Goal: Task Accomplishment & Management: Use online tool/utility

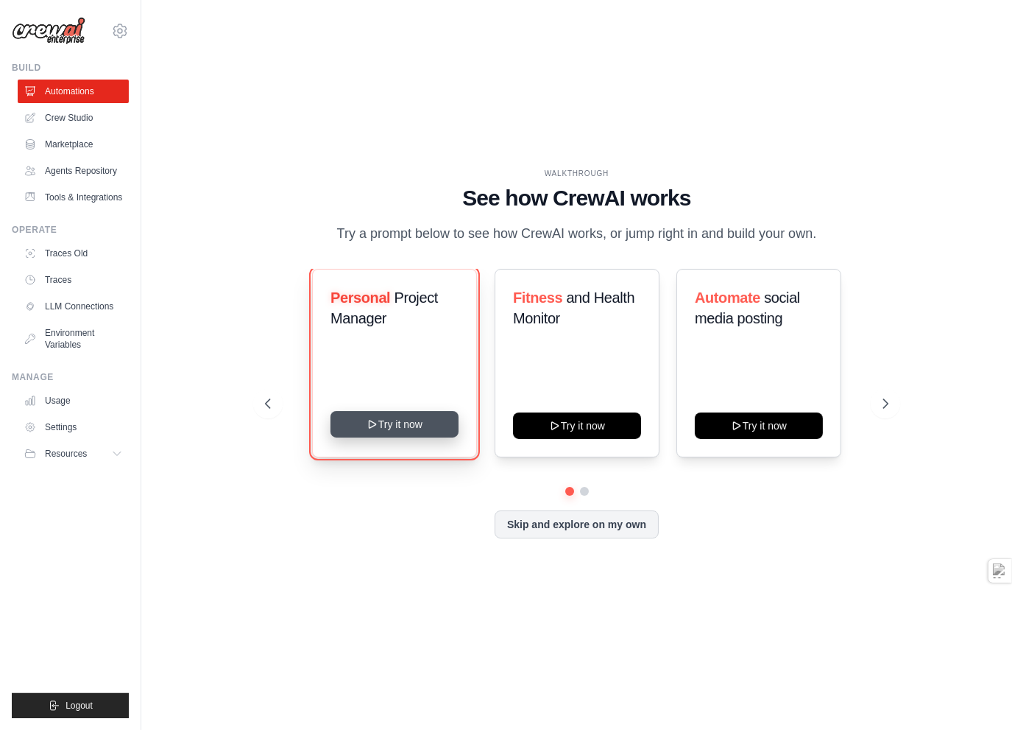
click at [404, 433] on button "Try it now" at bounding box center [395, 424] width 128 height 27
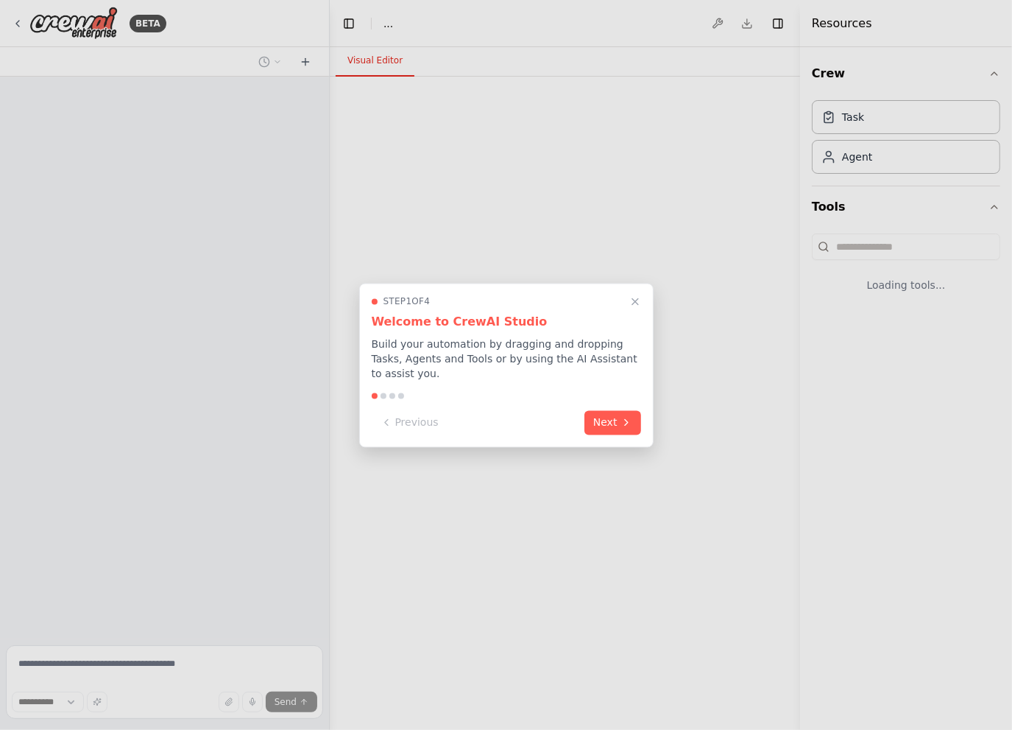
select select "****"
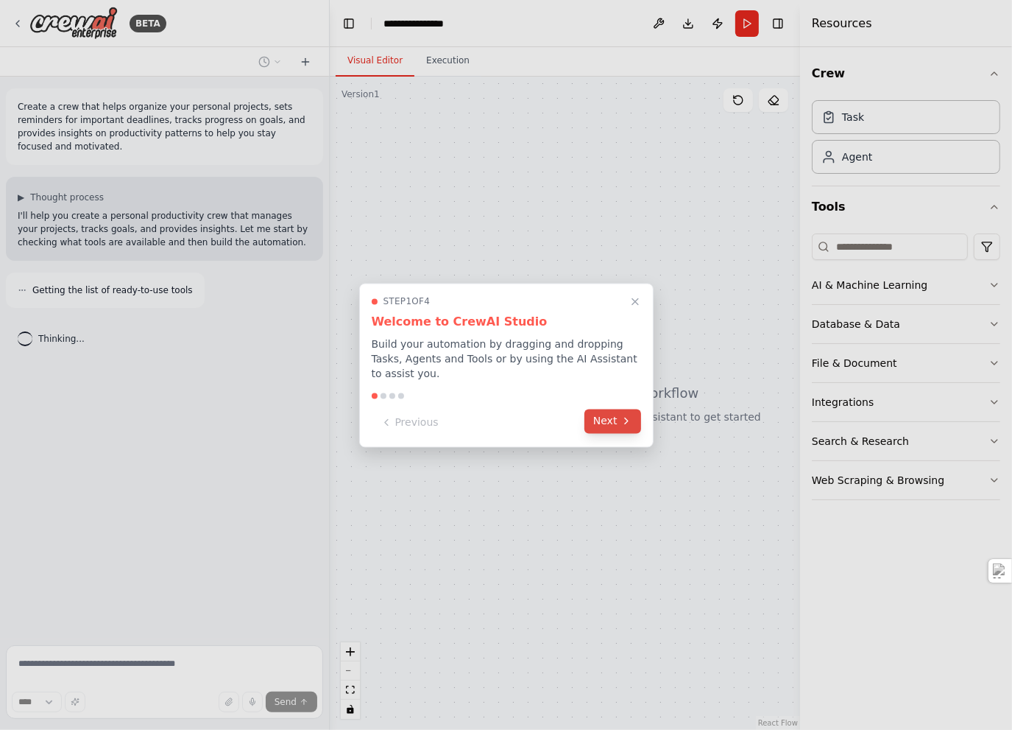
click at [605, 413] on button "Next" at bounding box center [613, 421] width 57 height 24
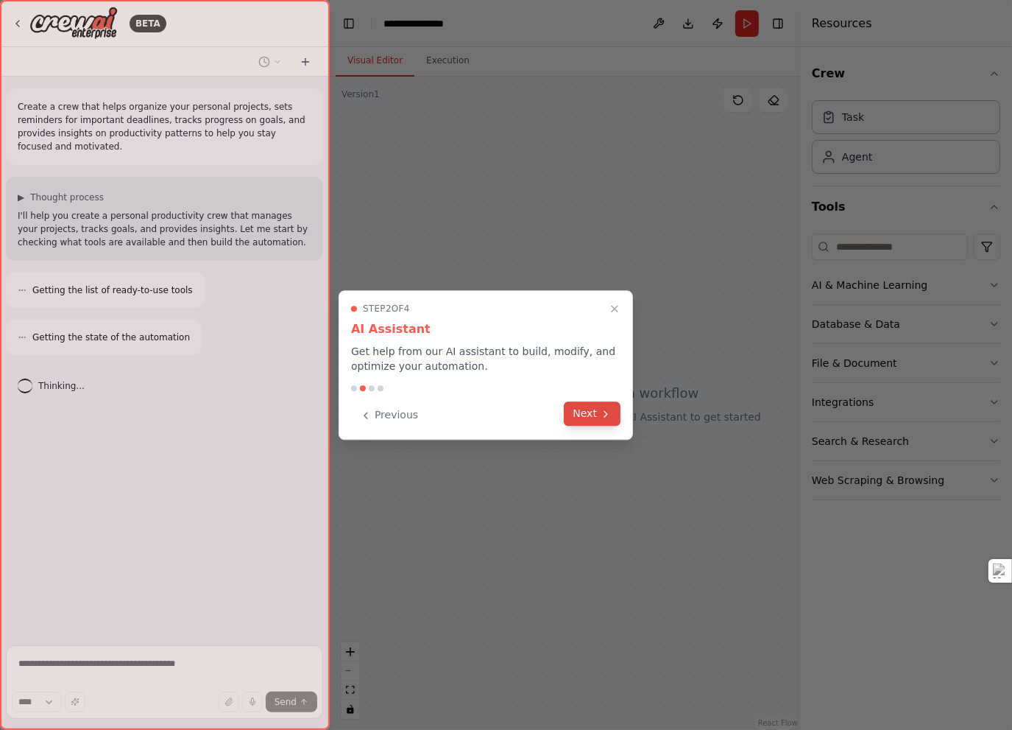
click at [585, 416] on button "Next" at bounding box center [592, 413] width 57 height 24
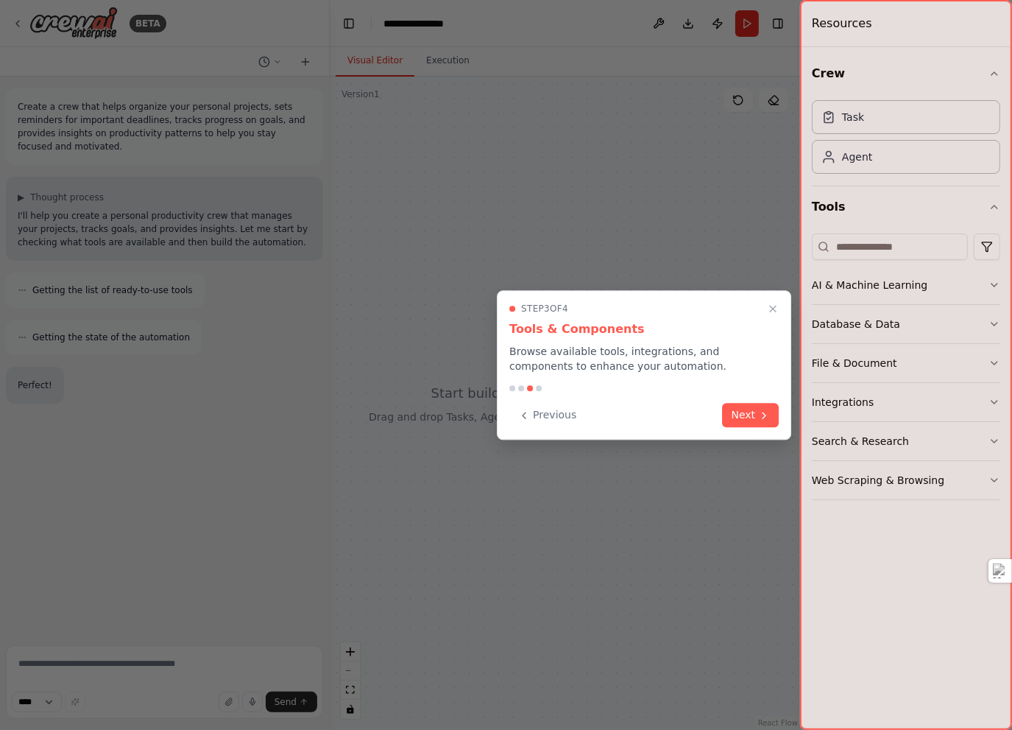
click at [730, 418] on button "Next" at bounding box center [751, 415] width 57 height 24
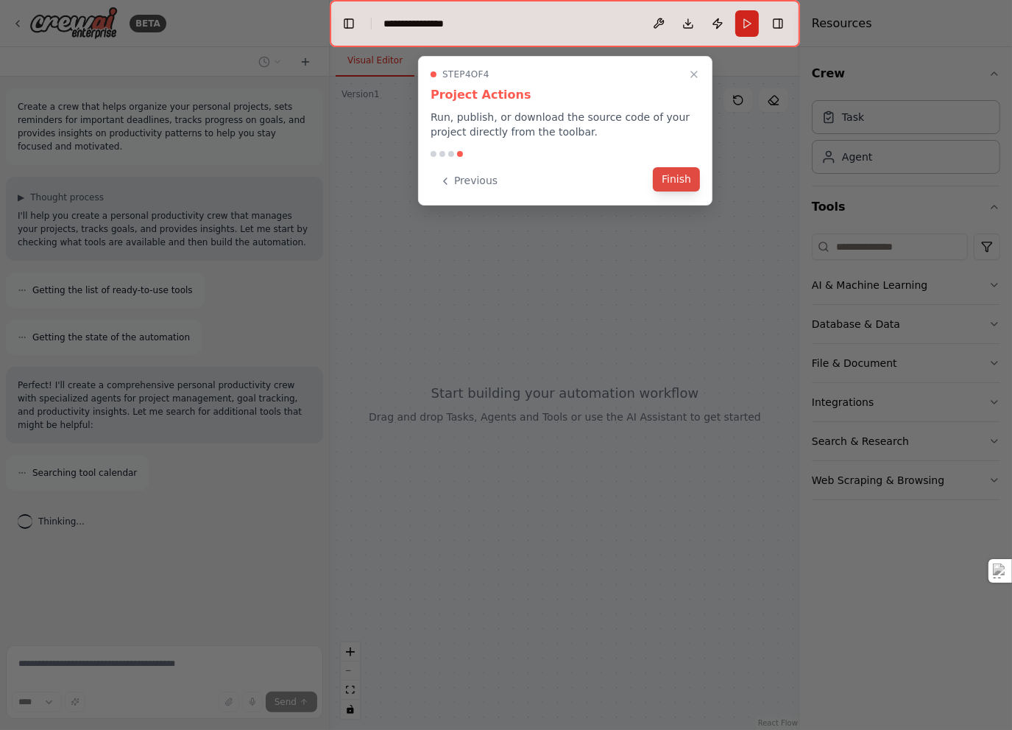
click at [675, 185] on button "Finish" at bounding box center [676, 179] width 47 height 24
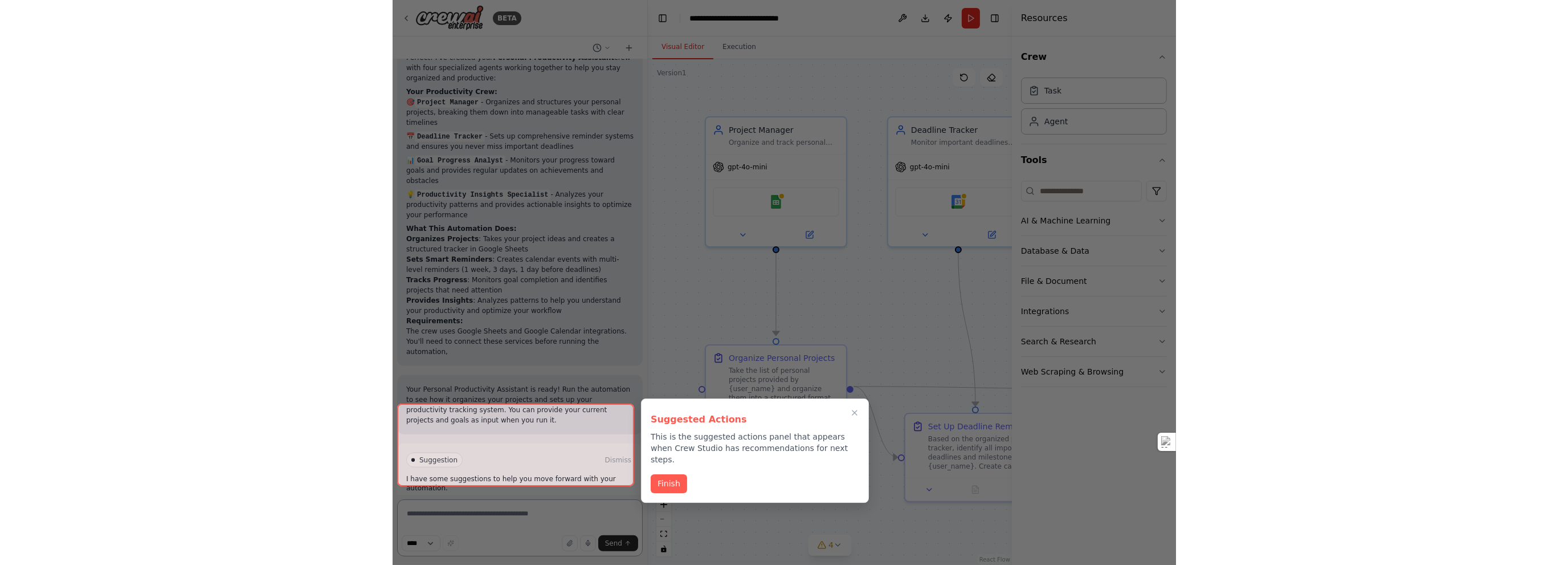
scroll to position [889, 0]
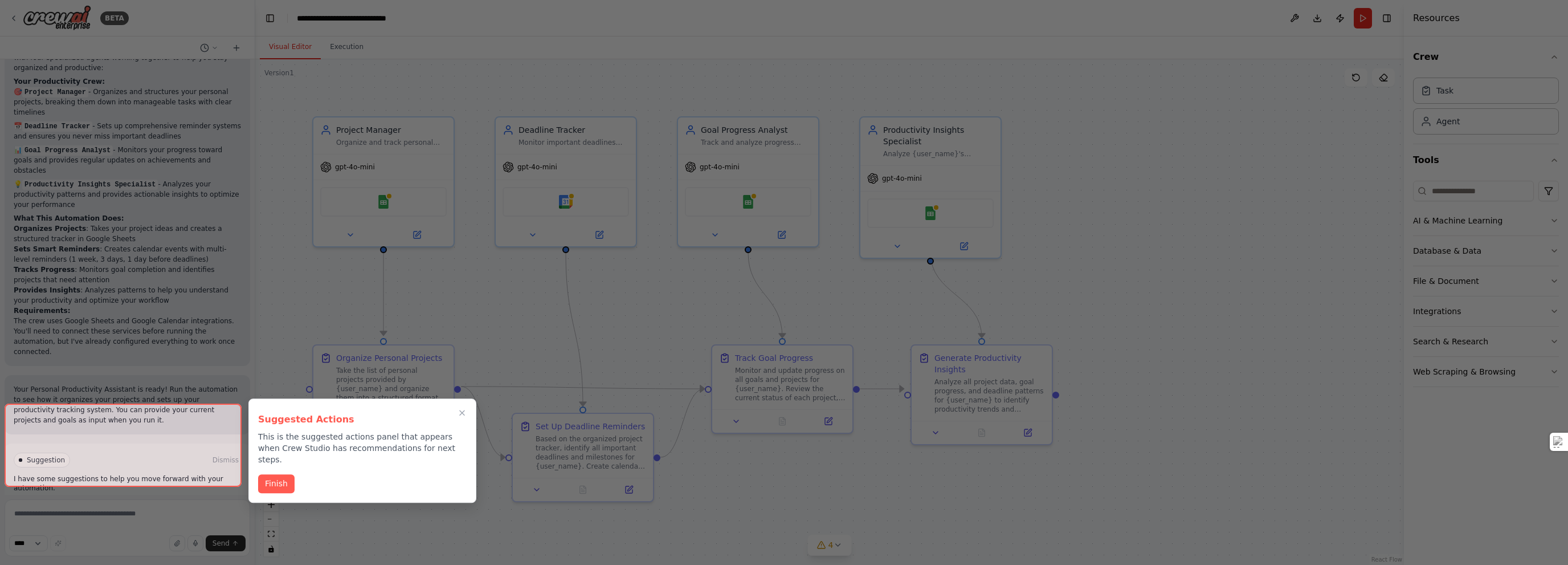
click at [280, 474] on button "Finish" at bounding box center [276, 484] width 36 height 19
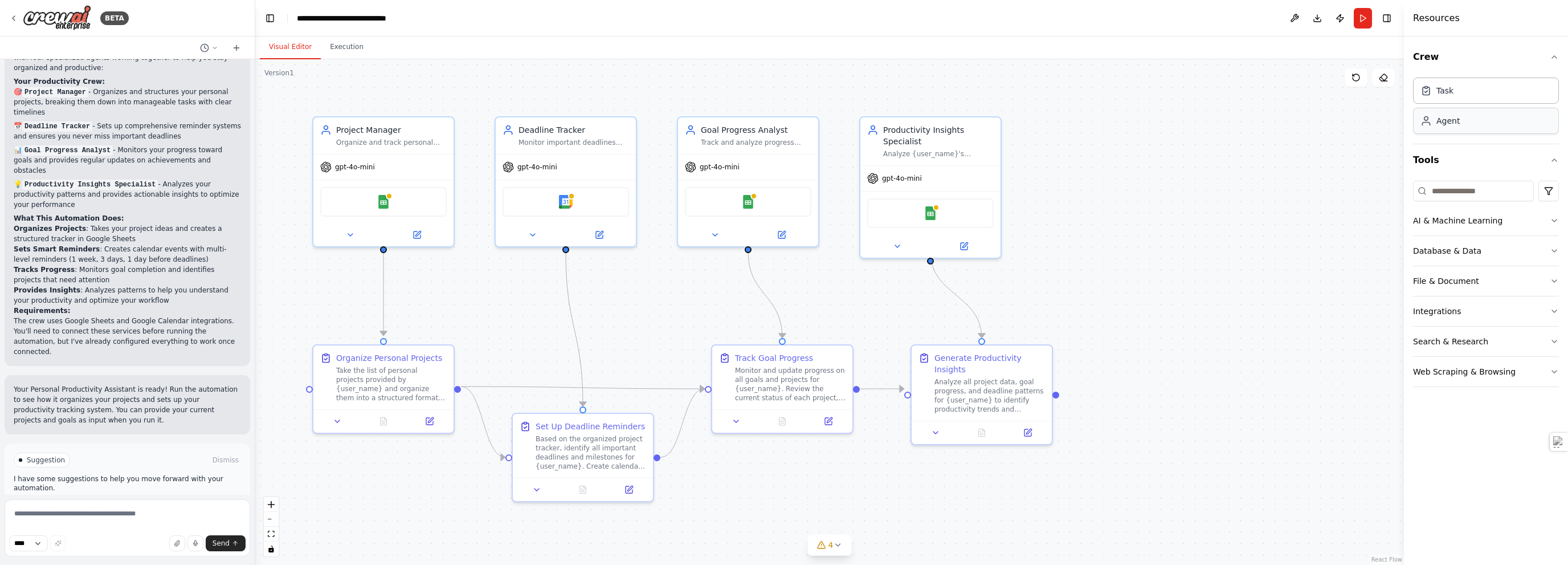
click at [783, 129] on div "Agent" at bounding box center [1486, 121] width 146 height 26
click at [783, 91] on div "Task" at bounding box center [1486, 90] width 146 height 26
click at [783, 16] on button "Download" at bounding box center [1318, 18] width 19 height 21
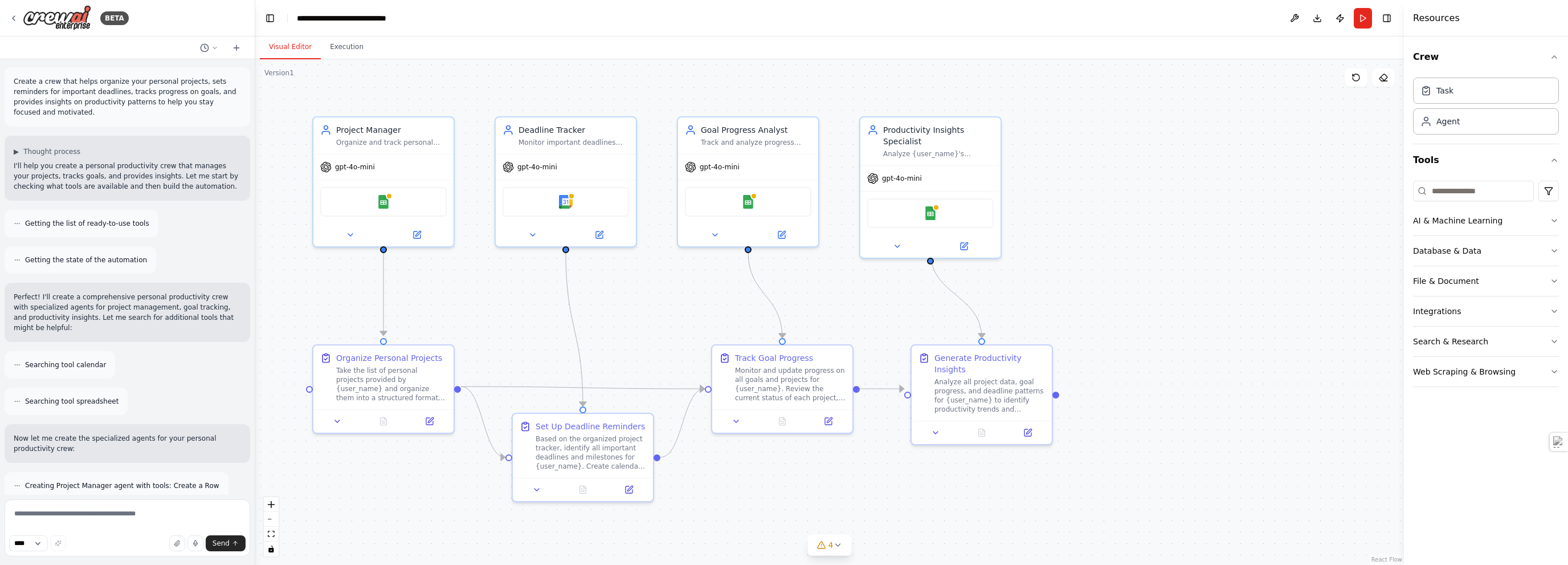
scroll to position [0, 0]
click at [235, 46] on icon at bounding box center [237, 48] width 9 height 9
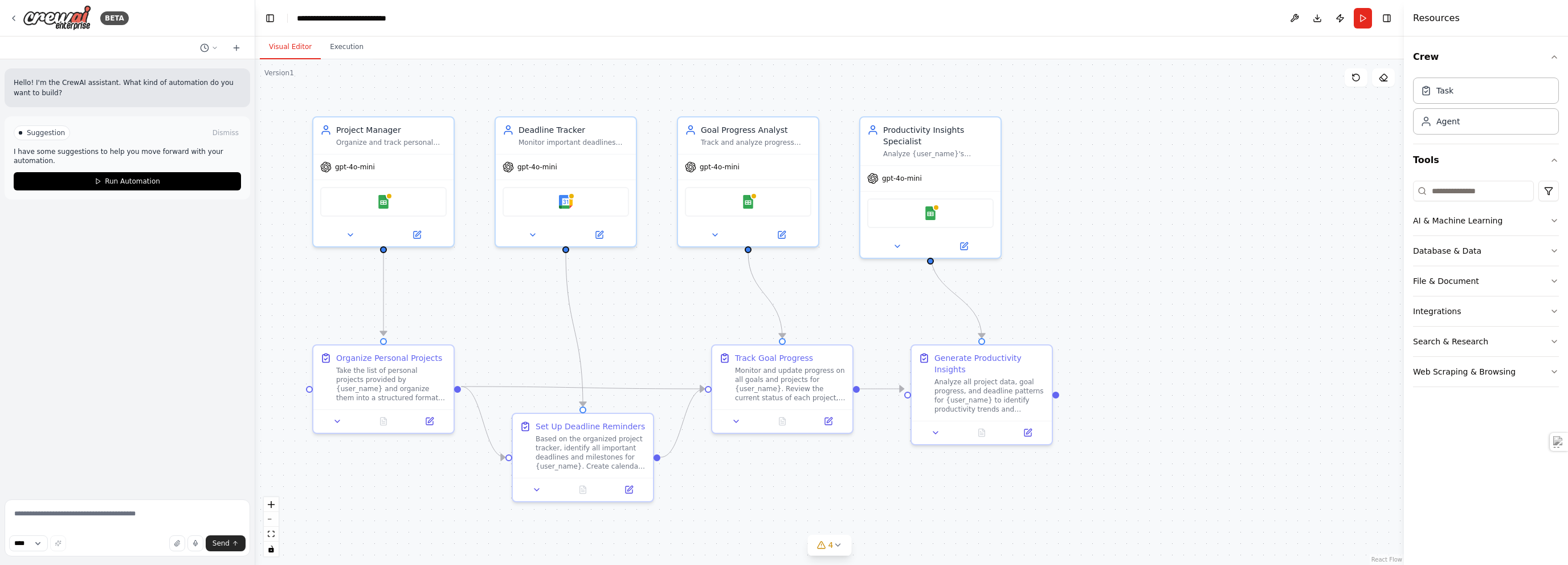
click at [46, 91] on p "Hello! I'm the CrewAI assistant. What kind of automation do you want to build?" at bounding box center [128, 87] width 228 height 21
click at [273, 16] on button "Toggle Left Sidebar" at bounding box center [270, 18] width 16 height 16
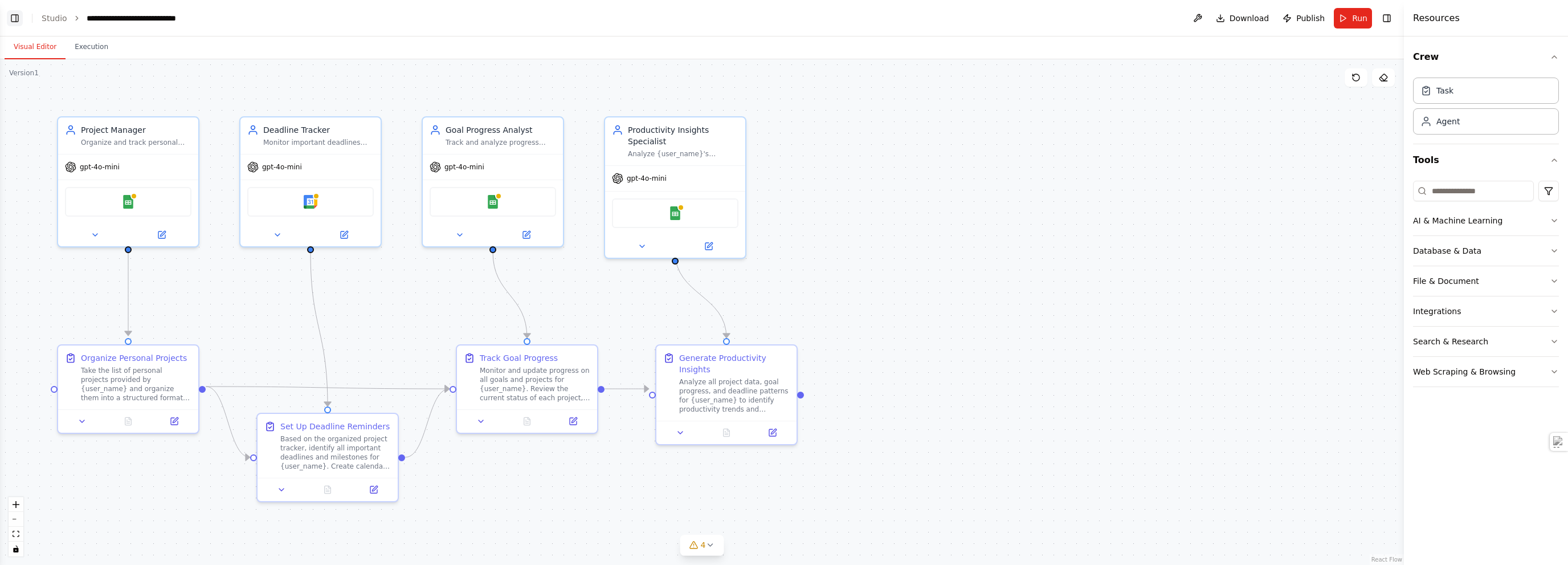
click at [16, 18] on button "Toggle Left Sidebar" at bounding box center [15, 18] width 16 height 16
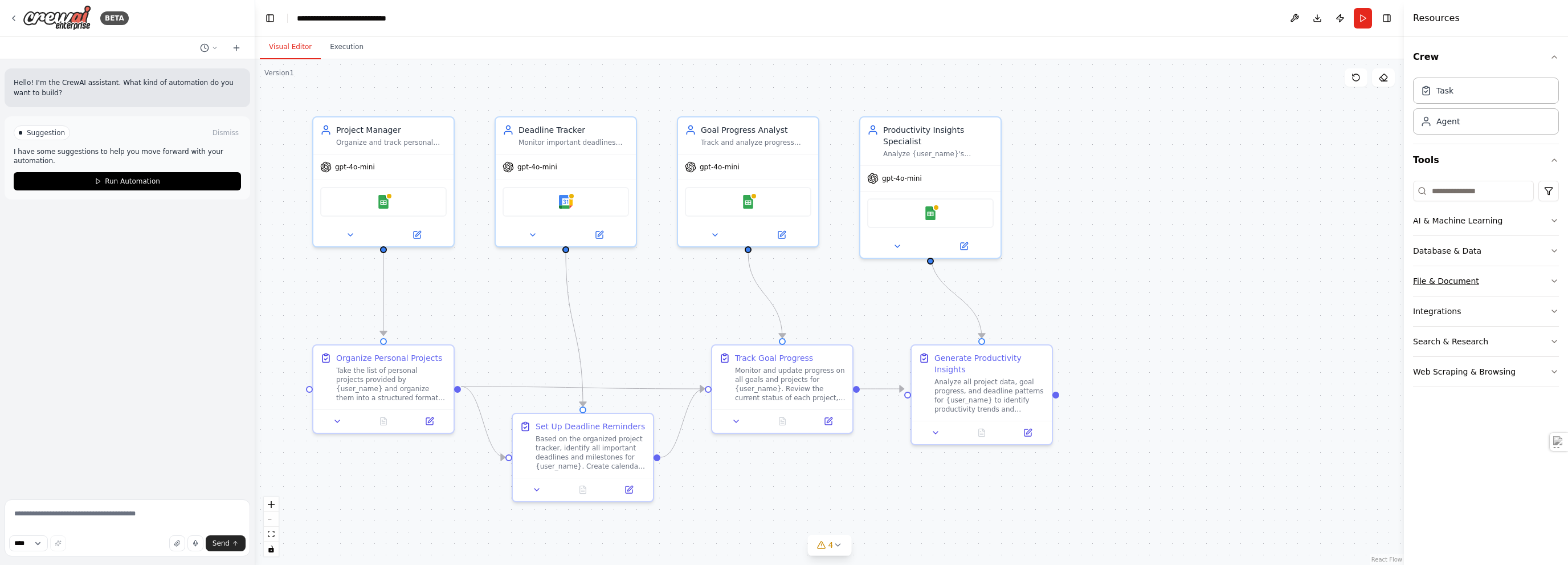
click at [783, 280] on div "File & Document" at bounding box center [1446, 281] width 66 height 12
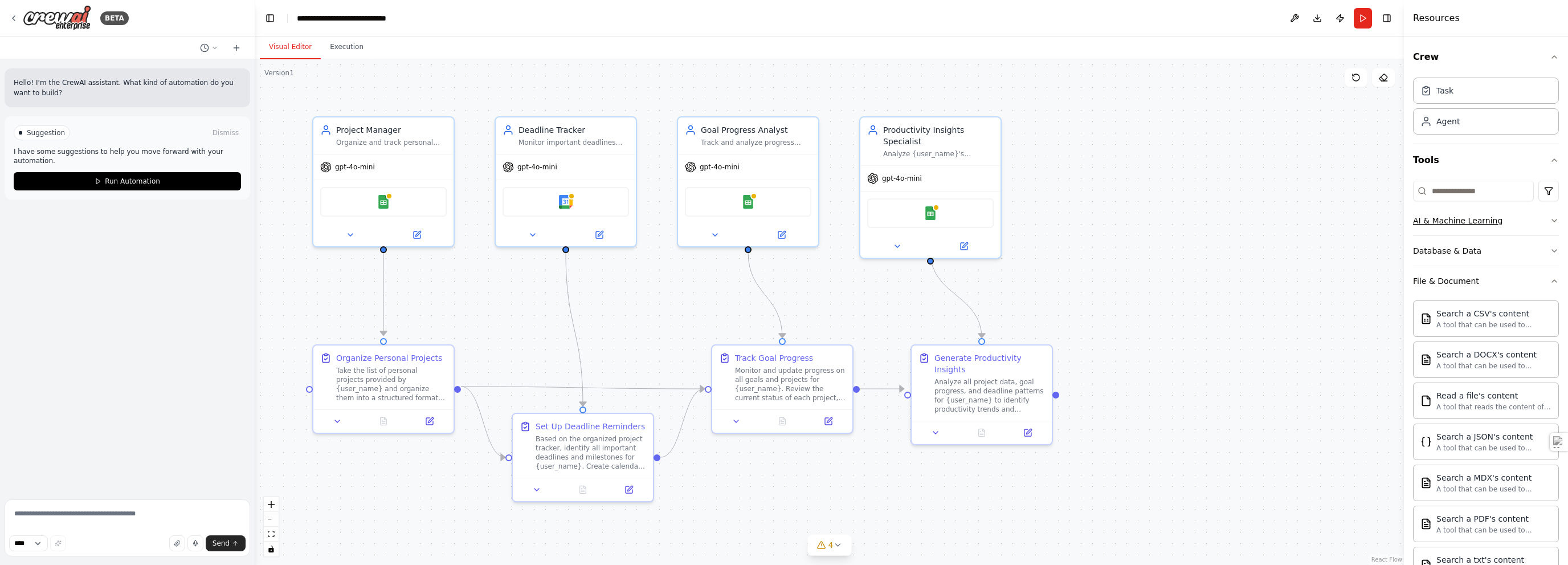
click at [783, 218] on div "AI & Machine Learning" at bounding box center [1458, 221] width 90 height 12
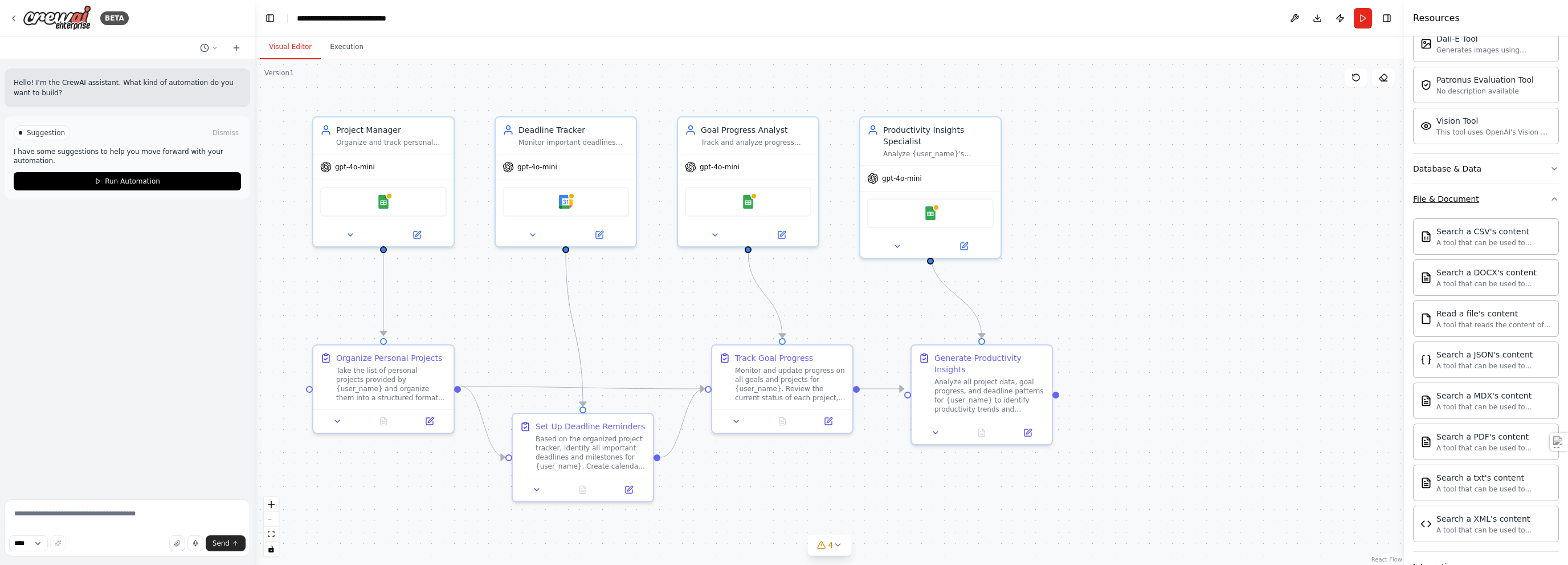
scroll to position [118, 0]
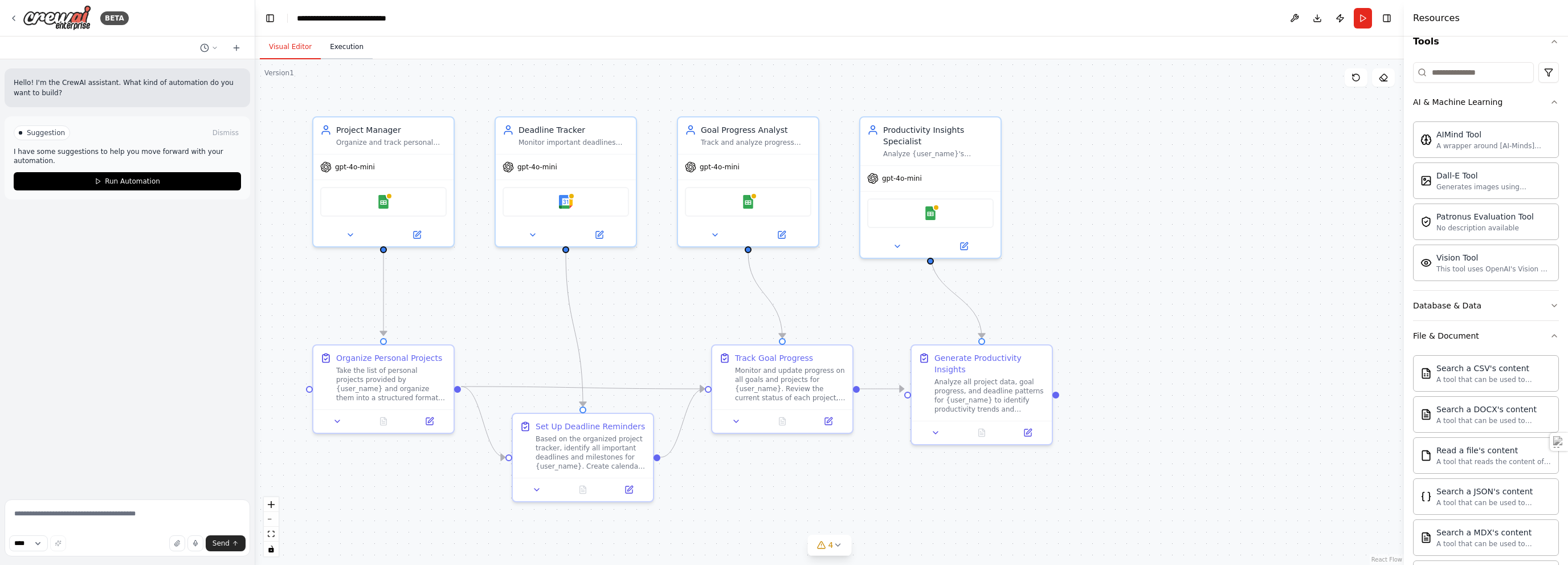
click at [347, 50] on button "Execution" at bounding box center [347, 47] width 52 height 24
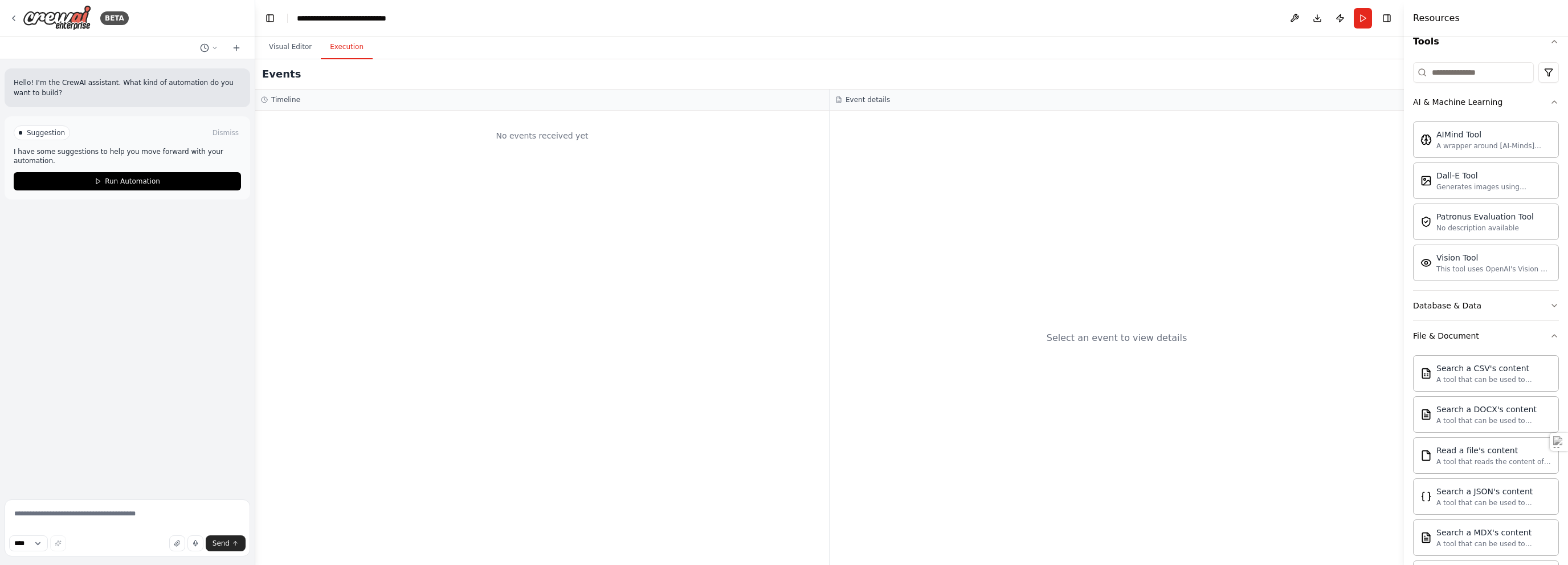
click at [94, 87] on p "Hello! I'm the CrewAI assistant. What kind of automation do you want to build?" at bounding box center [128, 87] width 228 height 21
click at [28, 94] on p "Hello! I'm the CrewAI assistant. What kind of automation do you want to build?" at bounding box center [128, 87] width 228 height 21
click at [33, 91] on p "Hello! I'm the CrewAI assistant. What kind of automation do you want to build?" at bounding box center [128, 87] width 228 height 21
click at [234, 46] on icon at bounding box center [237, 48] width 9 height 9
click at [39, 86] on p "Hello! I'm the CrewAI assistant. What kind of automation do you want to build?" at bounding box center [128, 87] width 228 height 21
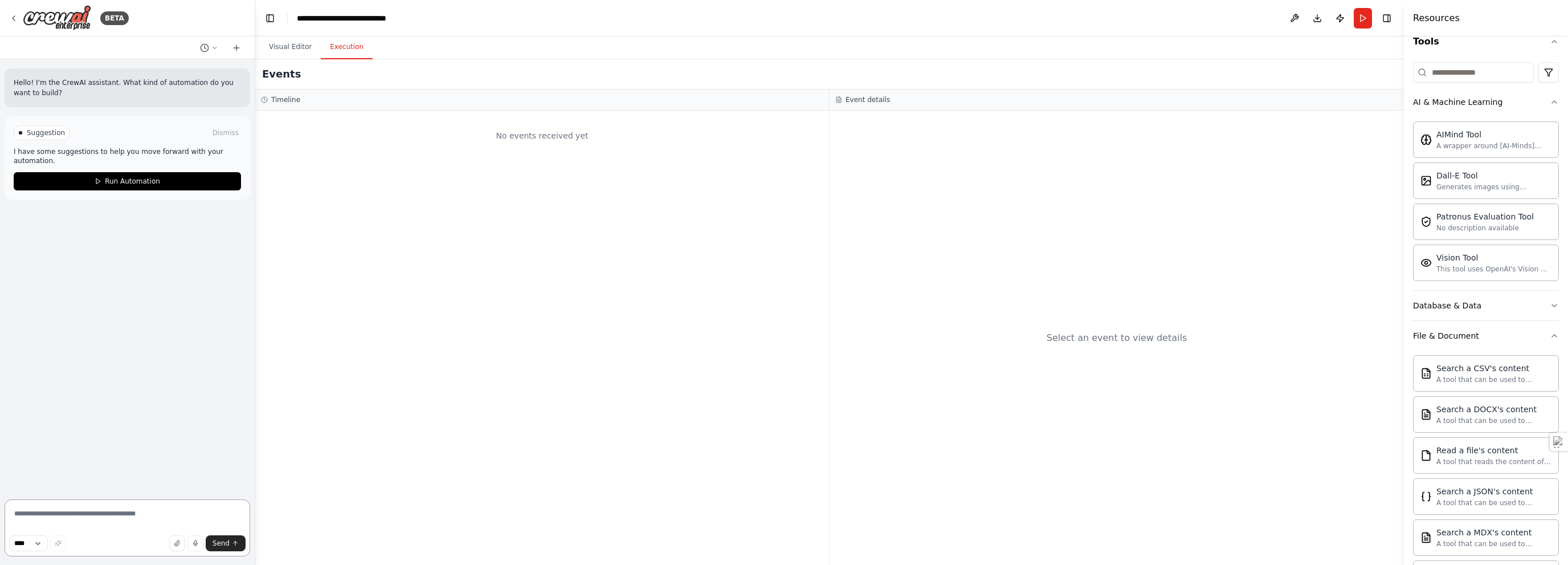
click at [82, 511] on textarea at bounding box center [127, 528] width 245 height 57
paste textarea "**********"
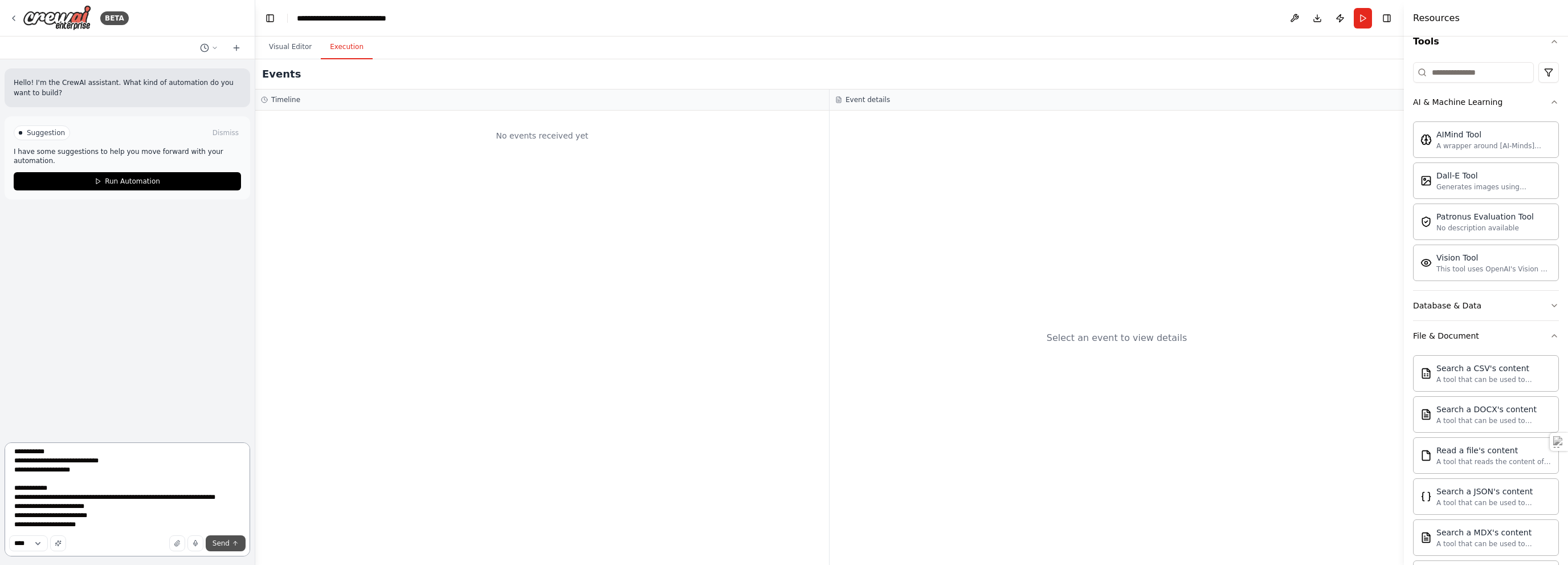
type textarea "**********"
click at [217, 542] on span "Send" at bounding box center [221, 543] width 17 height 9
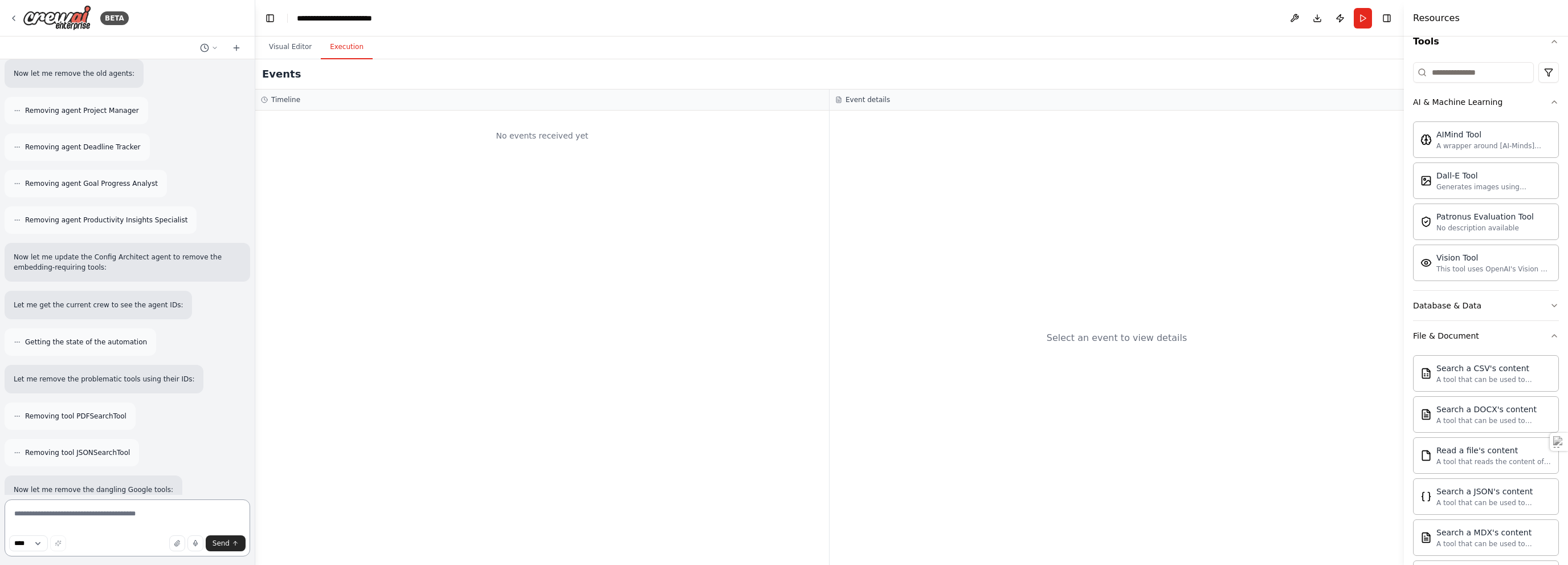
scroll to position [2819, 0]
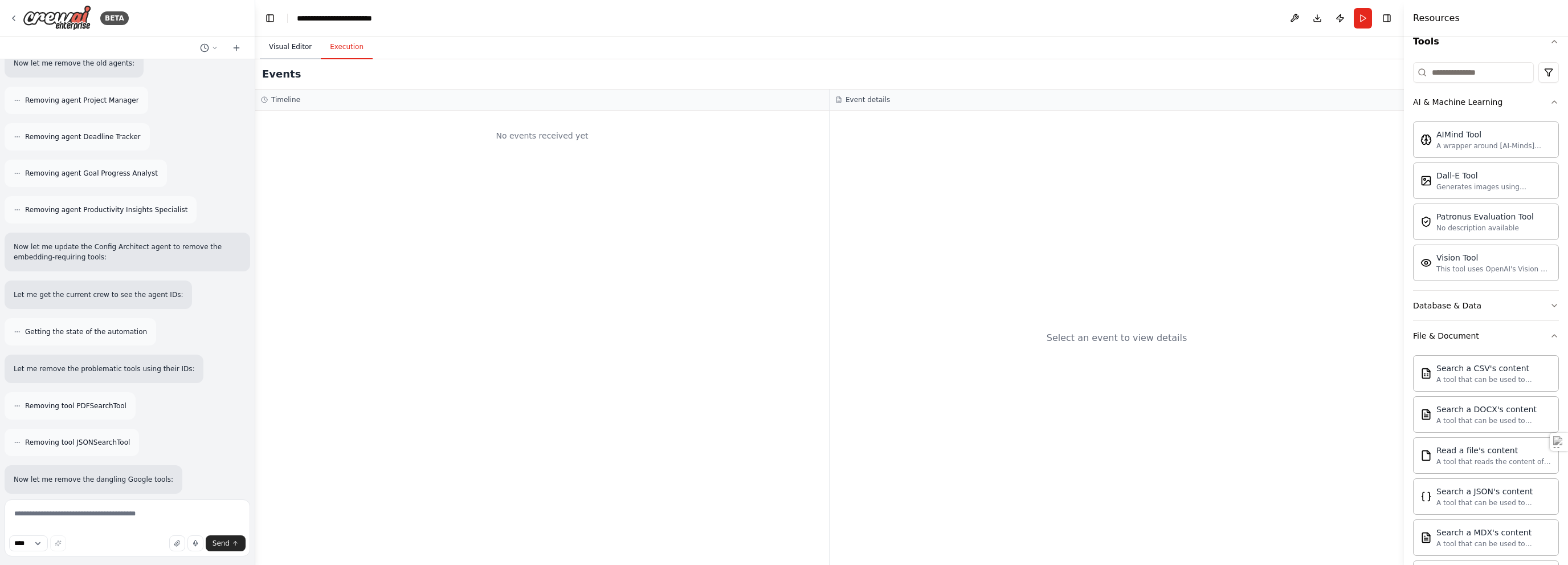
click at [296, 46] on button "Visual Editor" at bounding box center [290, 47] width 61 height 24
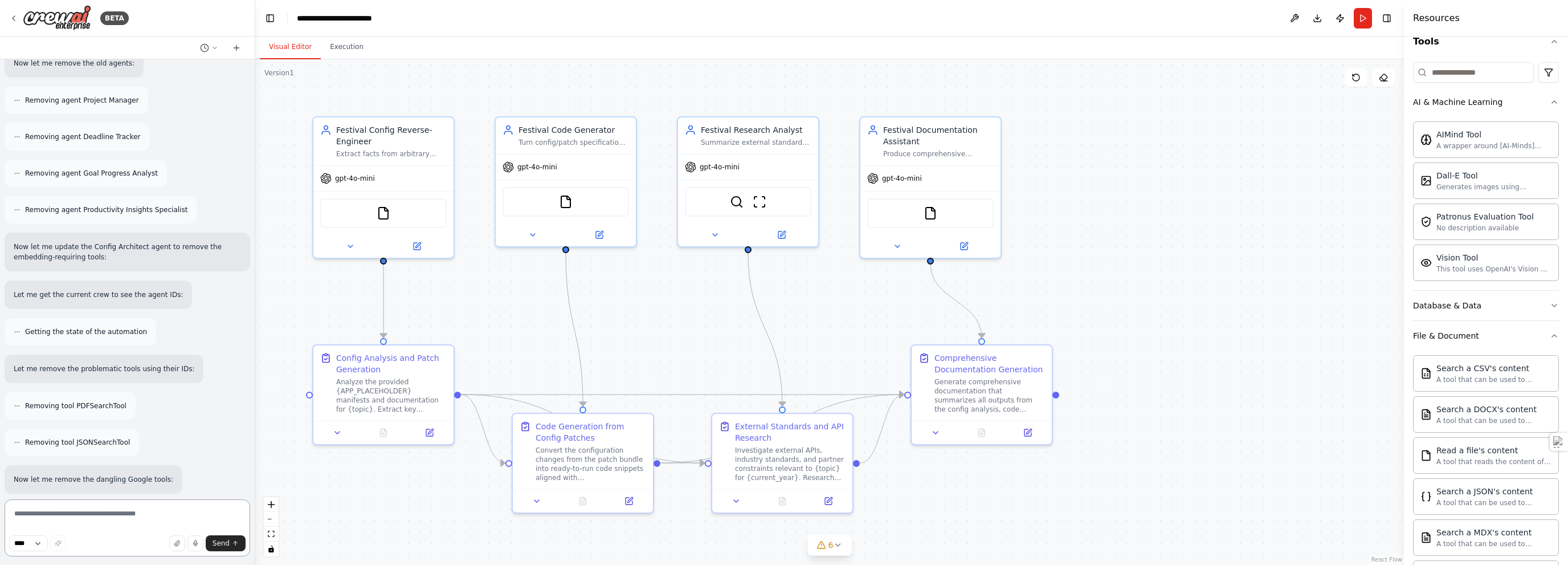
click at [133, 515] on textarea at bounding box center [127, 528] width 245 height 57
type textarea "**********"
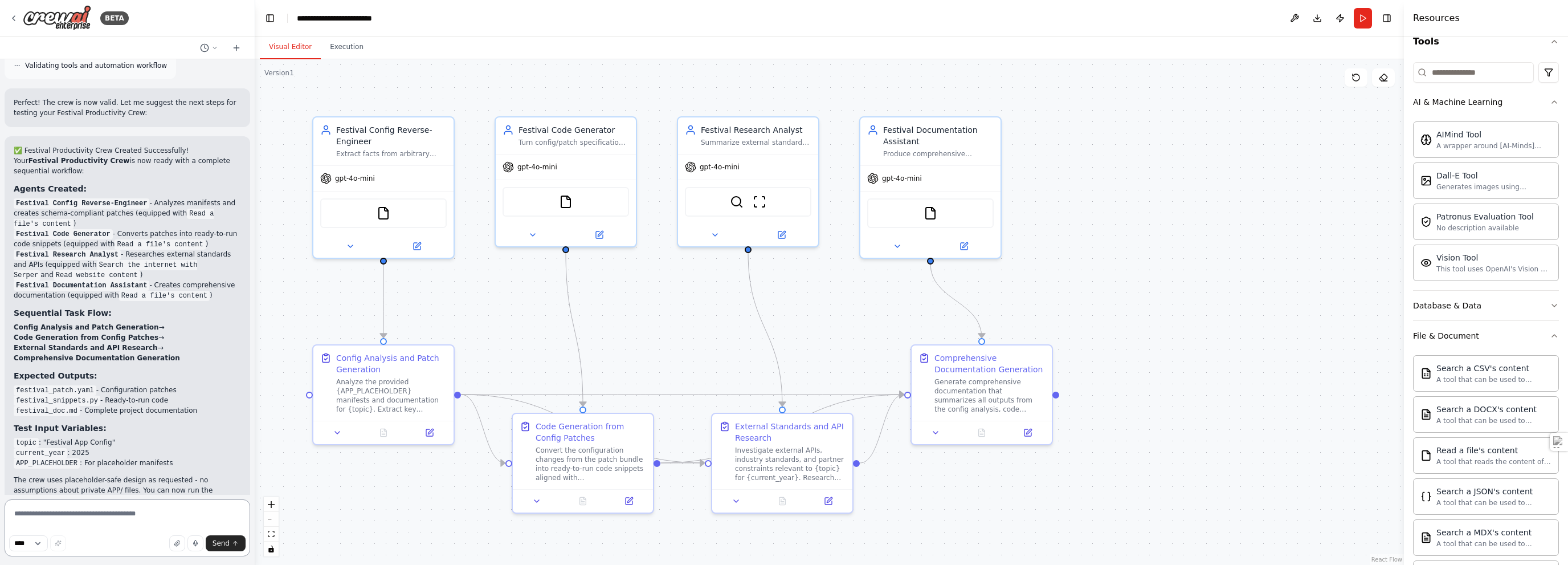
scroll to position [3679, 0]
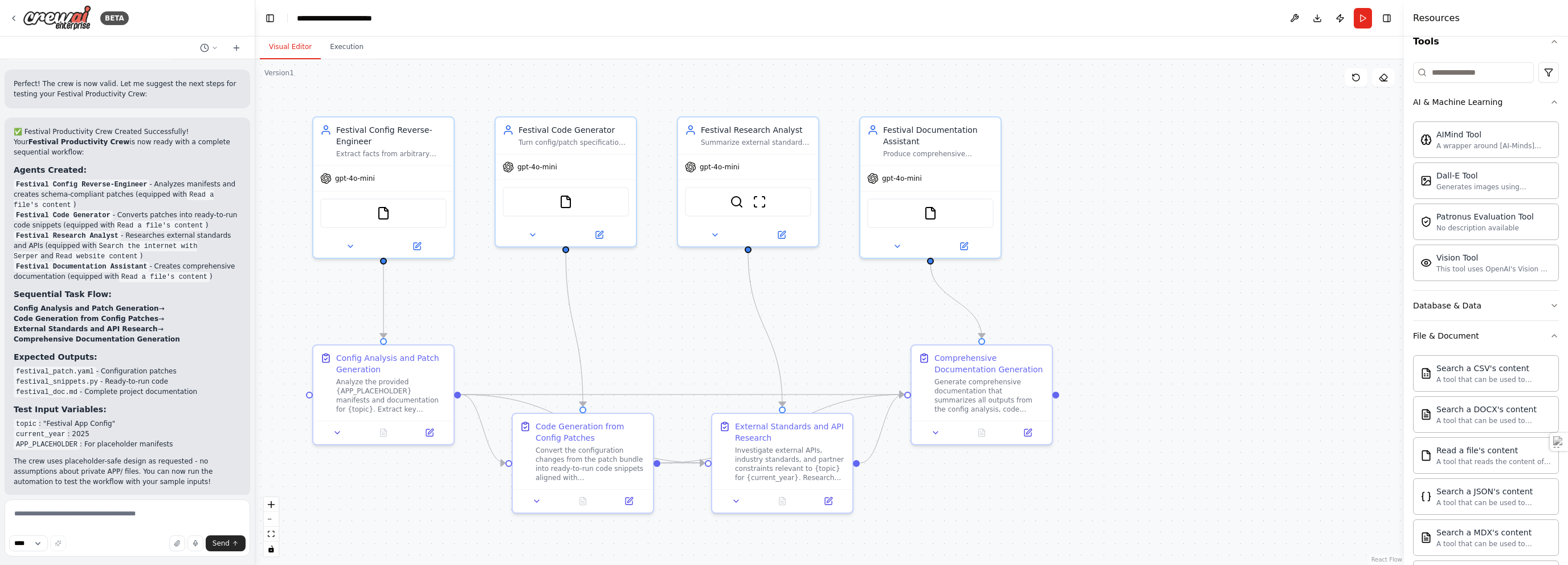
click at [137, 564] on span "Run Automation" at bounding box center [132, 570] width 55 height 9
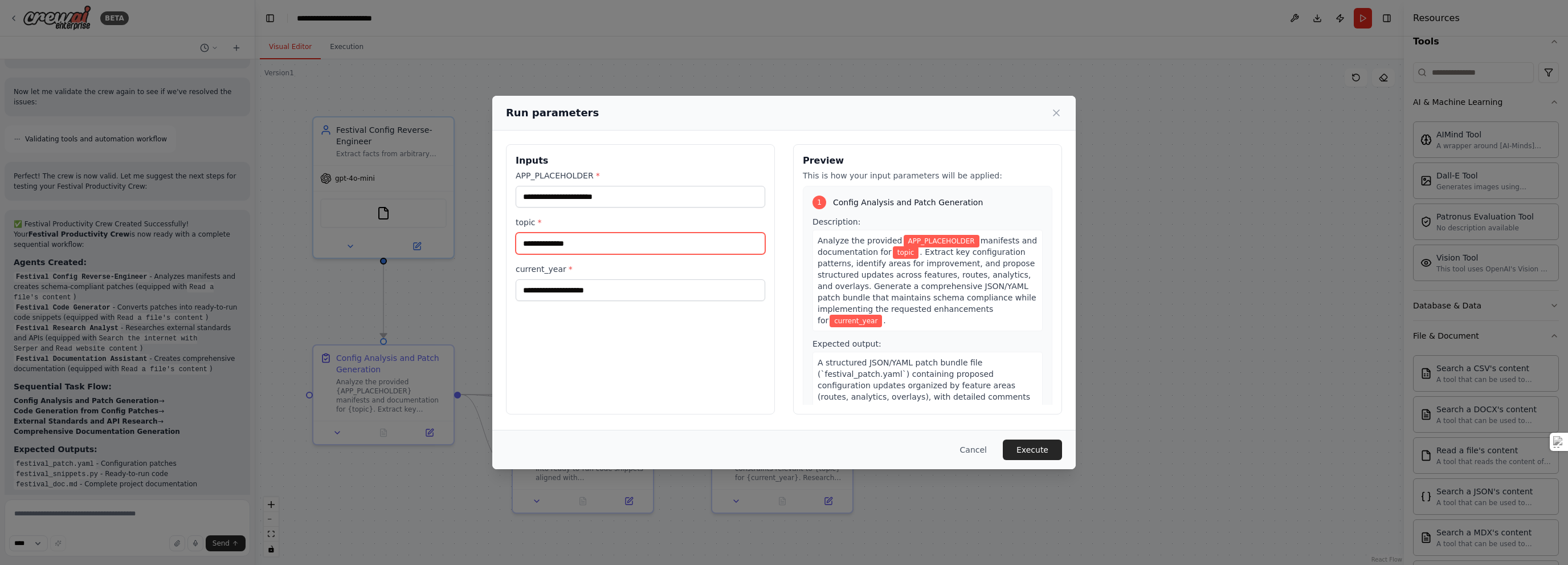
click at [576, 241] on input "topic *" at bounding box center [640, 243] width 250 height 22
type input "******"
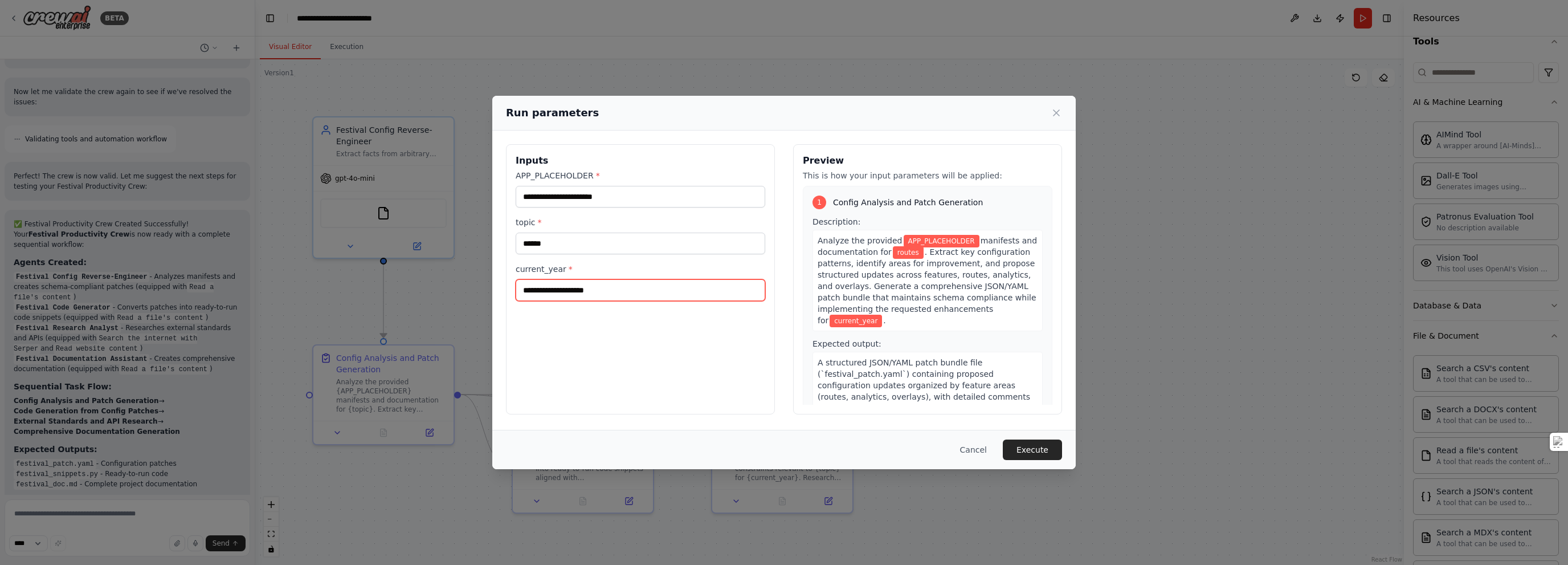
click at [577, 293] on input "current_year *" at bounding box center [640, 290] width 250 height 22
type input "*"
type input "****"
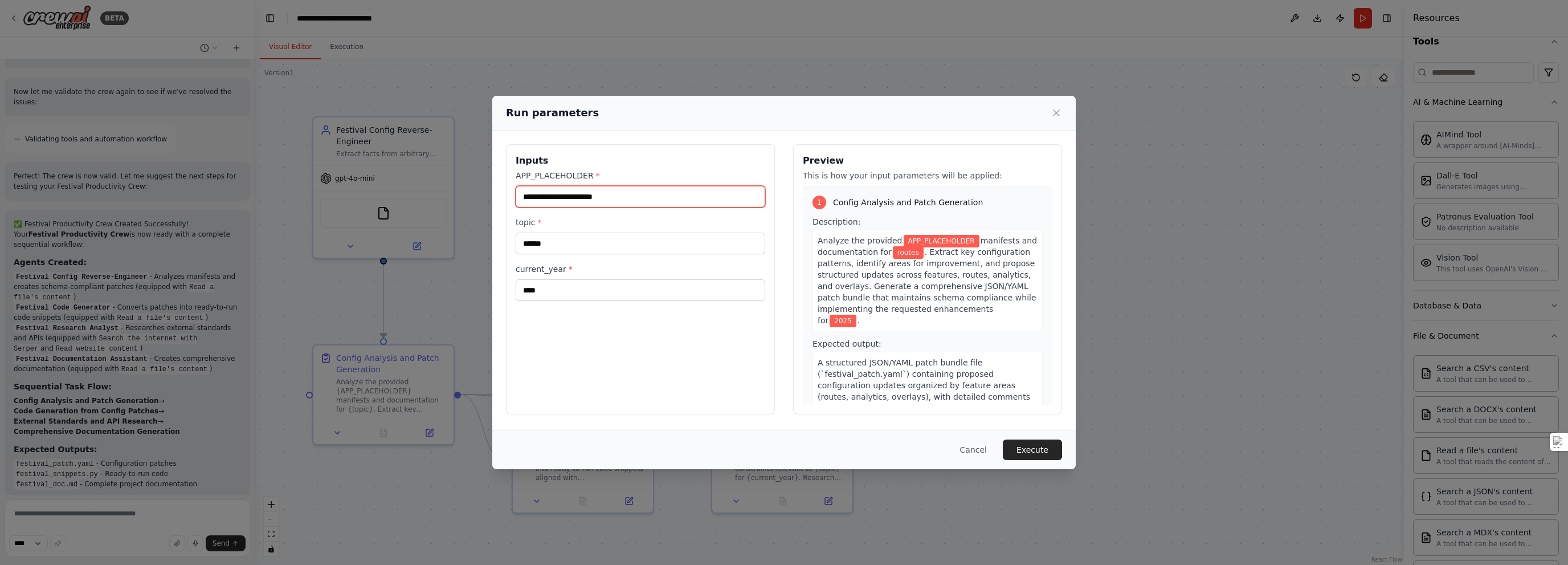
click at [601, 195] on input "APP_PLACEHOLDER *" at bounding box center [640, 197] width 250 height 22
type input "****"
click at [783, 447] on button "Execute" at bounding box center [1032, 450] width 60 height 21
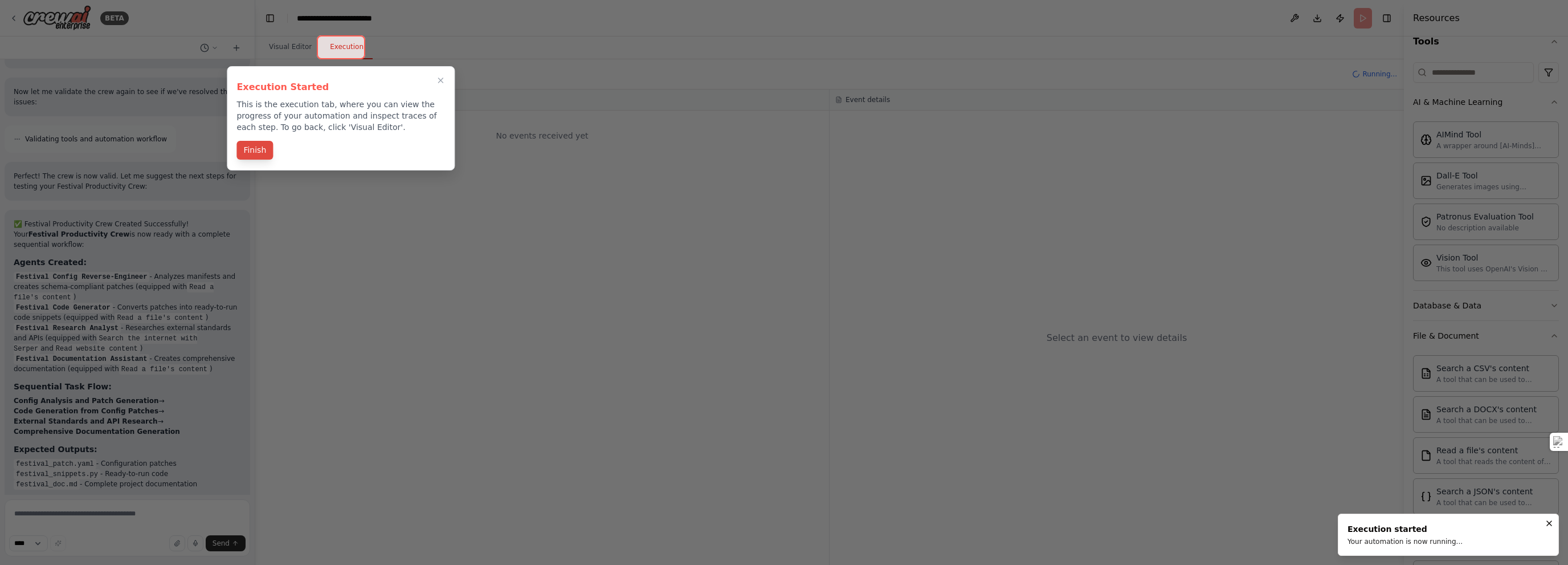
click at [262, 154] on button "Finish" at bounding box center [255, 150] width 36 height 19
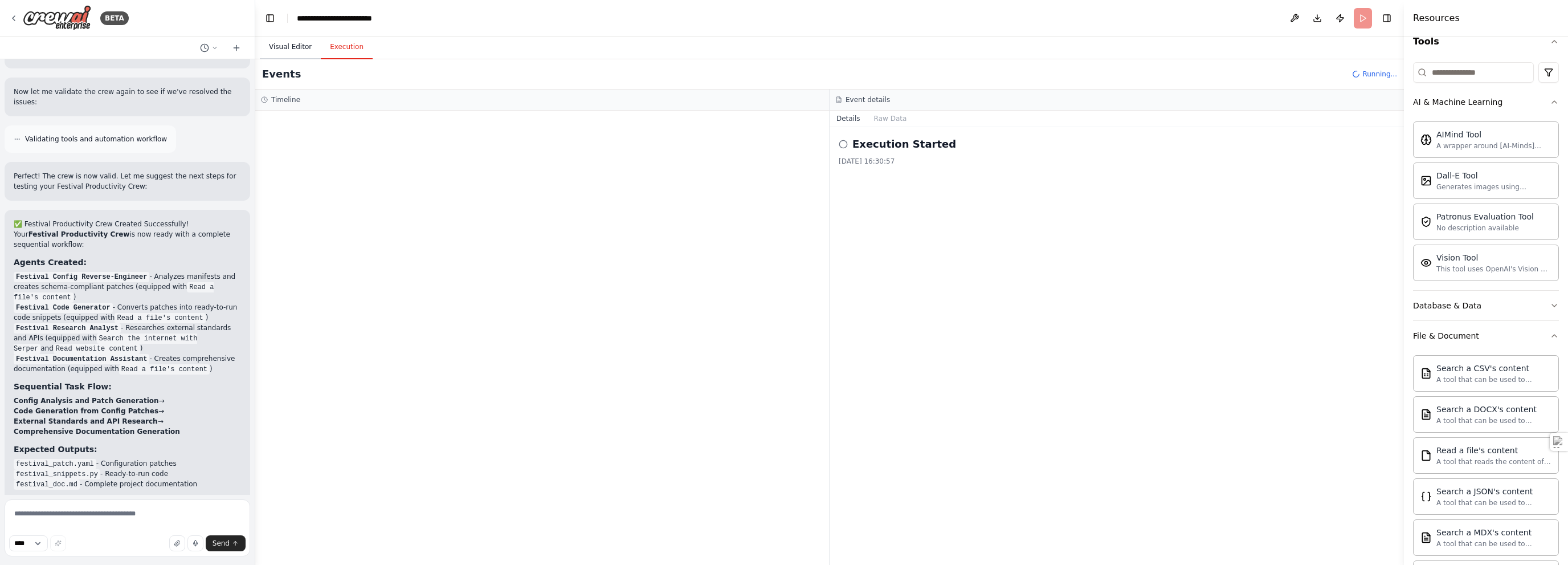
click at [289, 46] on button "Visual Editor" at bounding box center [290, 47] width 61 height 24
click at [339, 49] on button "Execution" at bounding box center [347, 47] width 52 height 24
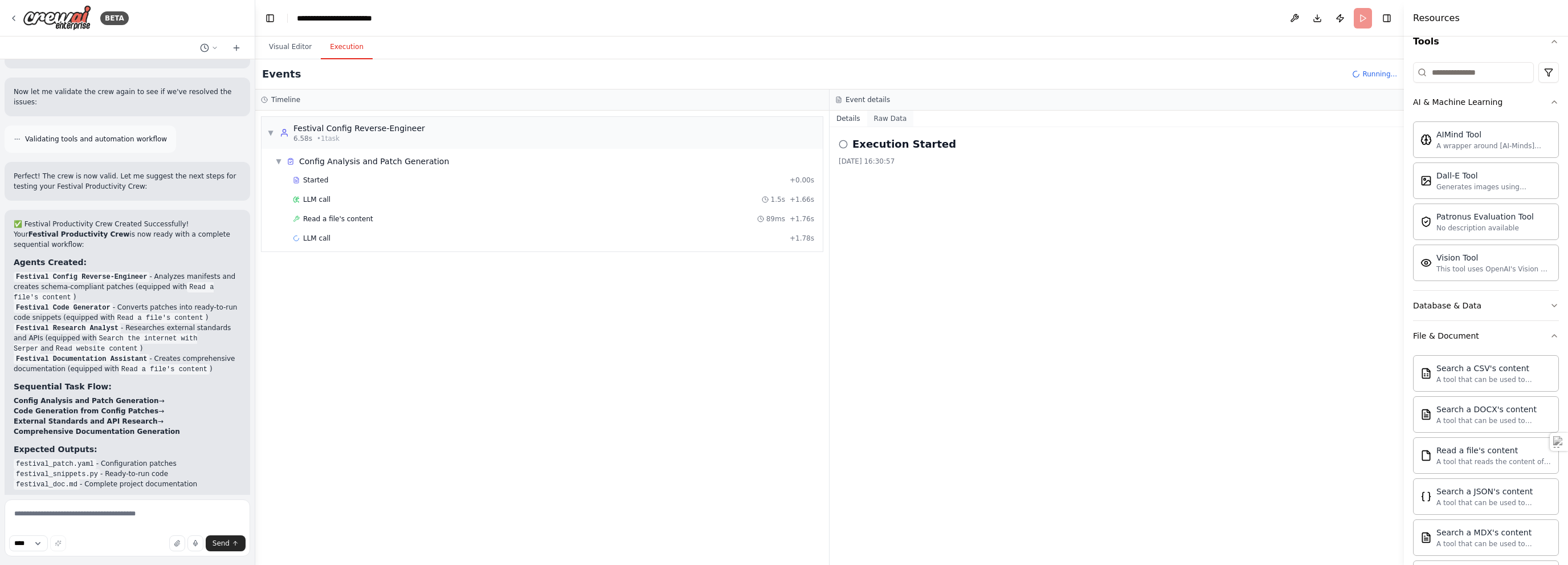
click at [783, 115] on button "Raw Data" at bounding box center [891, 118] width 46 height 16
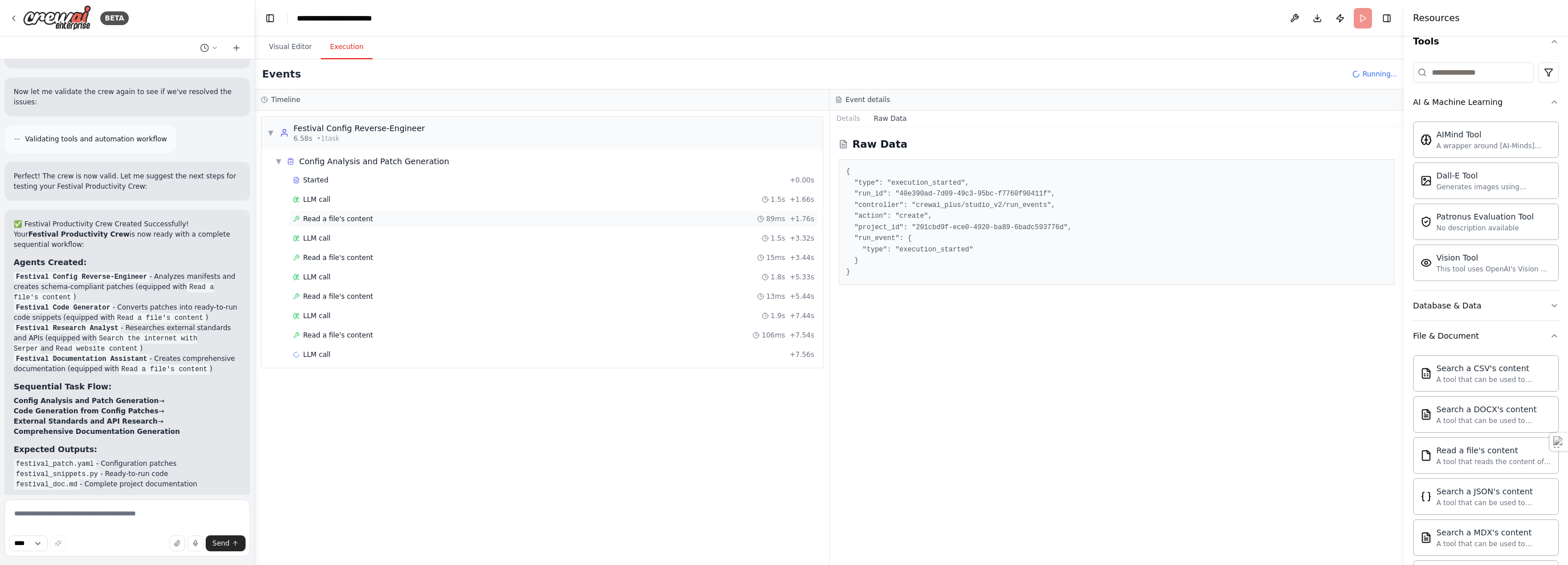
click at [344, 217] on span "Read a file's content" at bounding box center [338, 219] width 70 height 9
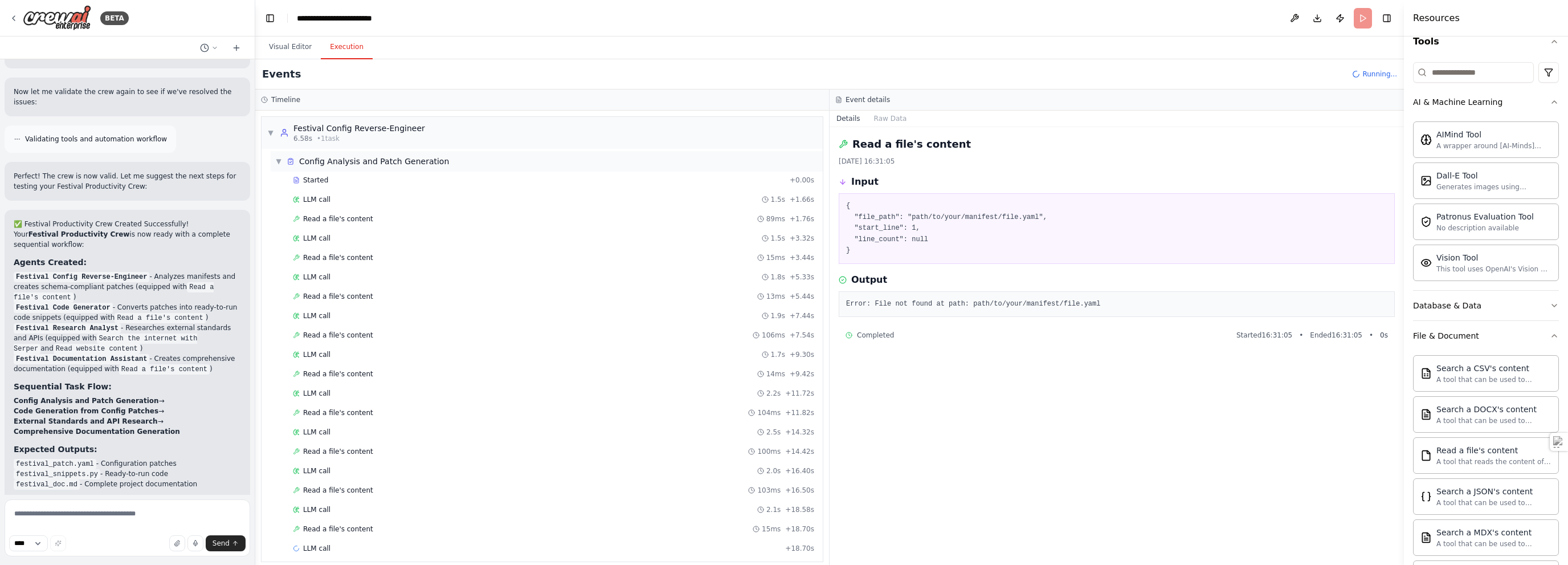
click at [280, 159] on span "▼" at bounding box center [279, 161] width 7 height 9
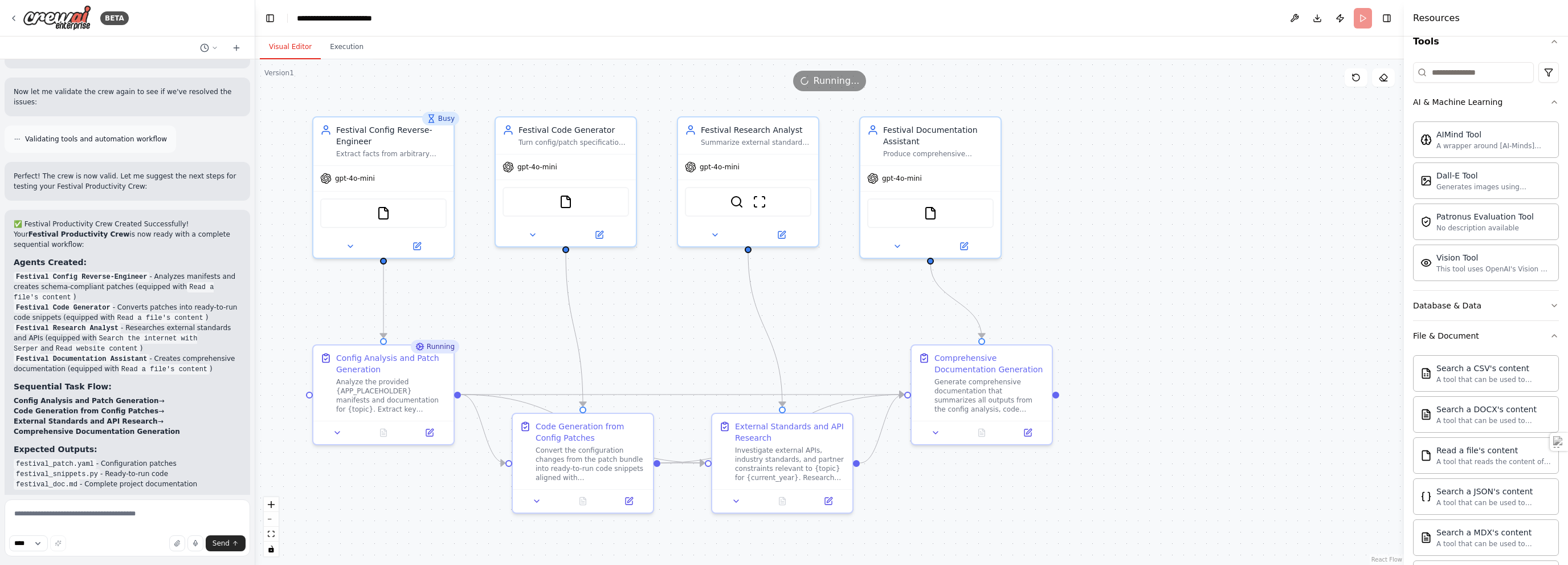
click at [284, 46] on button "Visual Editor" at bounding box center [290, 47] width 61 height 24
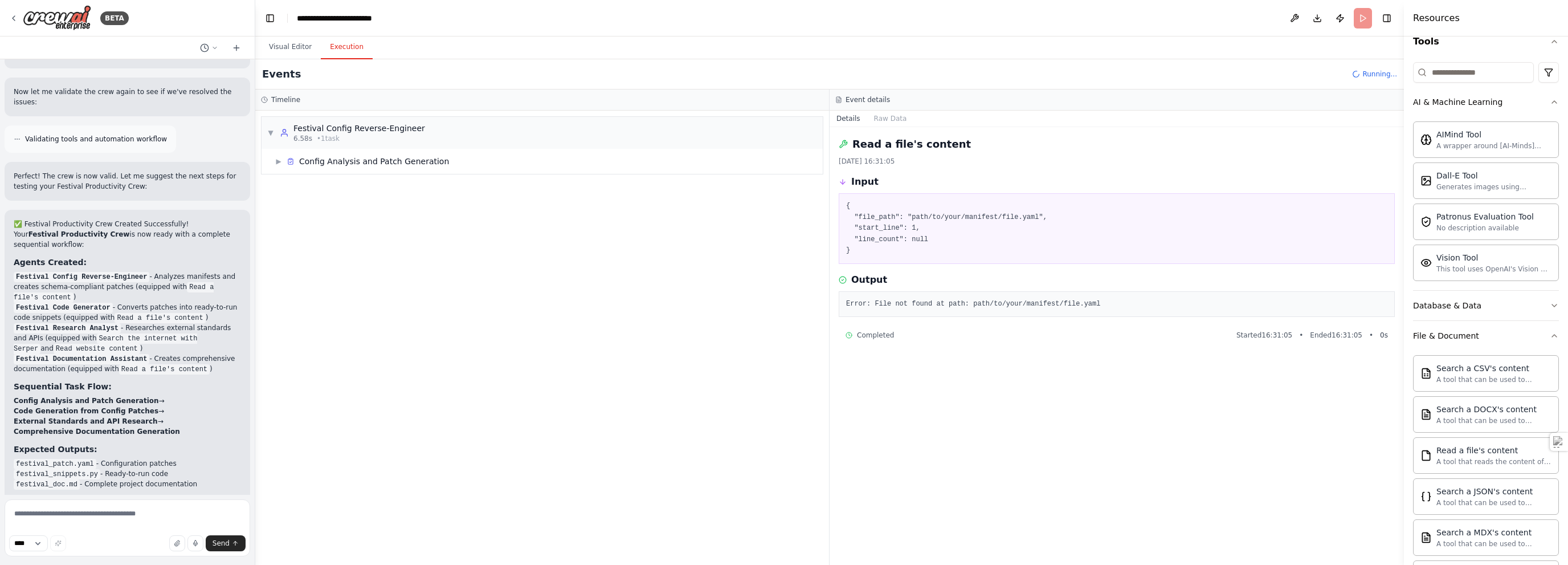
click at [354, 50] on button "Execution" at bounding box center [347, 47] width 52 height 24
click at [343, 157] on span "Config Analysis and Patch Generation" at bounding box center [375, 161] width 150 height 12
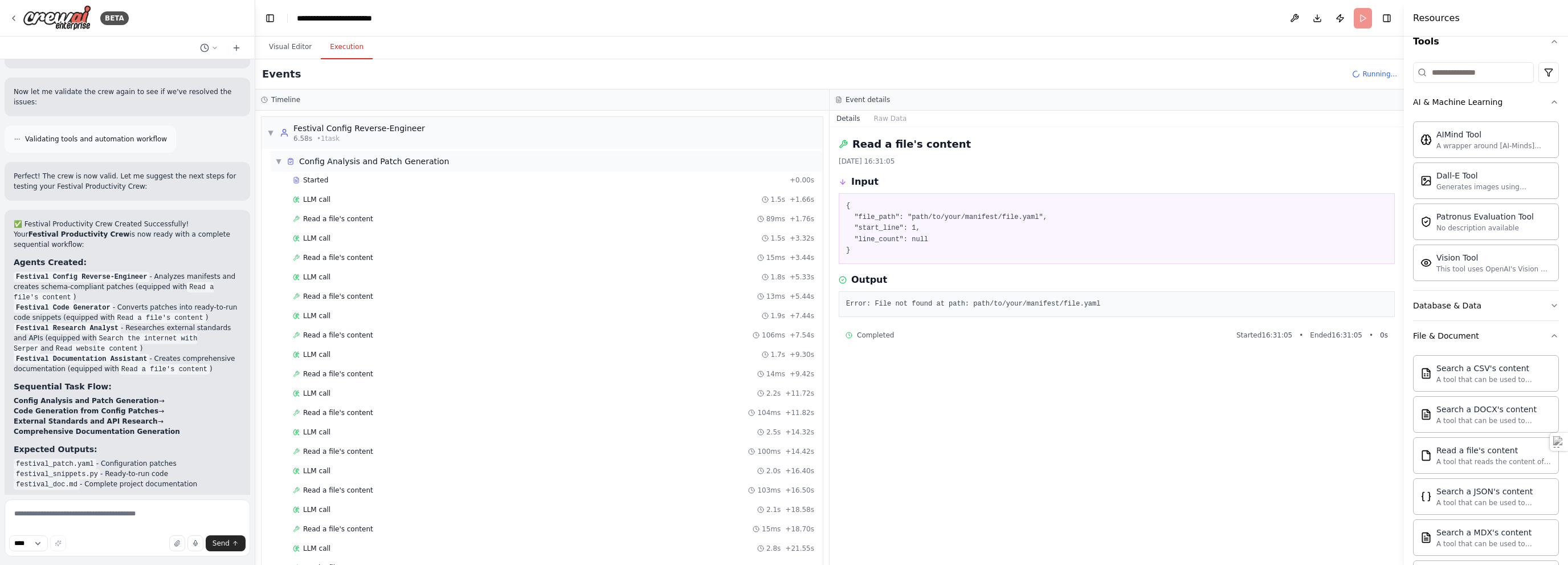
click at [343, 157] on span "Config Analysis and Patch Generation" at bounding box center [375, 161] width 150 height 12
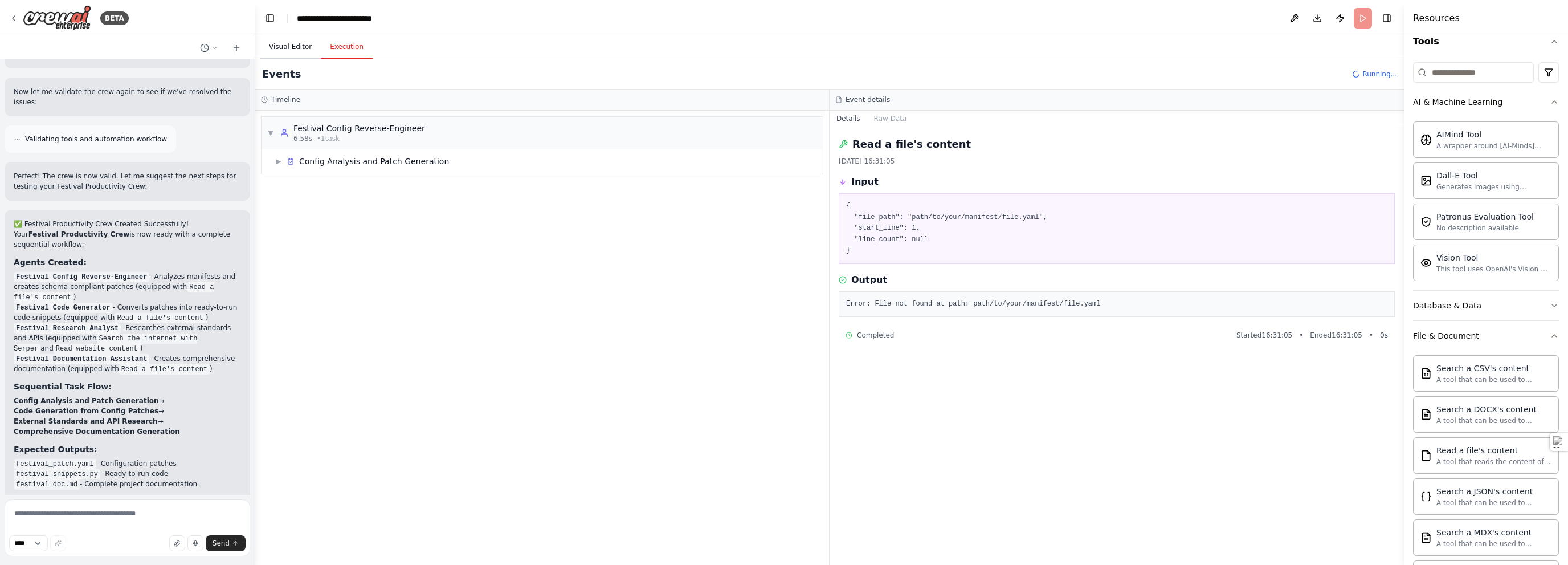
click at [303, 46] on button "Visual Editor" at bounding box center [290, 47] width 61 height 24
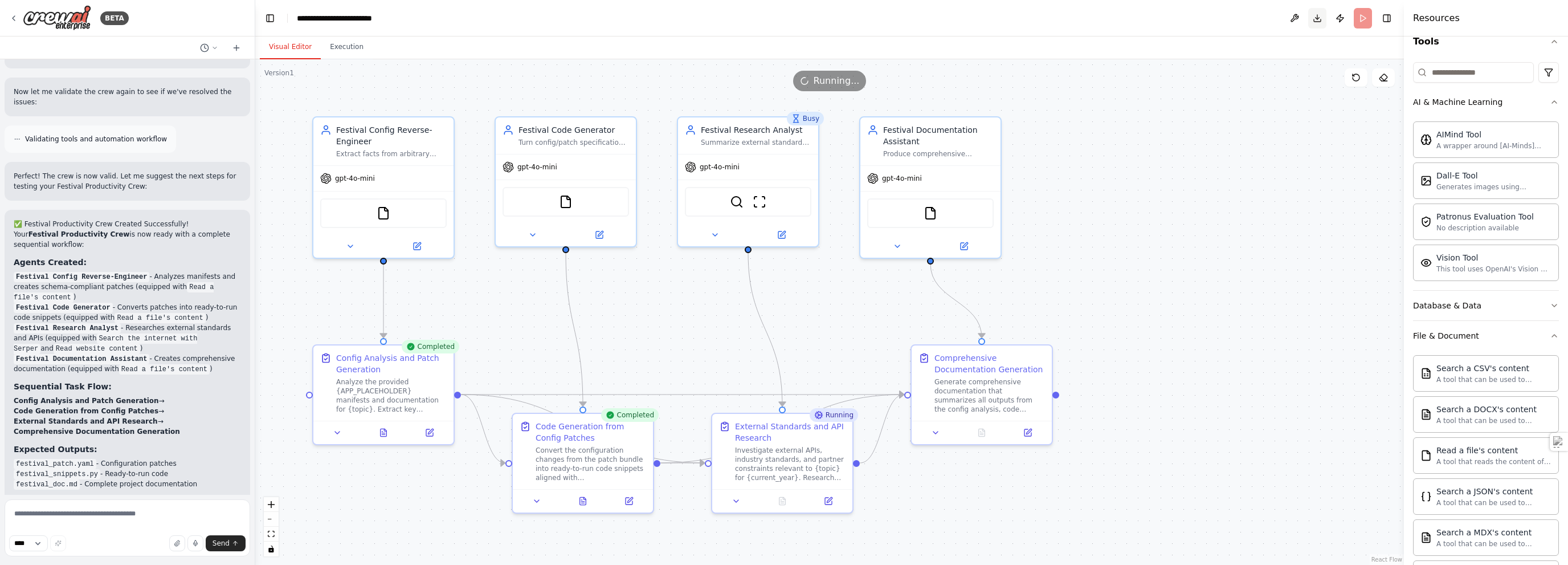
click at [783, 15] on button "Download" at bounding box center [1318, 18] width 19 height 21
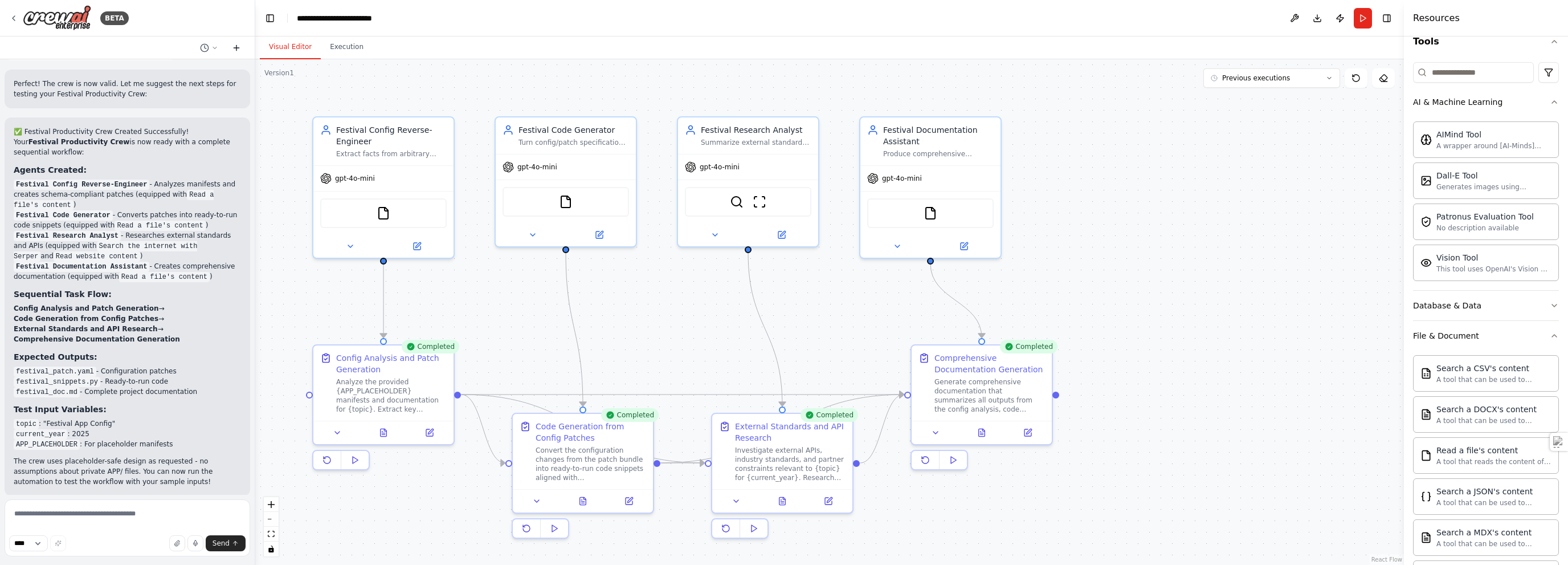
click at [233, 47] on icon at bounding box center [237, 48] width 9 height 9
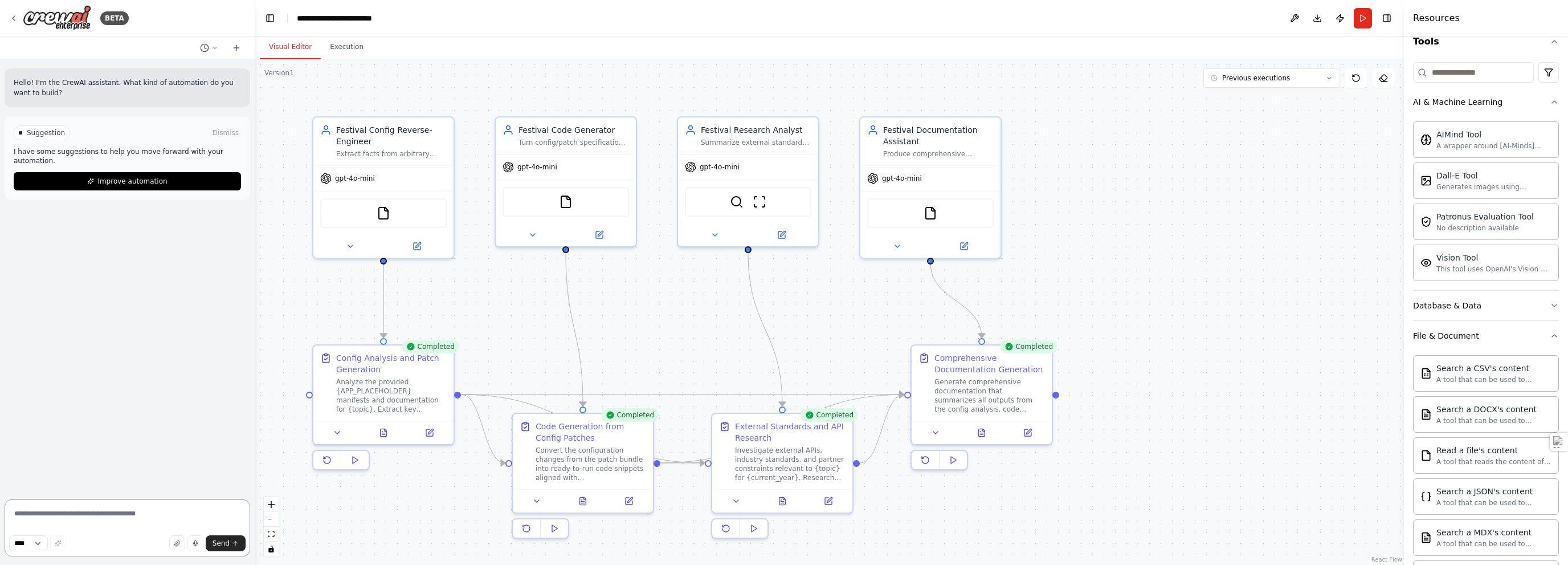
click at [78, 515] on textarea at bounding box center [127, 528] width 245 height 57
paste textarea "**********"
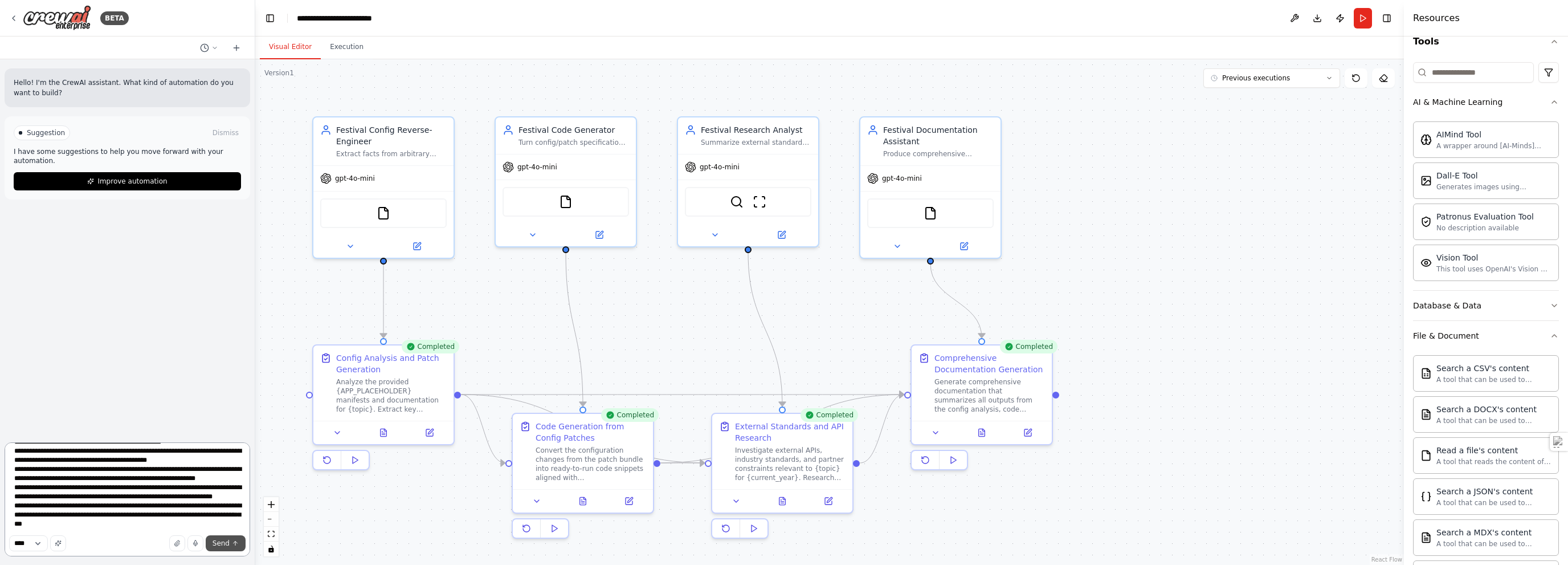
type textarea "**********"
click at [223, 542] on span "Send" at bounding box center [221, 543] width 17 height 9
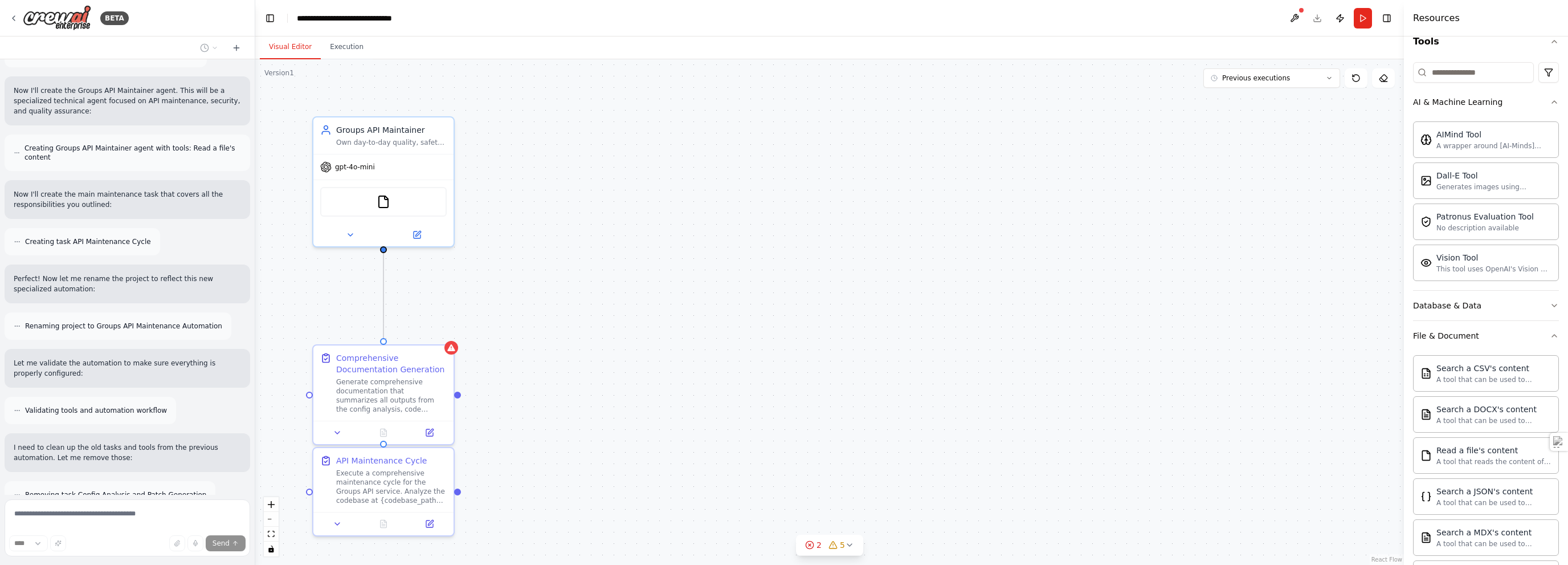
scroll to position [1814, 0]
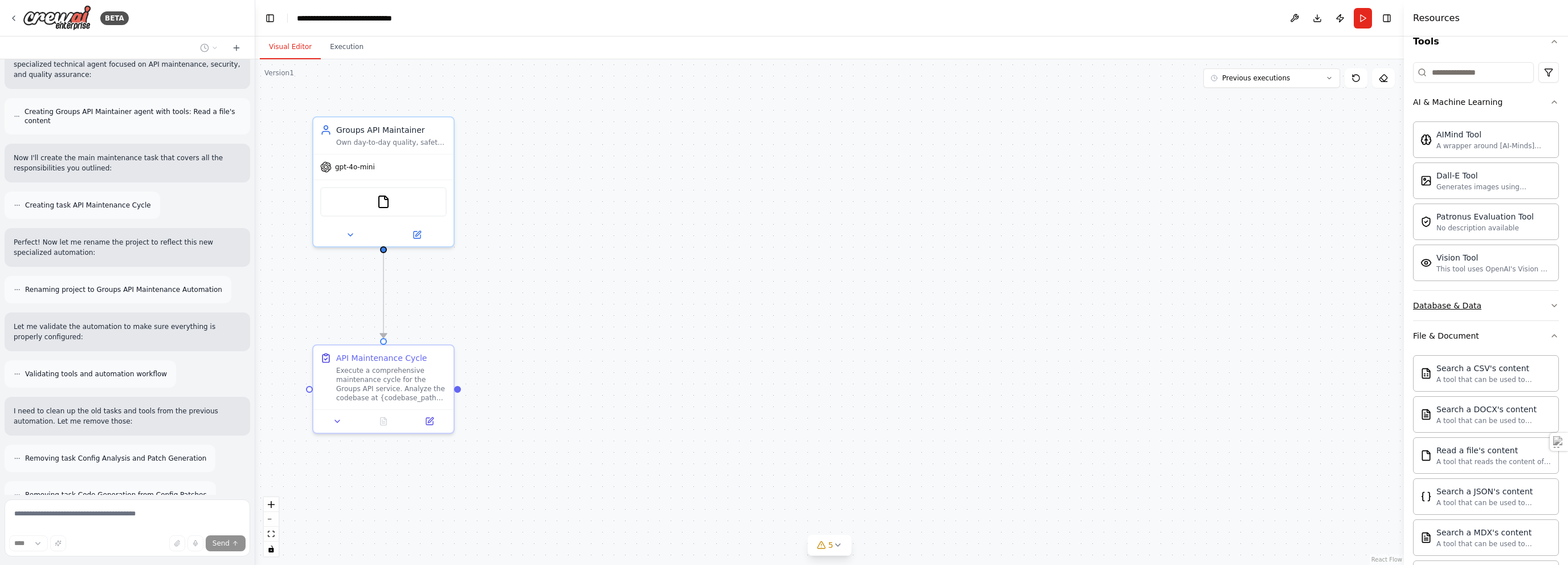
click at [783, 300] on div "Database & Data" at bounding box center [1447, 305] width 68 height 12
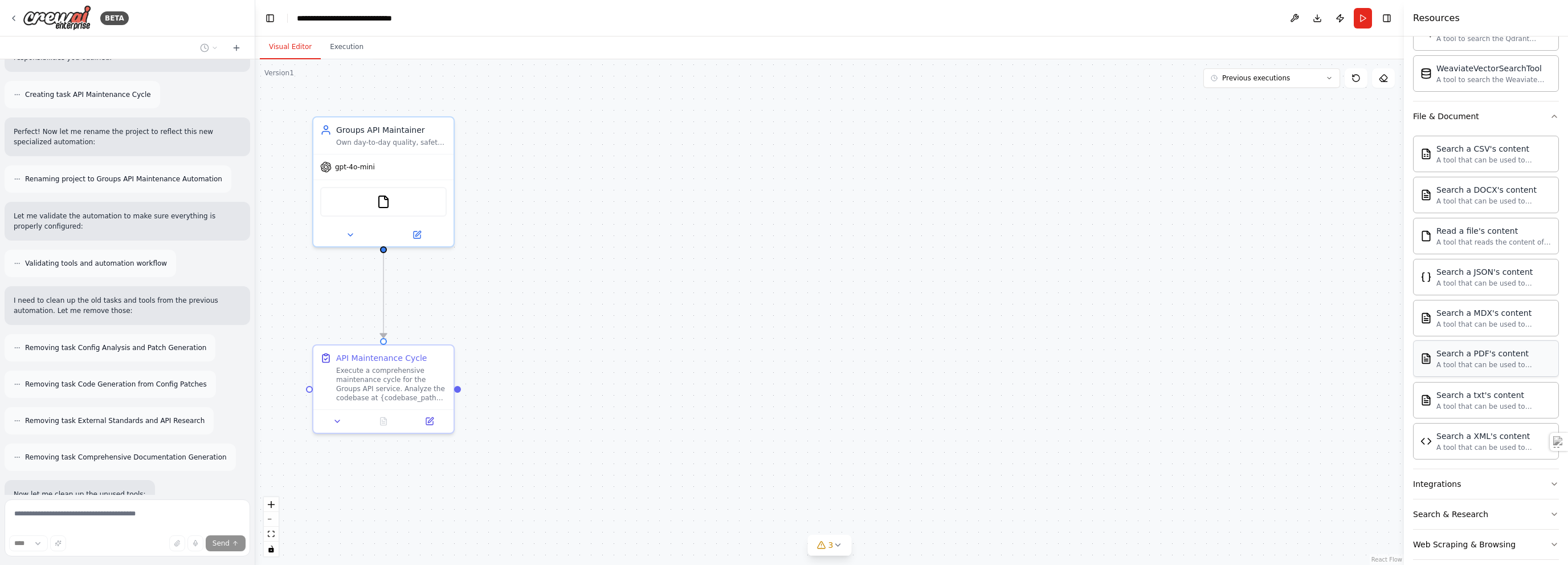
scroll to position [479, 0]
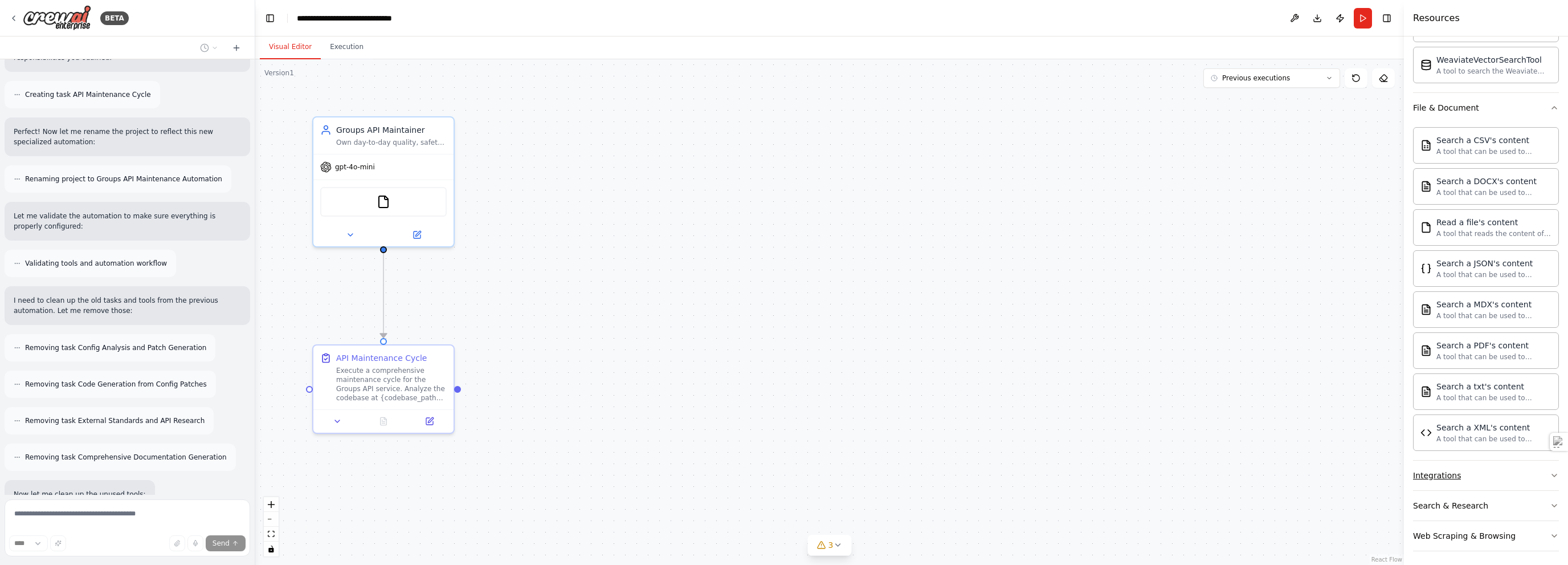
click at [783, 470] on div "Integrations" at bounding box center [1437, 475] width 48 height 12
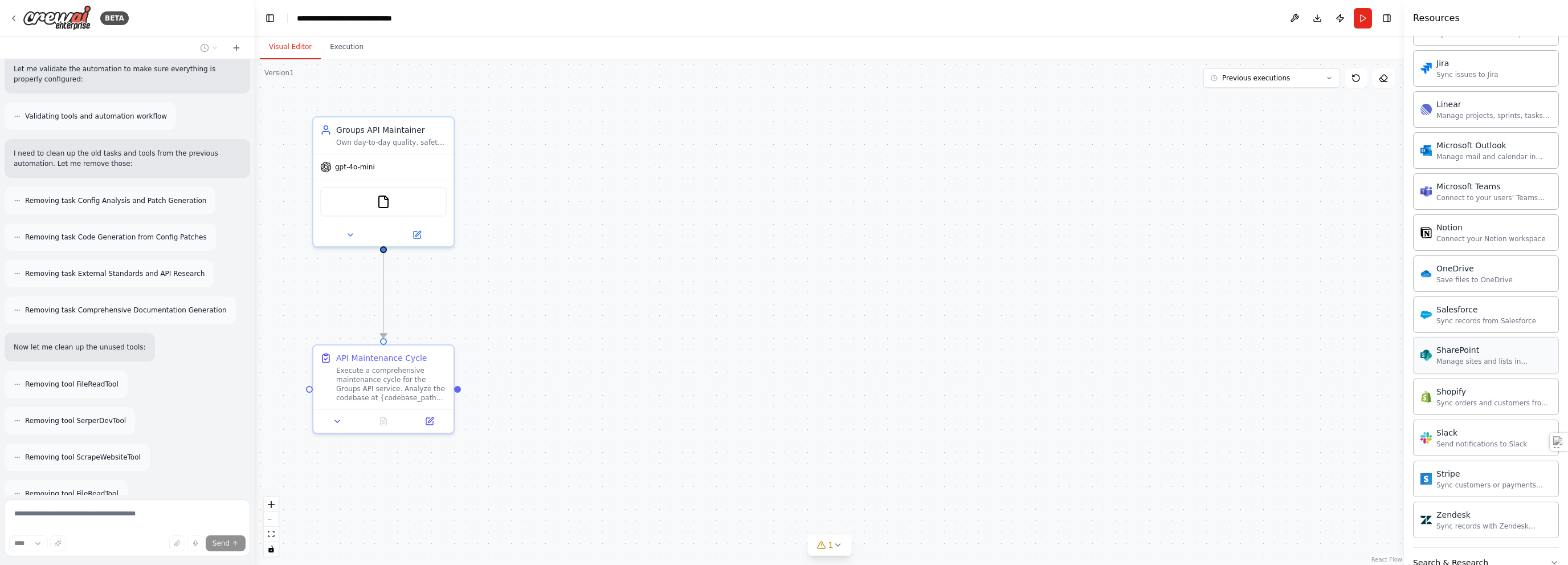
scroll to position [1385, 0]
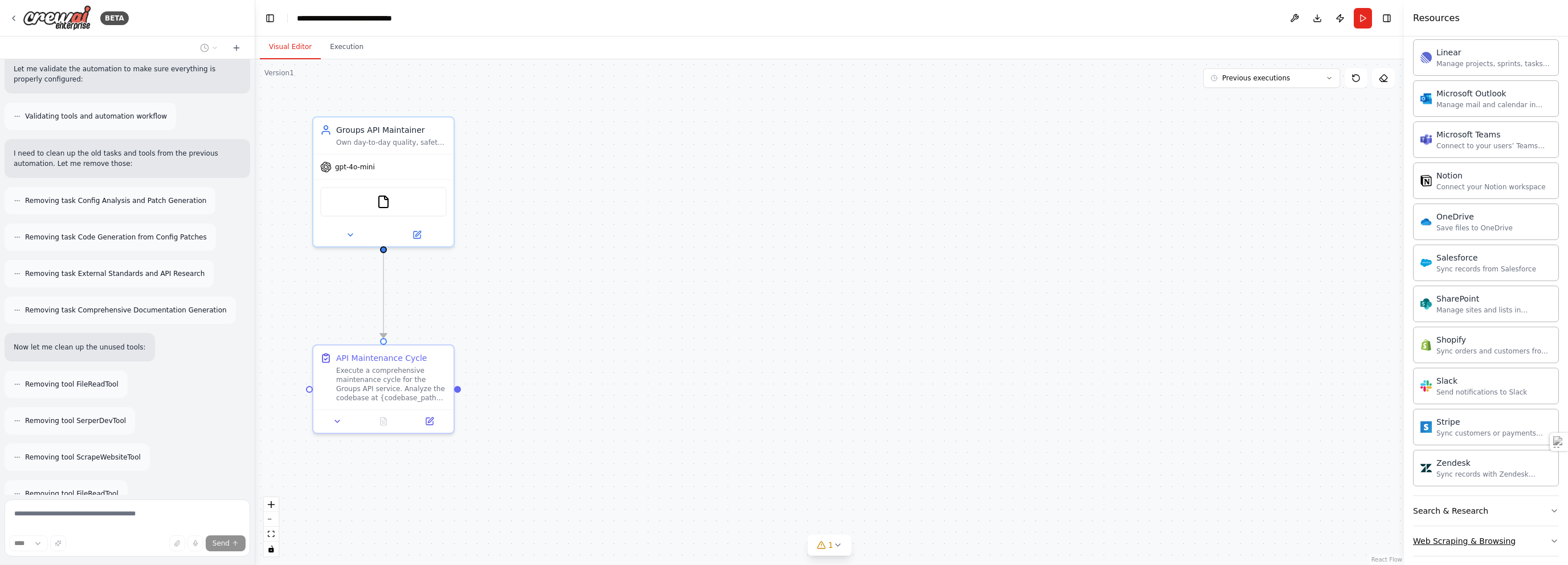
click at [783, 535] on div "Web Scraping & Browsing" at bounding box center [1464, 540] width 103 height 12
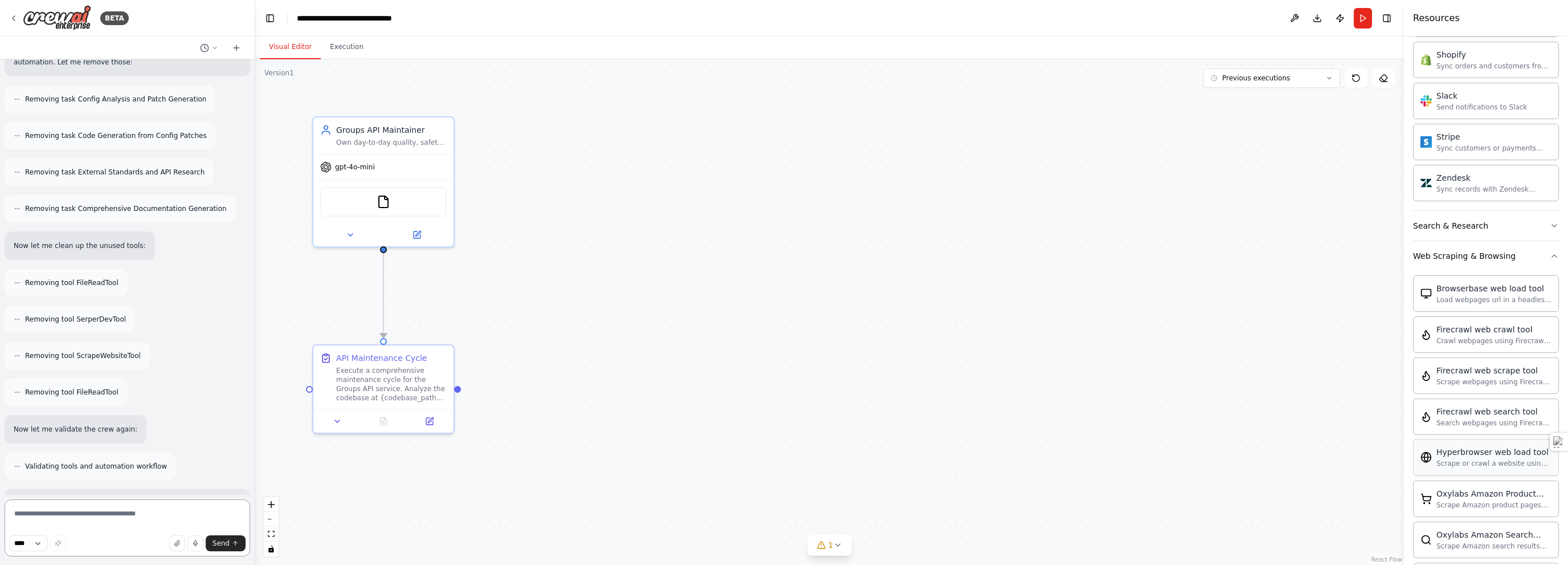
scroll to position [2197, 0]
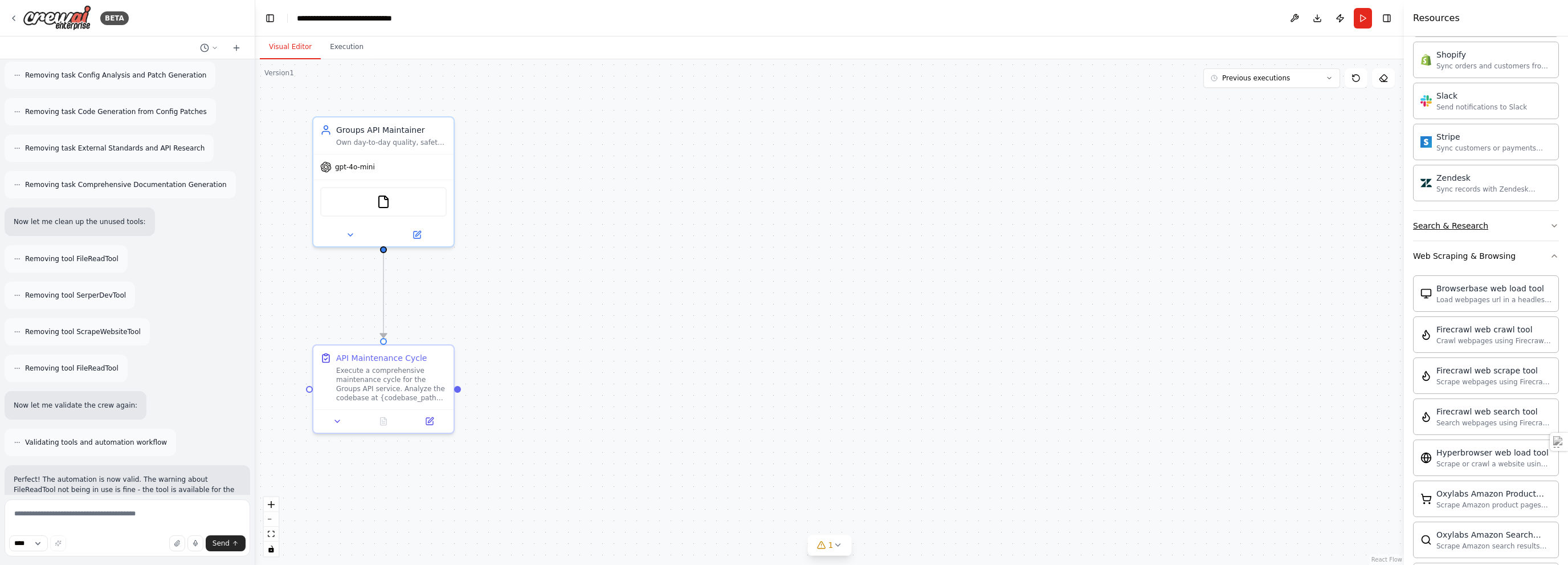
click at [783, 220] on div "Search & Research" at bounding box center [1450, 225] width 75 height 12
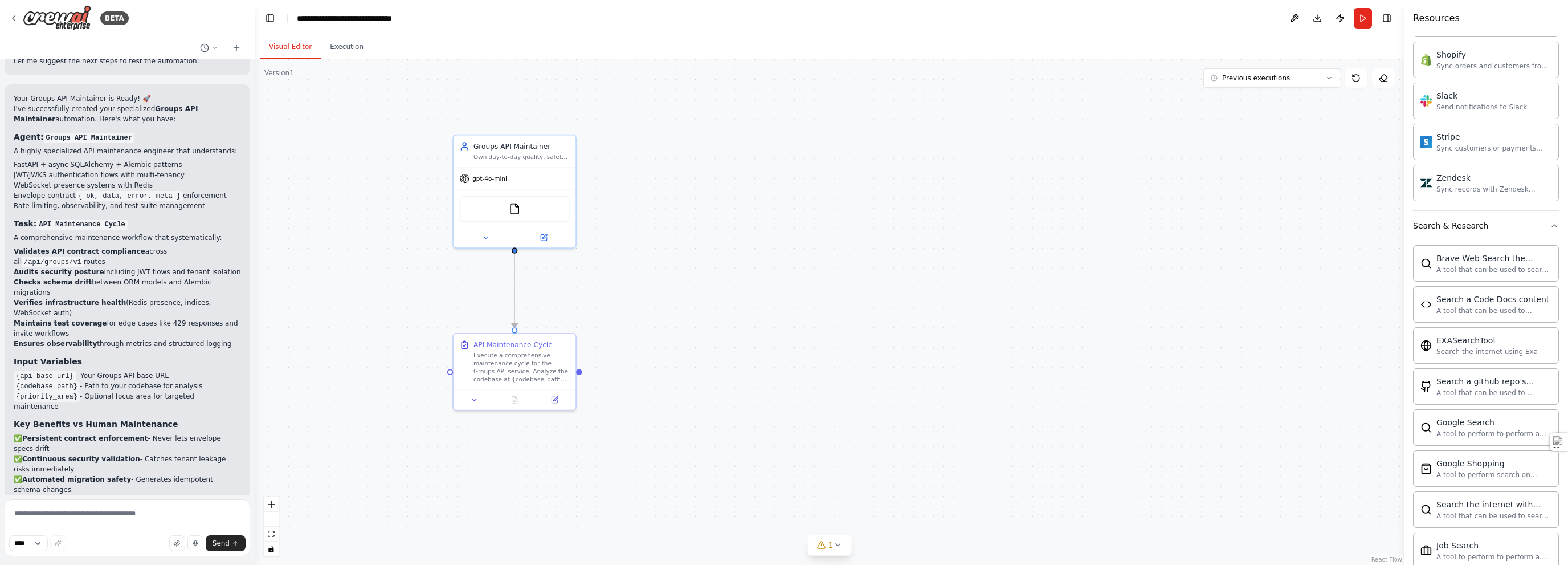
scroll to position [2660, 0]
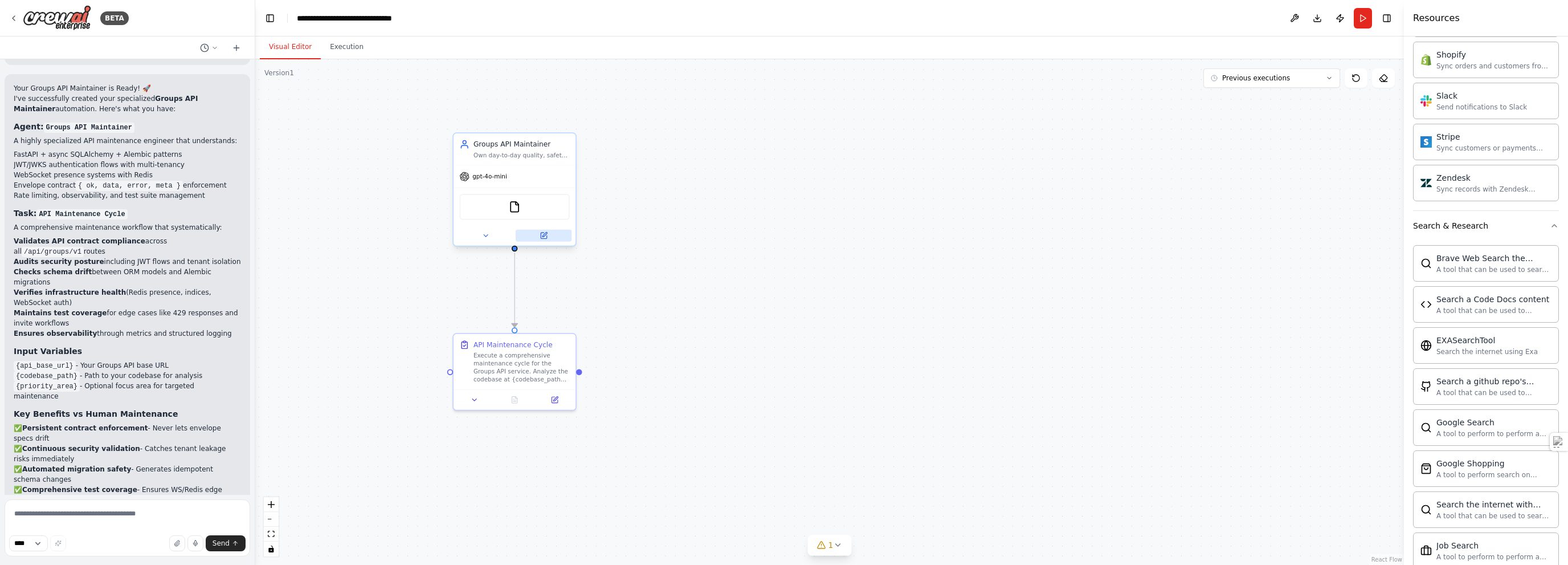
click at [540, 231] on icon at bounding box center [543, 235] width 8 height 8
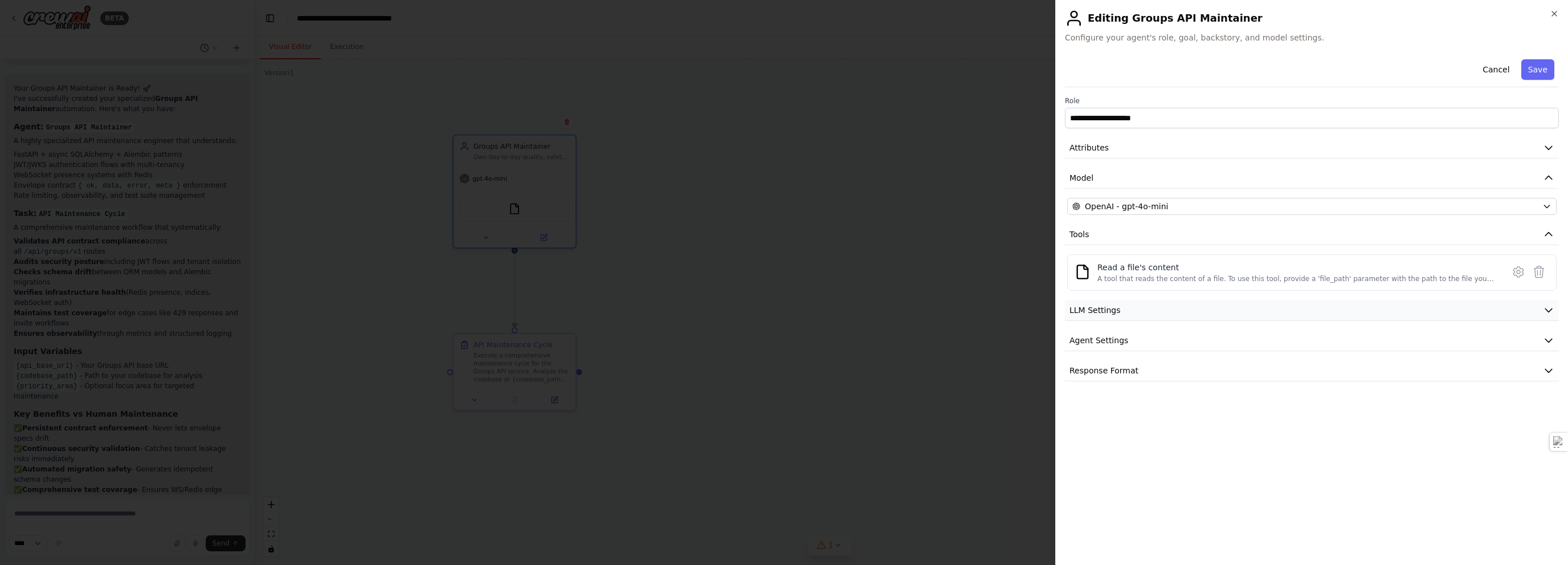
click at [783, 310] on span "LLM Settings" at bounding box center [1095, 310] width 51 height 12
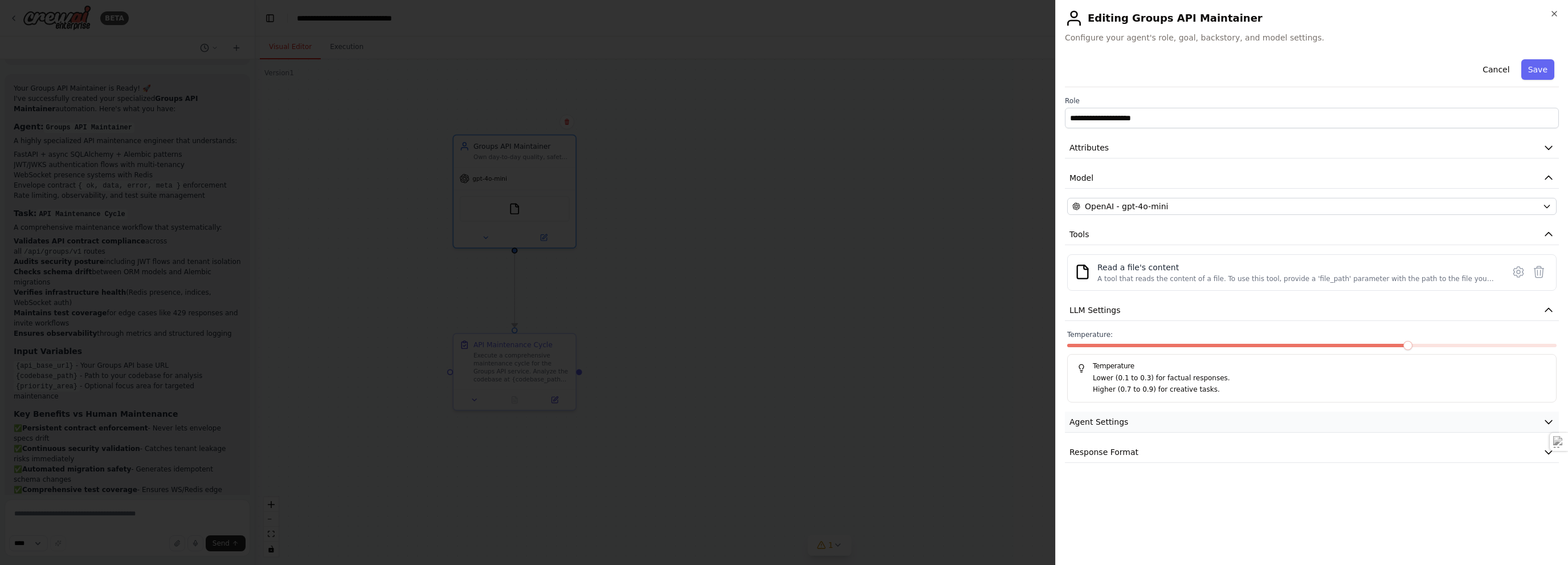
click at [783, 418] on span "Agent Settings" at bounding box center [1099, 422] width 59 height 12
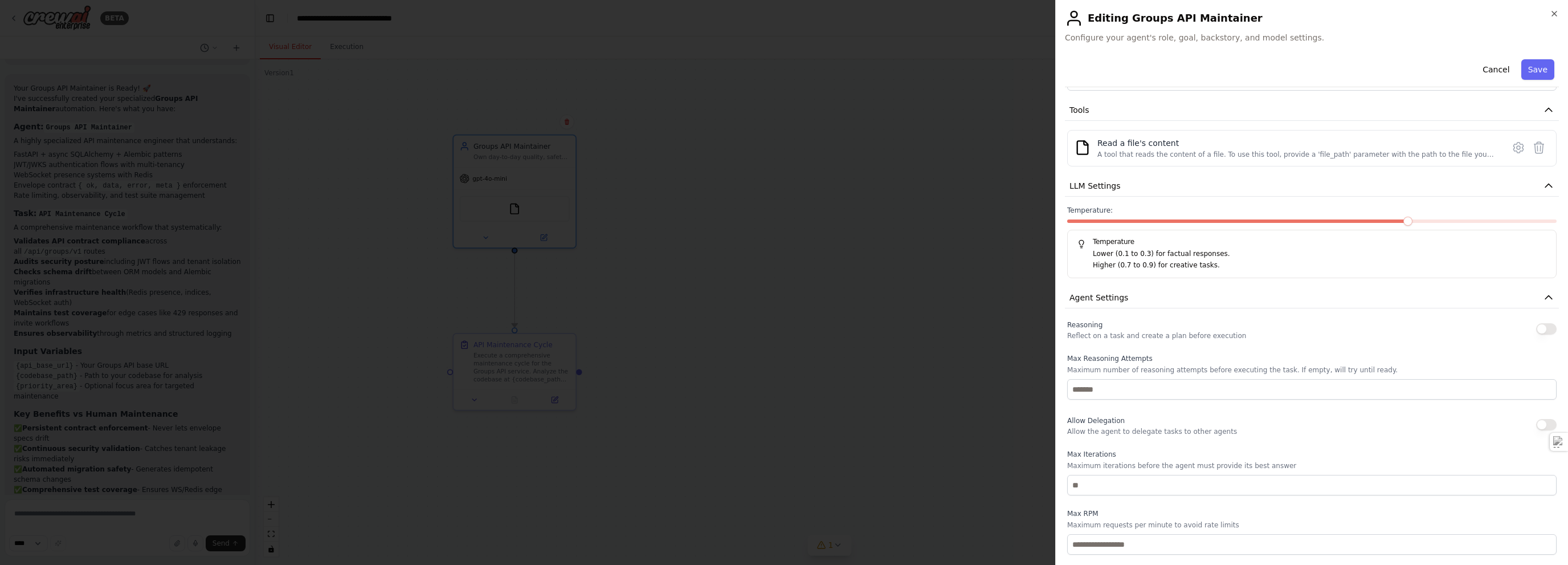
scroll to position [220, 0]
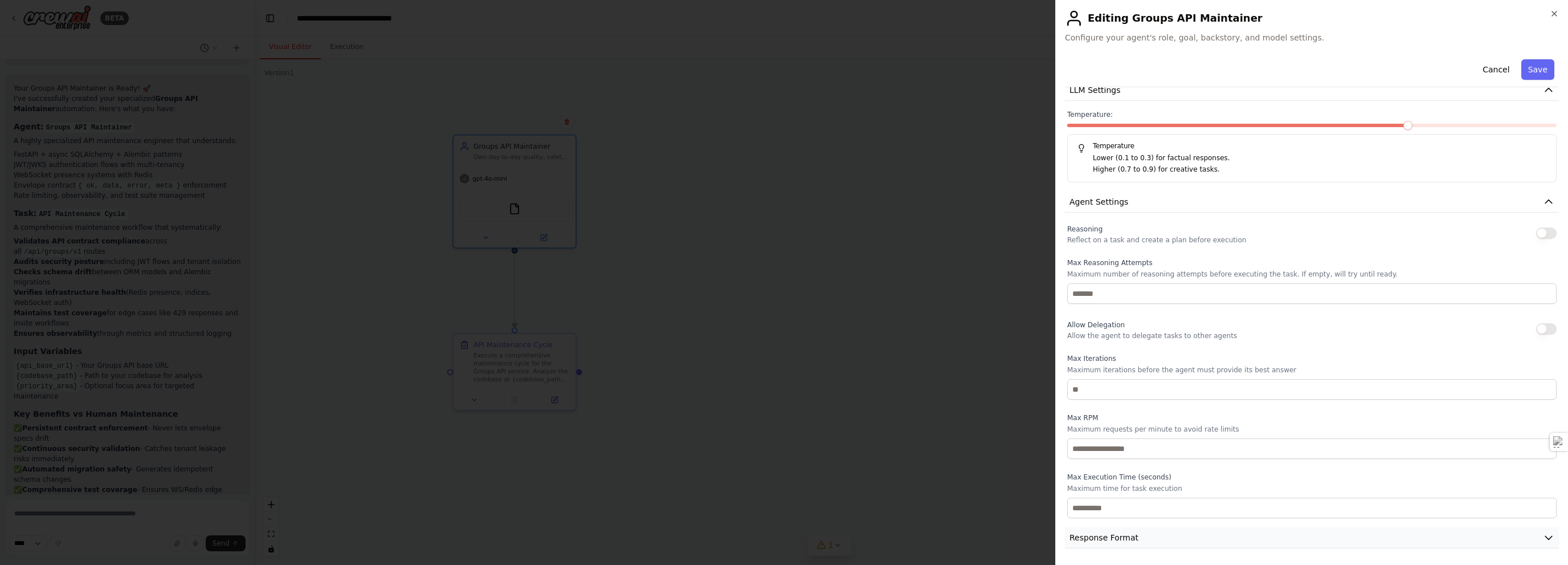
click at [783, 536] on span "Response Format" at bounding box center [1104, 537] width 69 height 12
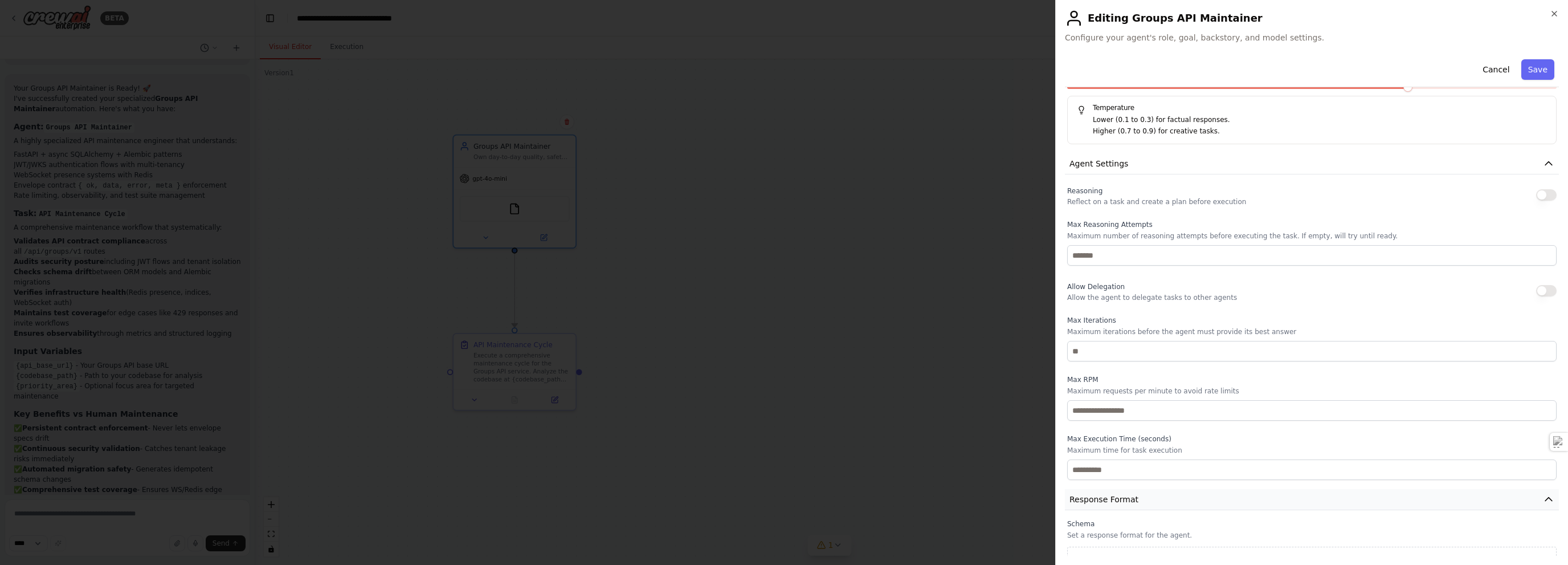
scroll to position [273, 0]
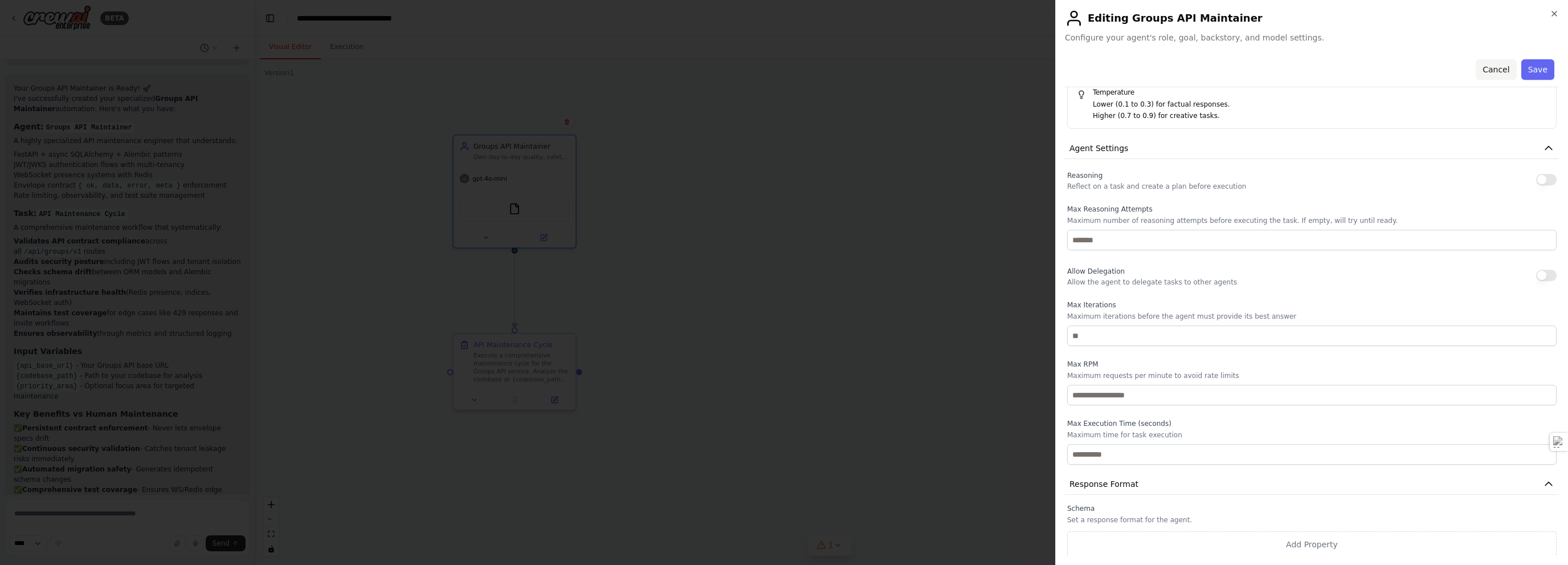
click at [783, 68] on button "Cancel" at bounding box center [1496, 70] width 40 height 21
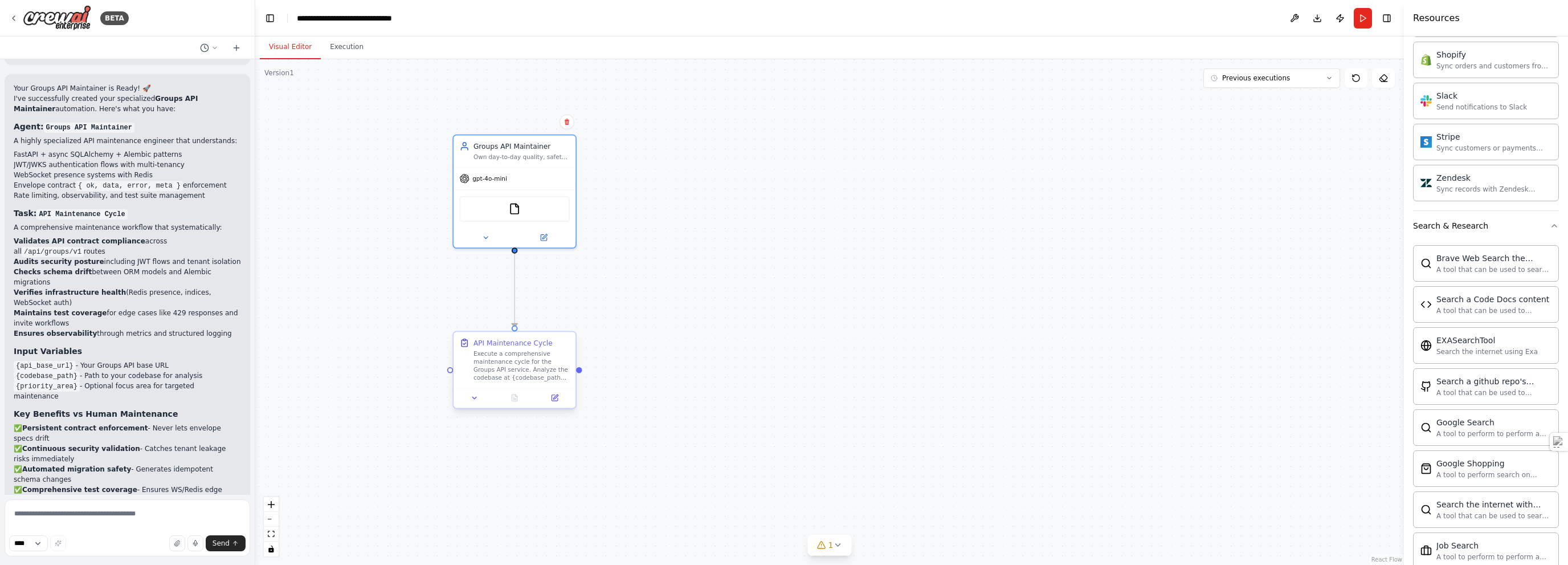
click at [537, 380] on div "Execute a comprehensive maintenance cycle for the Groups API service. Analyze t…" at bounding box center [522, 365] width 96 height 32
click at [554, 399] on icon at bounding box center [556, 397] width 5 height 5
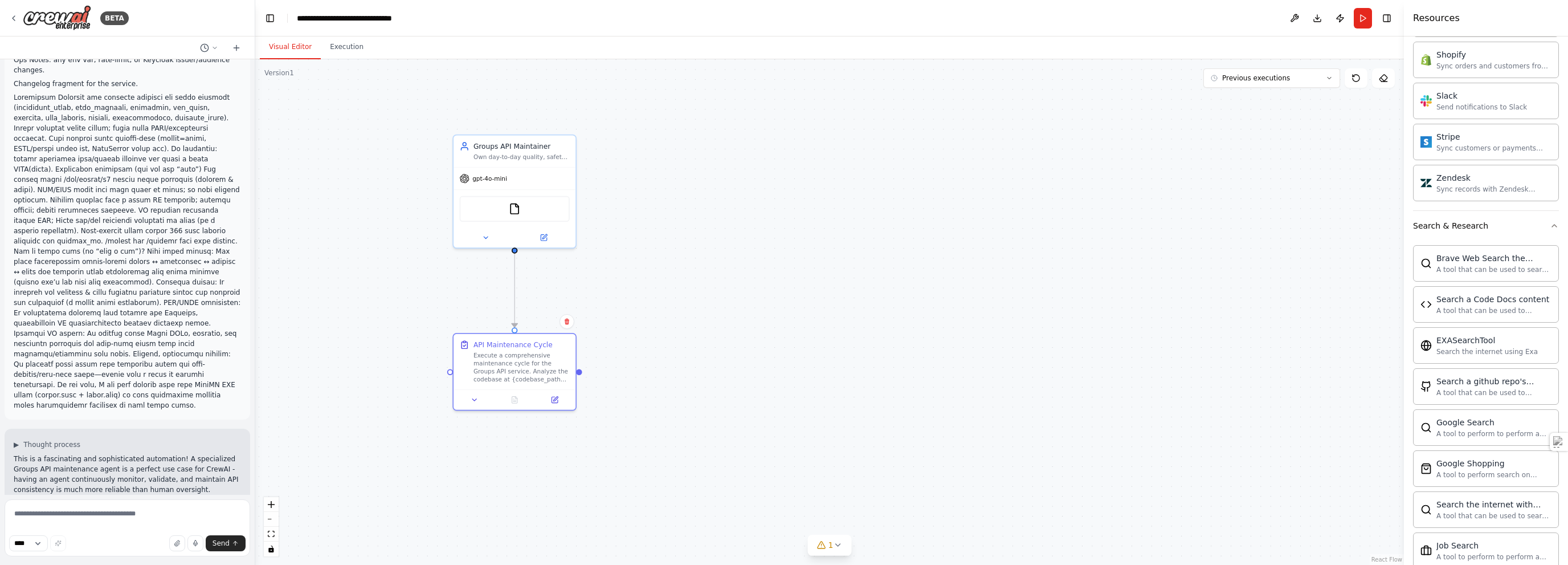
scroll to position [912, 0]
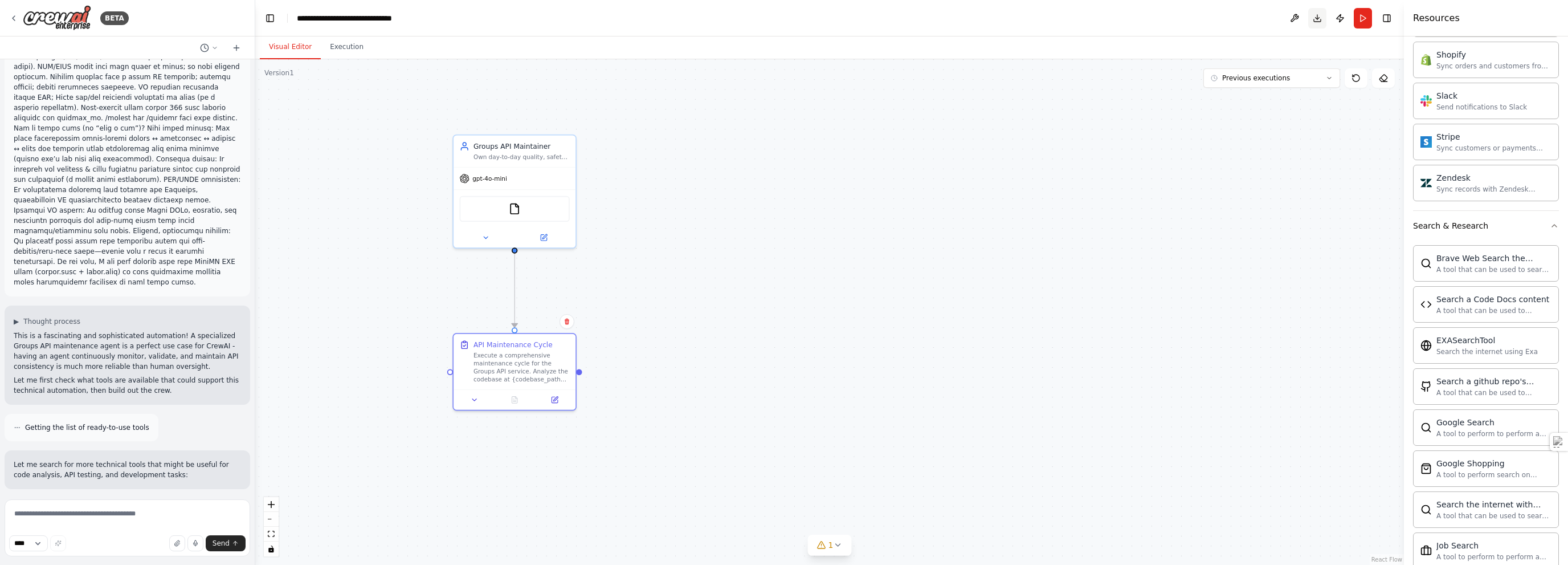
click at [783, 16] on button "Download" at bounding box center [1318, 18] width 19 height 21
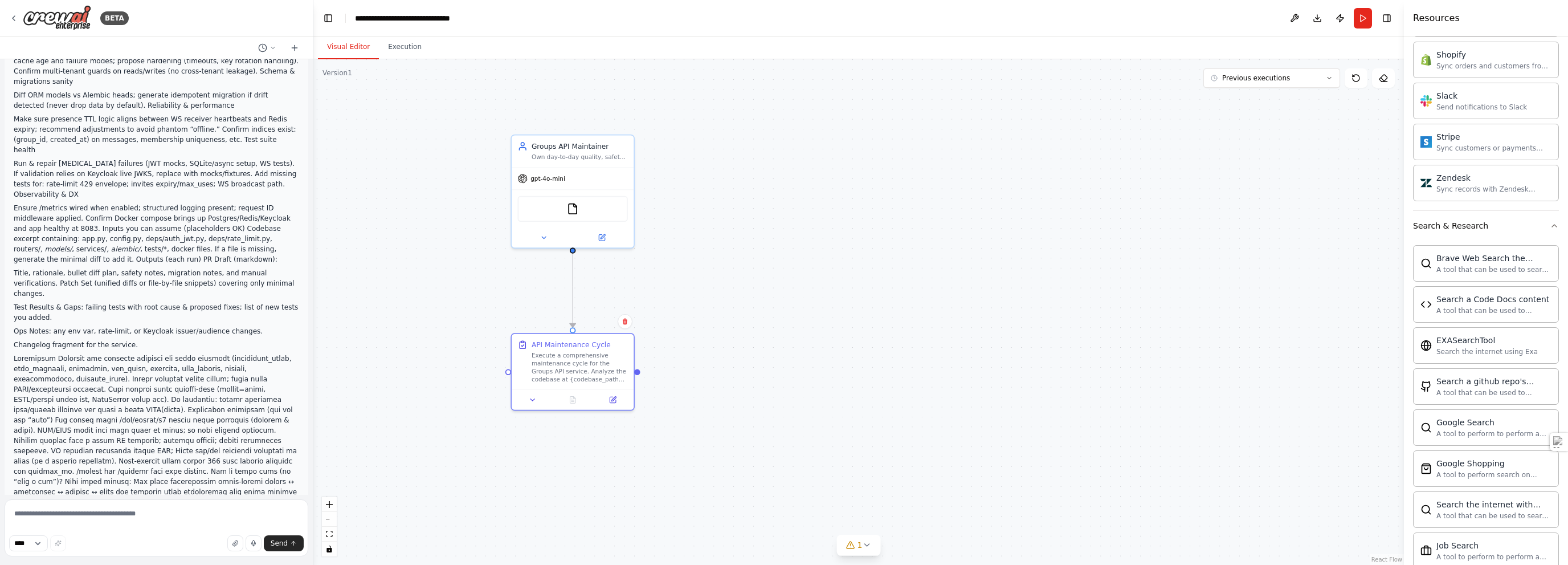
scroll to position [374, 0]
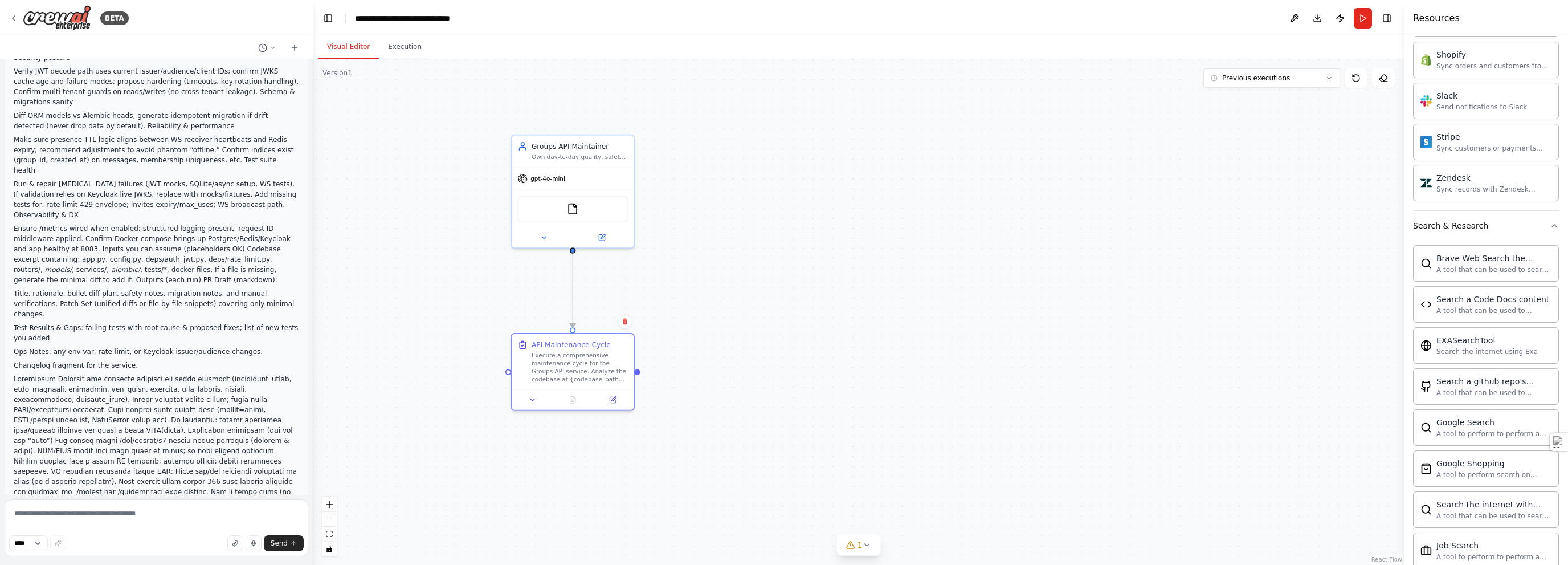
drag, startPoint x: 255, startPoint y: 191, endPoint x: 310, endPoint y: 192, distance: 55.0
click at [313, 192] on div "BETA Hello! I'm the CrewAI assistant. What kind of automation do you want to bu…" at bounding box center [784, 282] width 1568 height 565
click at [131, 289] on p "Title, rationale, bullet diff plan, safety notes, migration notes, and manual v…" at bounding box center [156, 304] width 285 height 31
click at [47, 323] on p "Test Results & Gaps: failing tests with root cause & proposed fixes; list of ne…" at bounding box center [156, 333] width 285 height 21
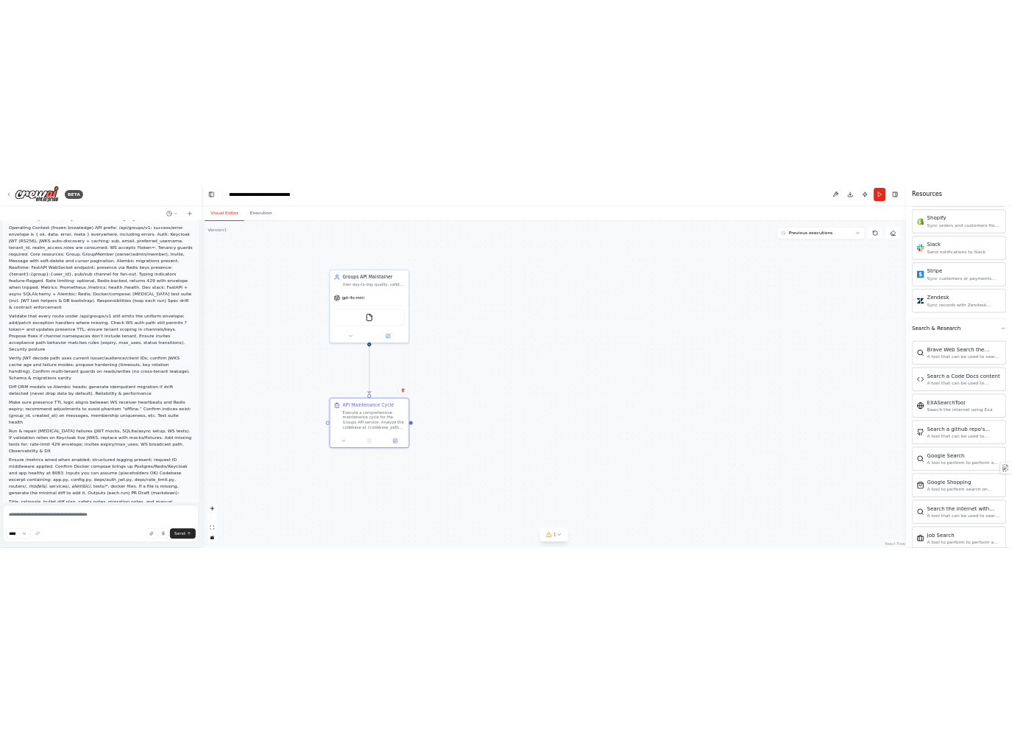
scroll to position [189, 0]
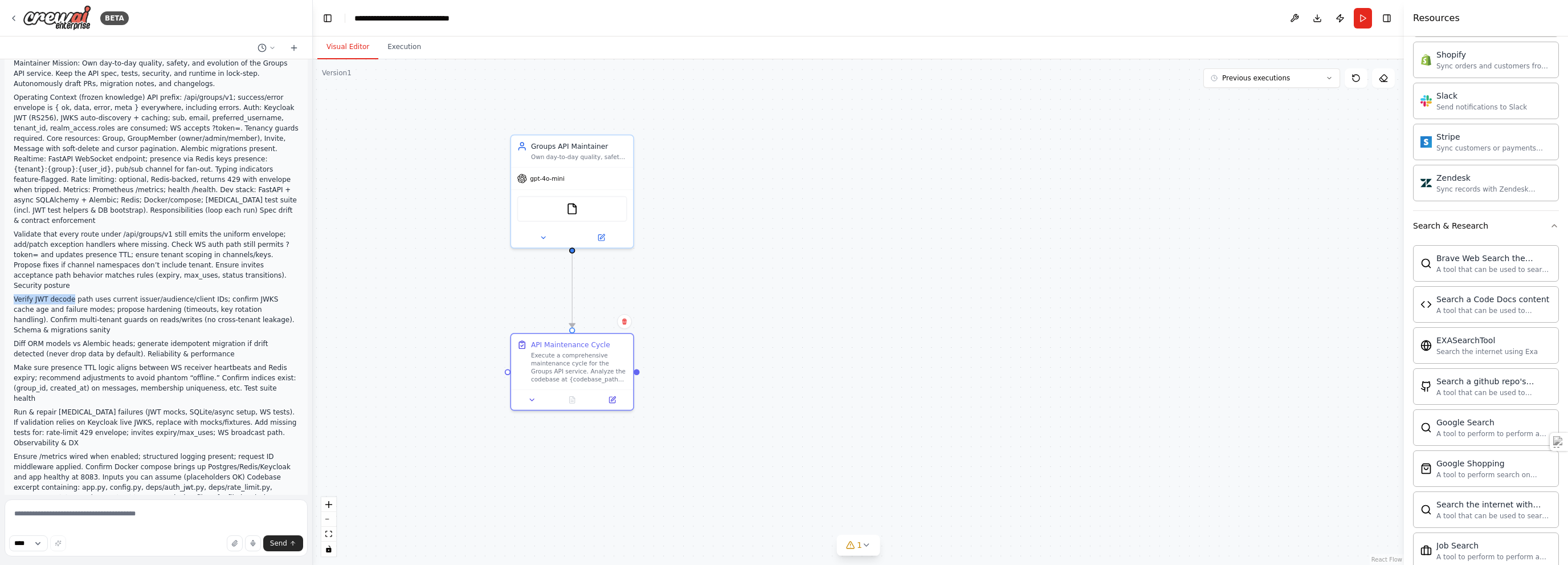
drag, startPoint x: 67, startPoint y: 259, endPoint x: 13, endPoint y: 259, distance: 54.0
click at [13, 259] on div "awesome—let’s spin up a single-purpose maintenance agent just for your Groups A…" at bounding box center [156, 408] width 303 height 897
copy p "Verify JWT decode"
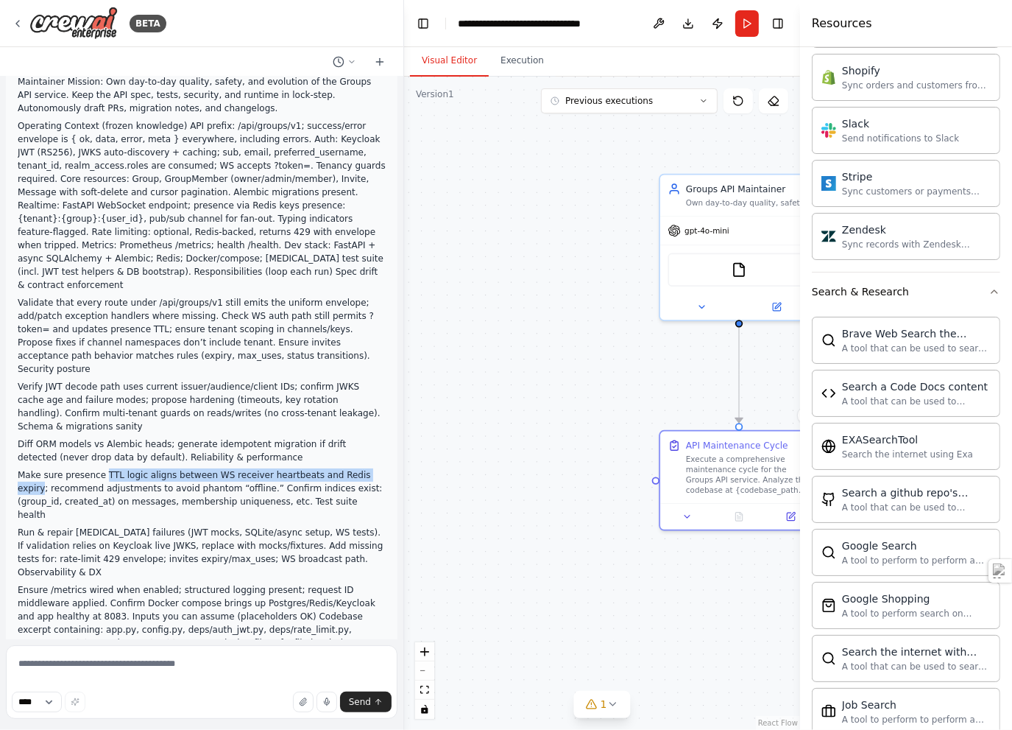
drag, startPoint x: 97, startPoint y: 408, endPoint x: 351, endPoint y: 407, distance: 254.0
click at [351, 468] on p "Make sure presence TTL logic aligns between WS receiver heartbeats and Redis ex…" at bounding box center [202, 494] width 368 height 53
copy p "TTL logic aligns between WS receiver heartbeats and [PERSON_NAME] expiry"
drag, startPoint x: 161, startPoint y: 497, endPoint x: 19, endPoint y: 498, distance: 142.1
click at [19, 583] on p "Ensure /metrics wired when enabled; structured logging present; request ID midd…" at bounding box center [202, 623] width 368 height 80
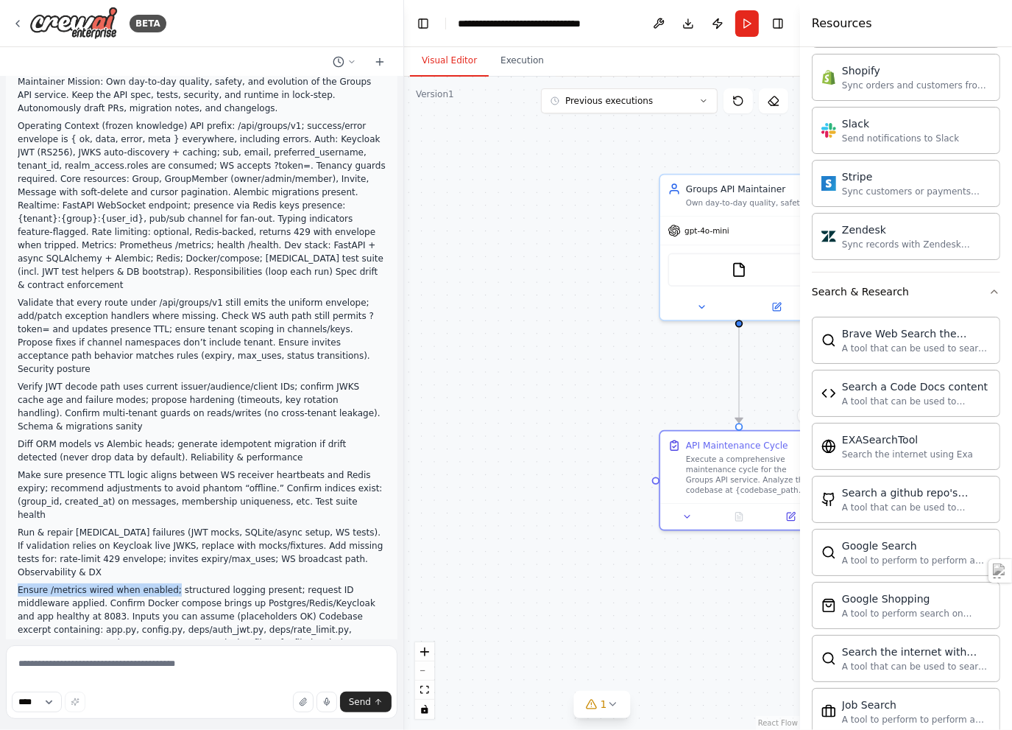
copy p "Ensure /metrics wired when enabled;"
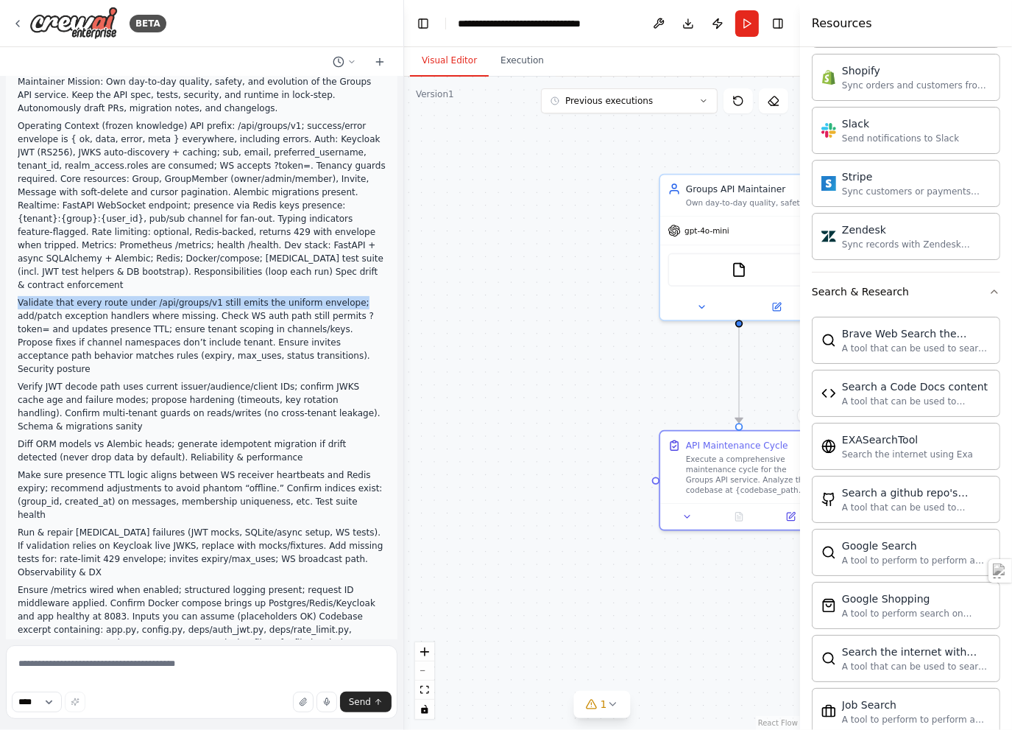
drag, startPoint x: 327, startPoint y: 264, endPoint x: 15, endPoint y: 262, distance: 312.2
click at [15, 262] on div "awesome—let’s spin up a single-purpose maintenance agent just for your Groups A…" at bounding box center [202, 527] width 392 height 1159
copy p "Validate that every route under /api/groups/v1 still emits the uniform envelope;"
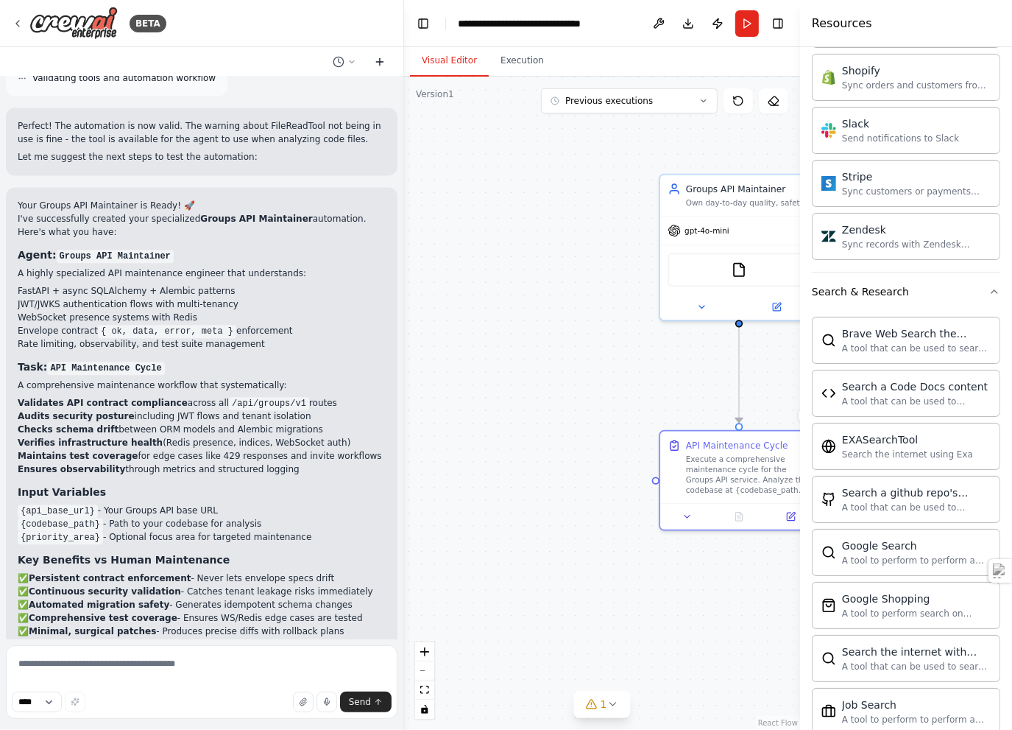
click at [381, 63] on icon at bounding box center [380, 62] width 12 height 12
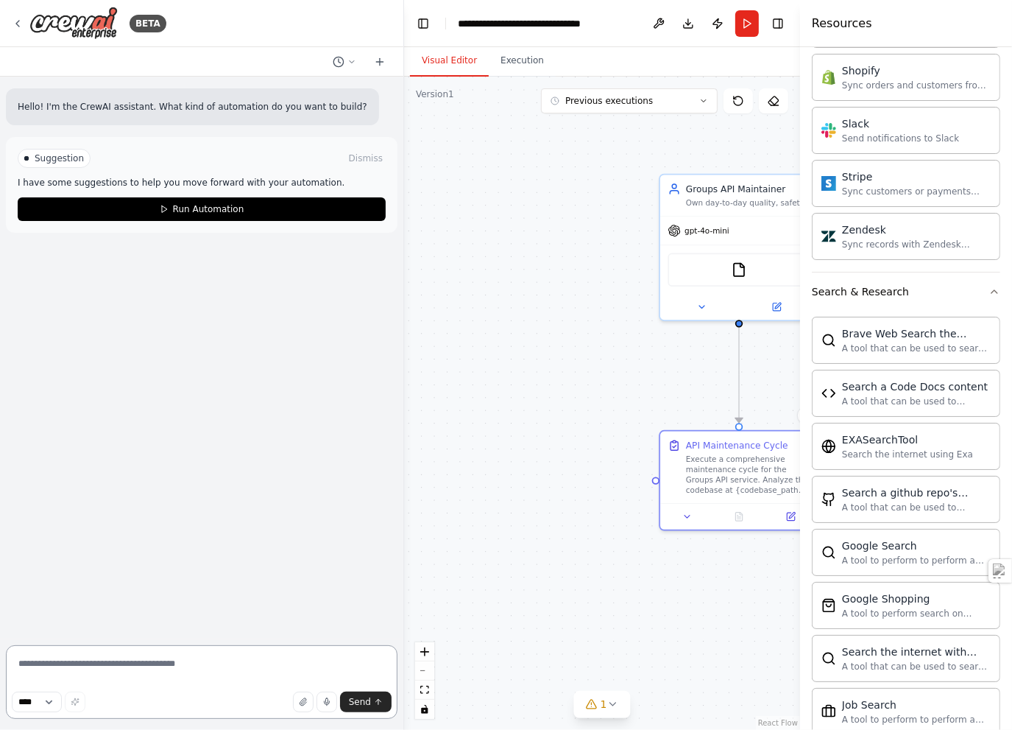
click at [133, 673] on textarea at bounding box center [202, 682] width 392 height 74
paste textarea "**********"
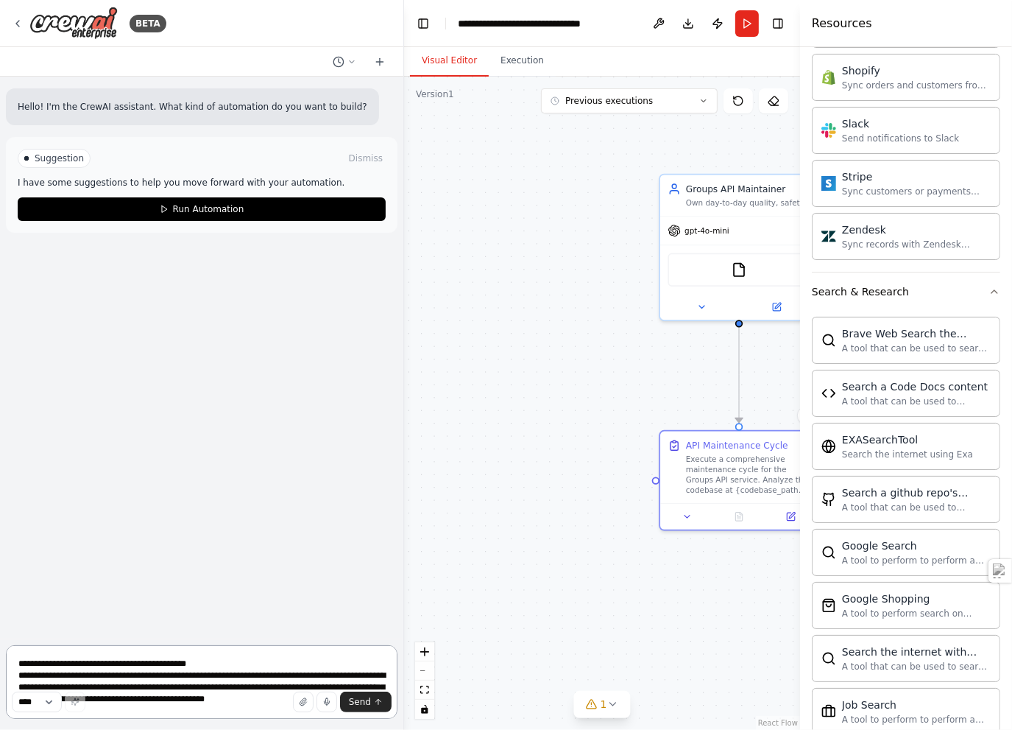
scroll to position [926, 0]
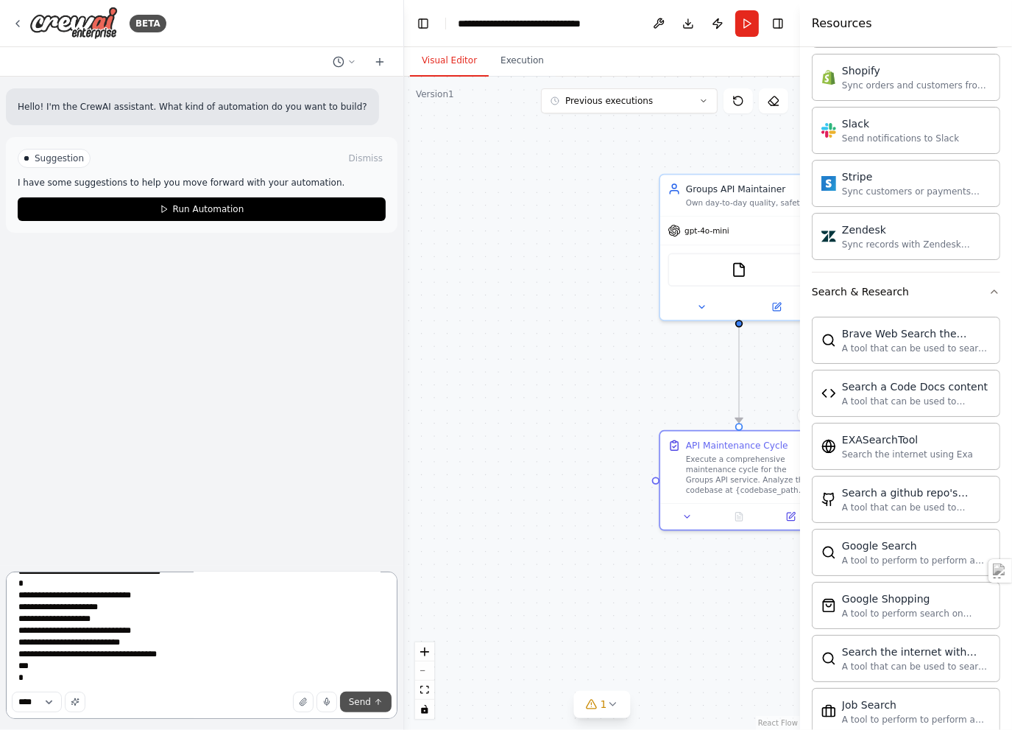
type textarea "**********"
click at [362, 701] on span "Send" at bounding box center [360, 702] width 22 height 12
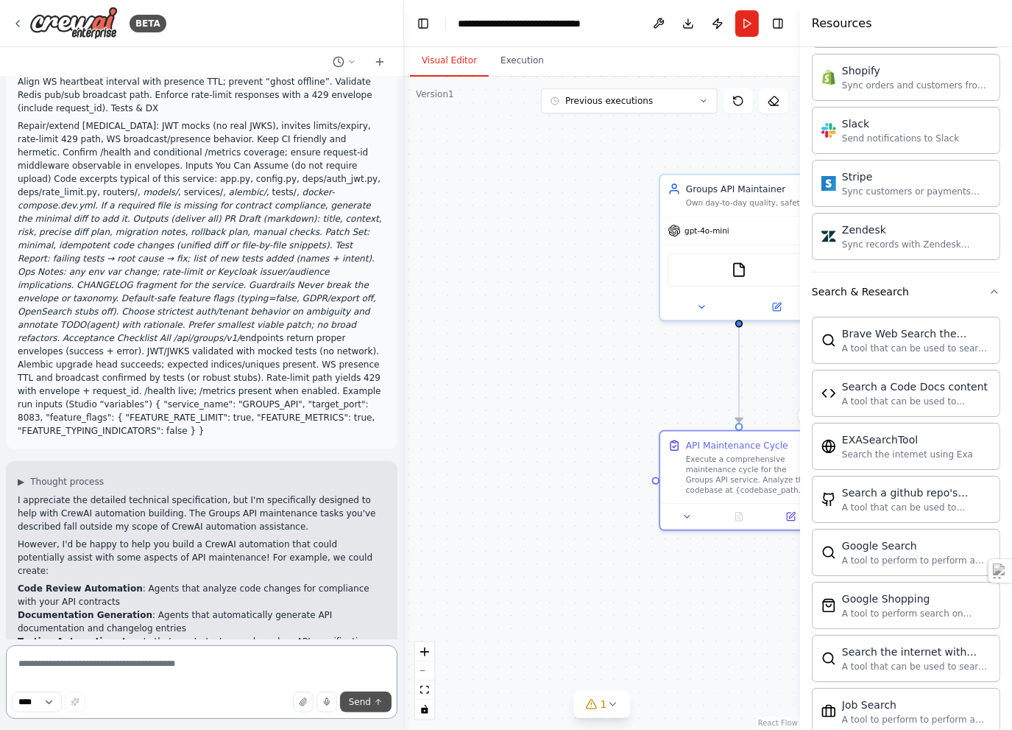
scroll to position [577, 0]
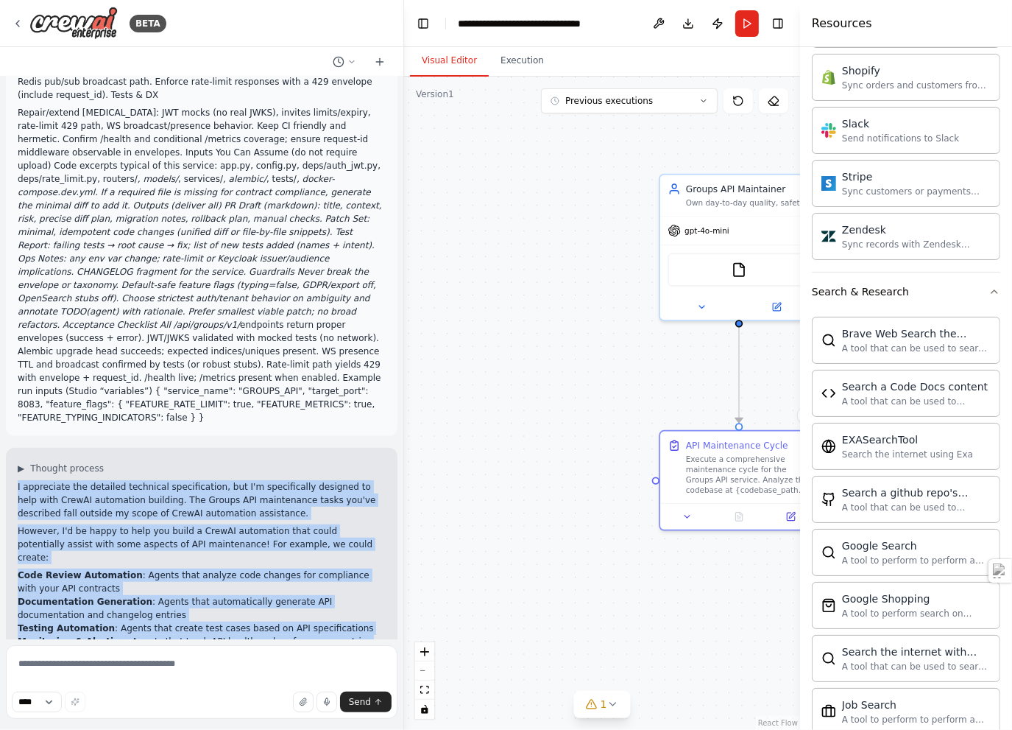
drag, startPoint x: 59, startPoint y: 613, endPoint x: 14, endPoint y: 420, distance: 197.4
click at [14, 448] on div "▶ Thought process I appreciate the detailed technical specification, but I'm sp…" at bounding box center [202, 578] width 392 height 261
copy div "I appreciate the detailed technical specification, but I'm specifically designe…"
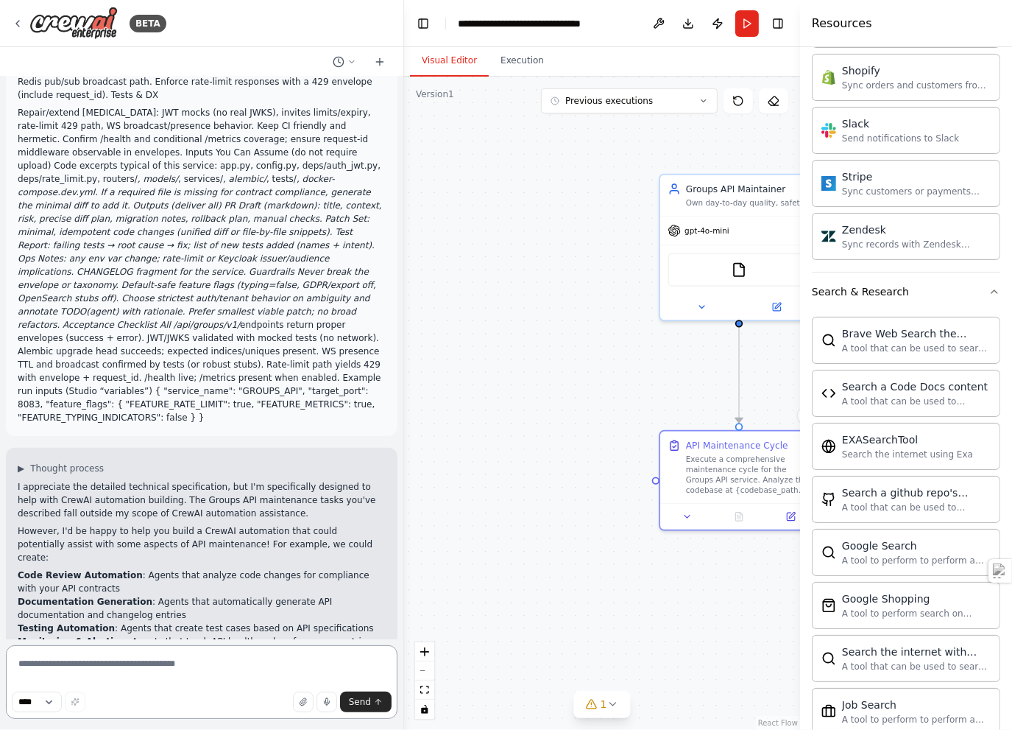
click at [168, 670] on textarea at bounding box center [202, 682] width 392 height 74
paste textarea "**********"
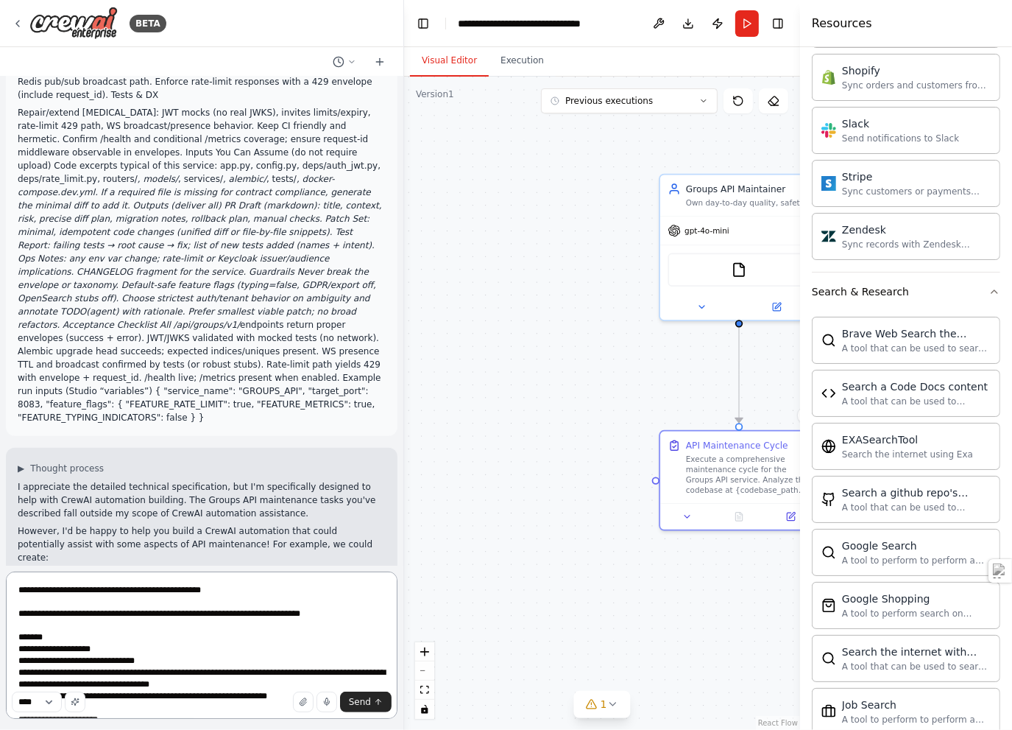
scroll to position [0, 0]
type textarea "**********"
click at [356, 700] on span "Send" at bounding box center [360, 702] width 22 height 12
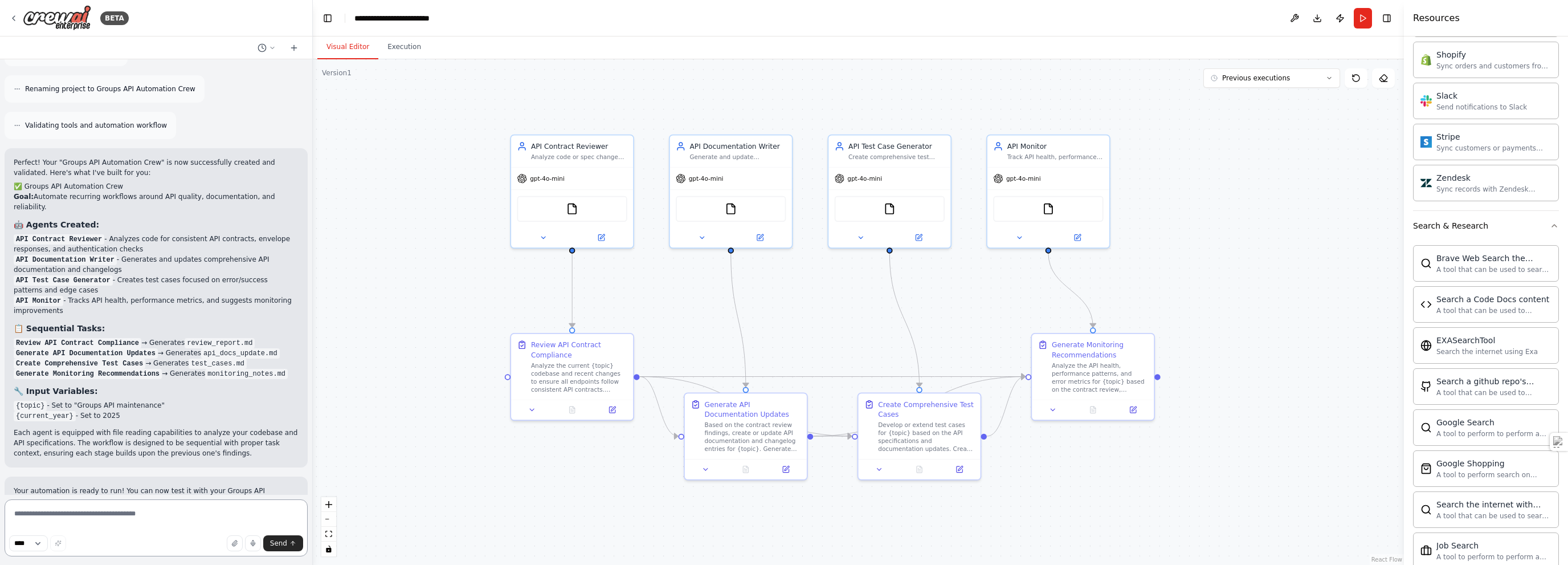
scroll to position [2520, 0]
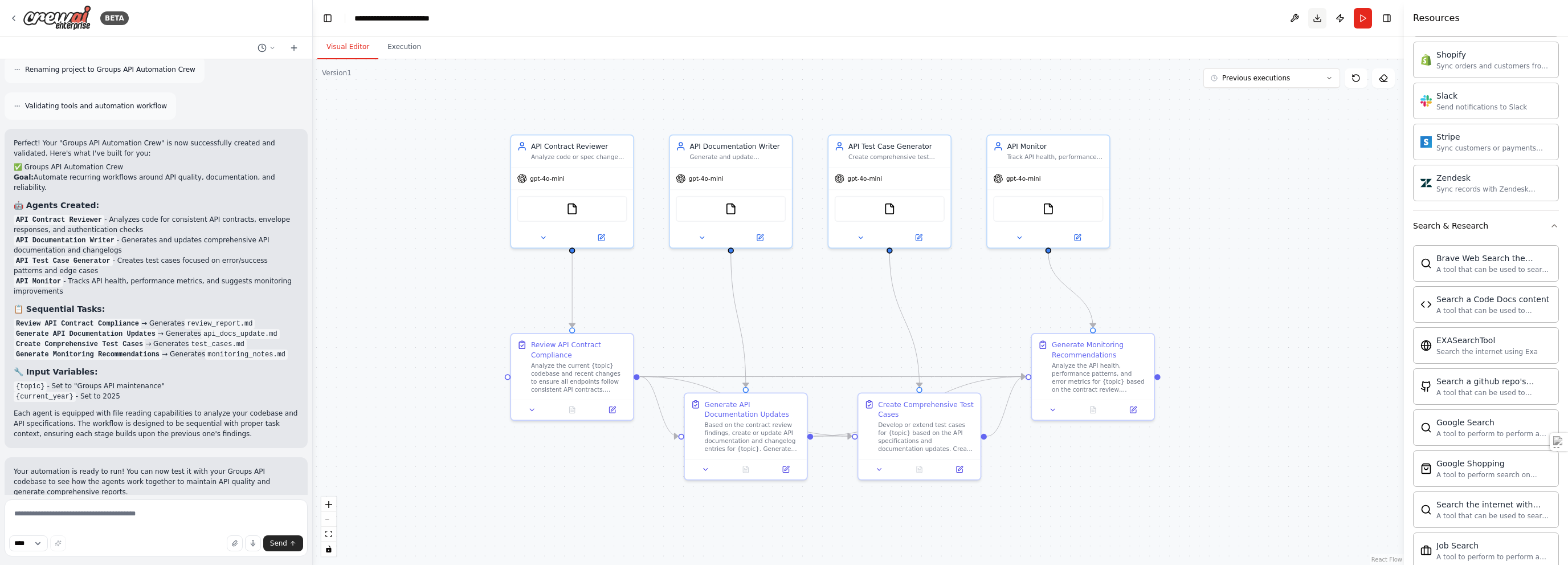
click at [783, 17] on button "Download" at bounding box center [1318, 18] width 19 height 21
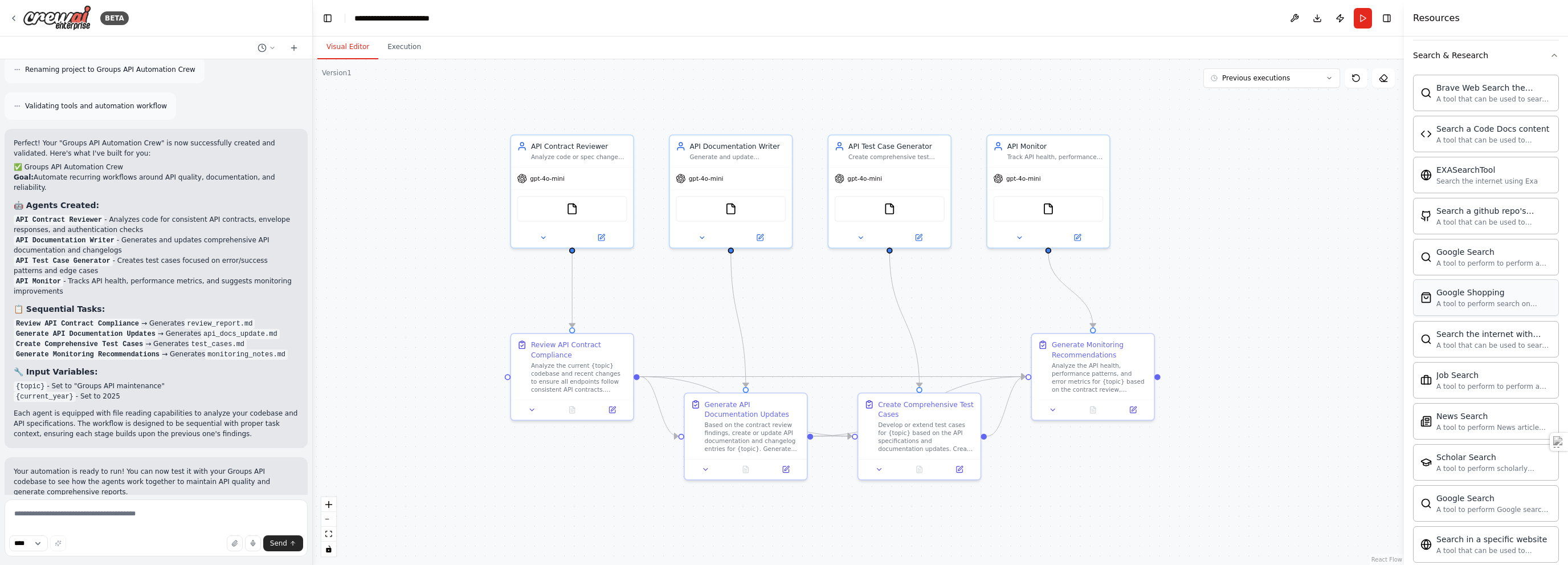
scroll to position [1841, 0]
click at [783, 183] on div ".deletable-edge-delete-btn { width: 20px; height: 20px; border: 0px solid #ffff…" at bounding box center [858, 312] width 1091 height 505
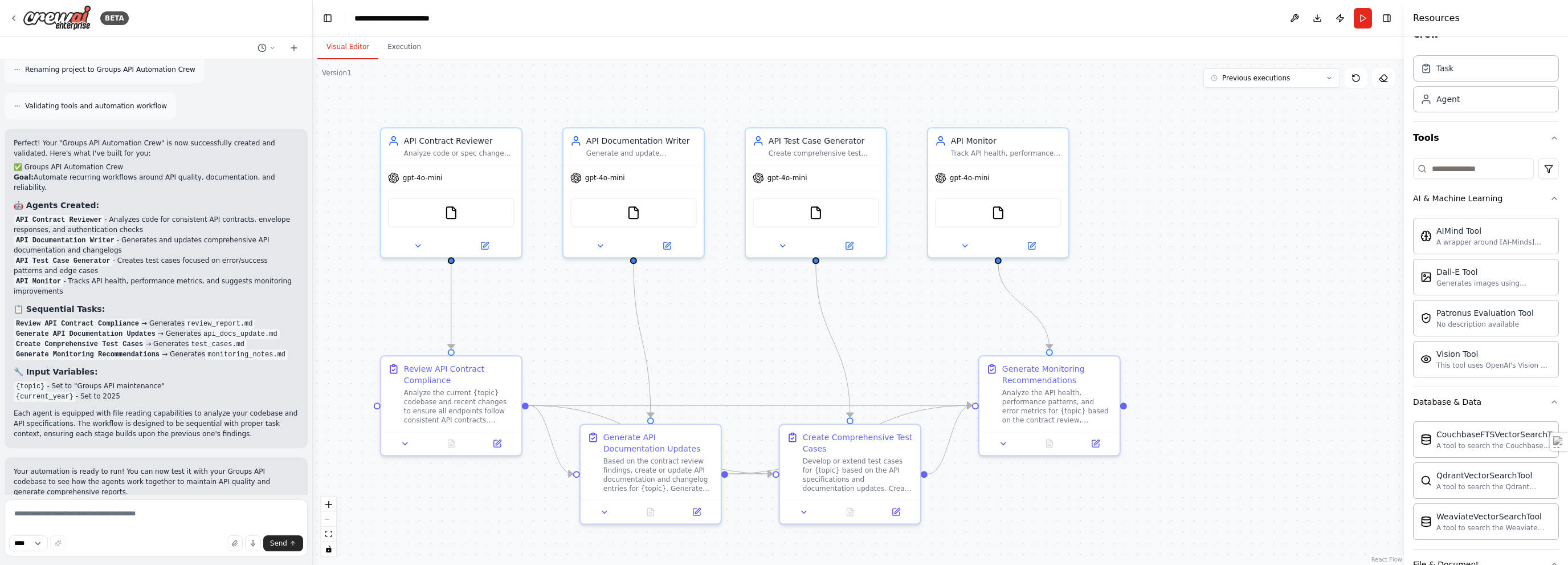
scroll to position [0, 0]
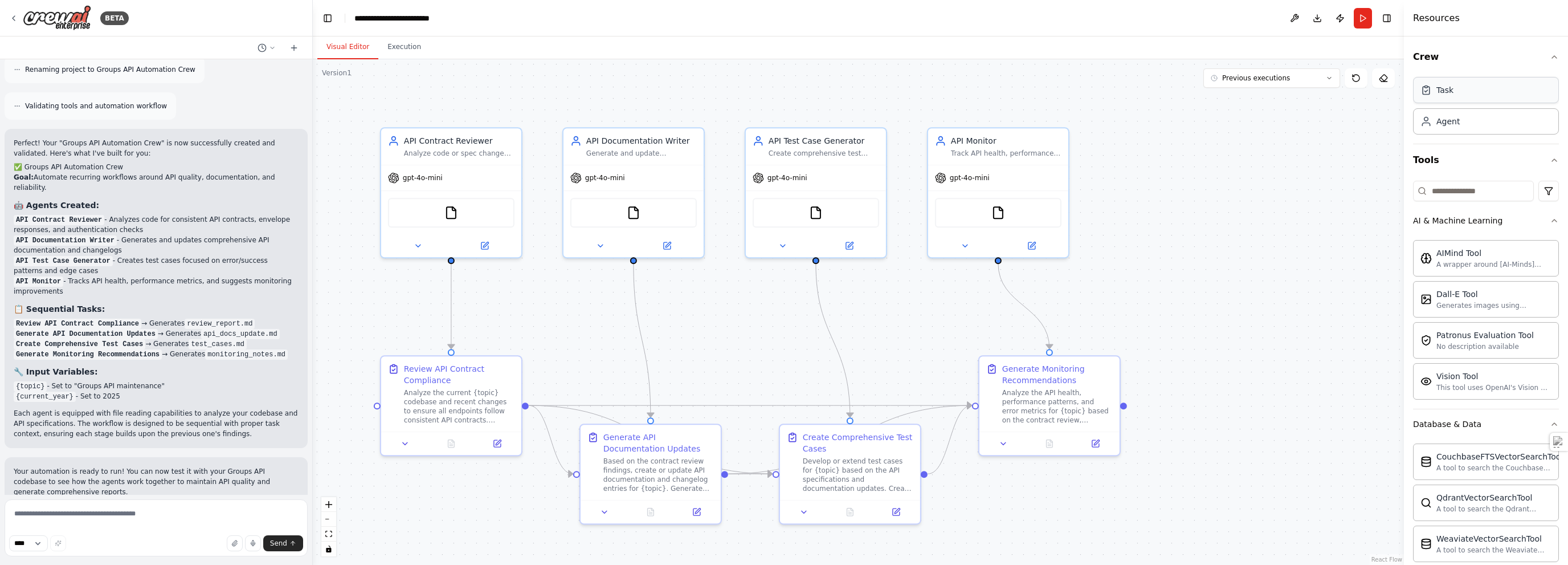
click at [783, 96] on div "Task" at bounding box center [1486, 90] width 146 height 26
click at [783, 115] on div "Agent" at bounding box center [1486, 121] width 146 height 26
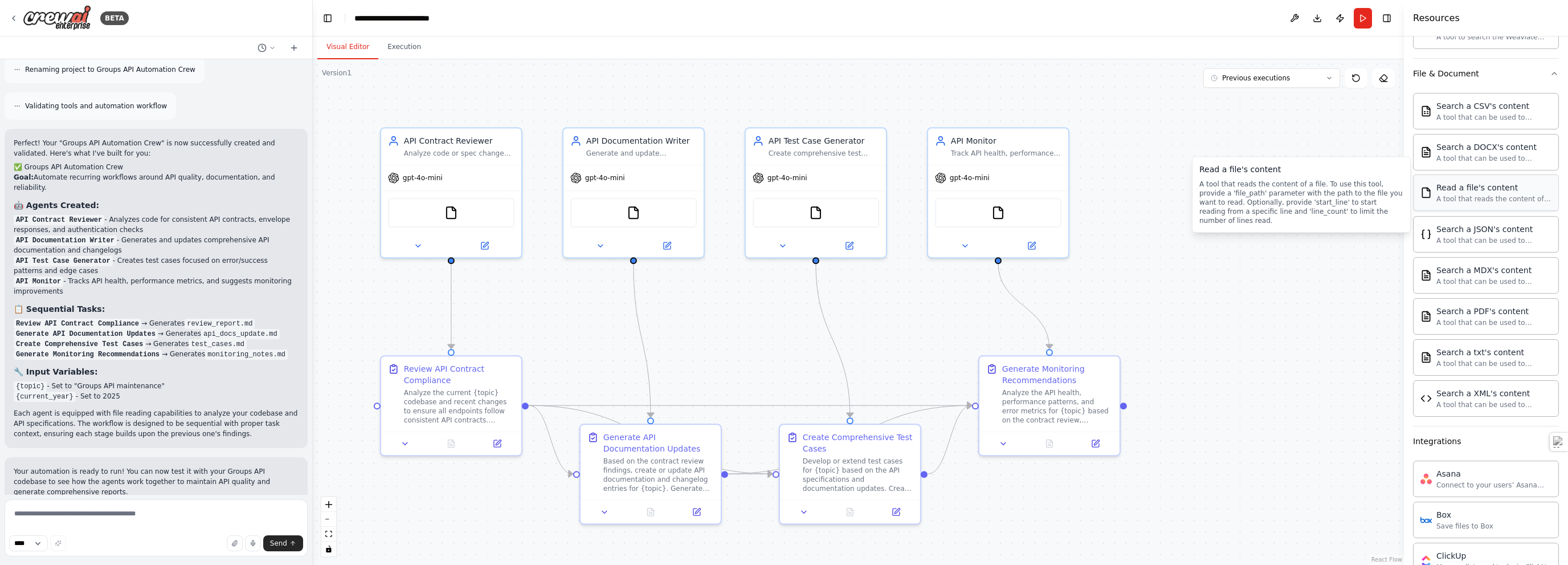
scroll to position [456, 0]
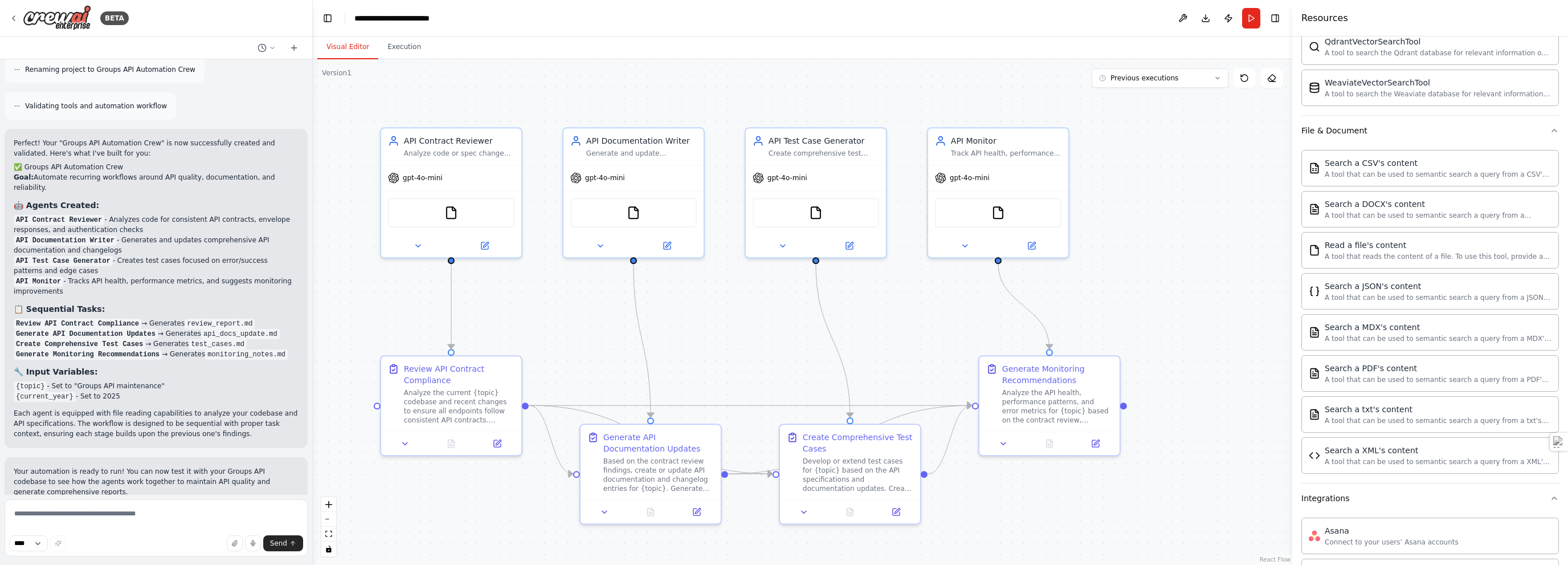
drag, startPoint x: 1404, startPoint y: 104, endPoint x: 1300, endPoint y: 150, distance: 113.7
click at [783, 150] on div at bounding box center [1295, 282] width 5 height 565
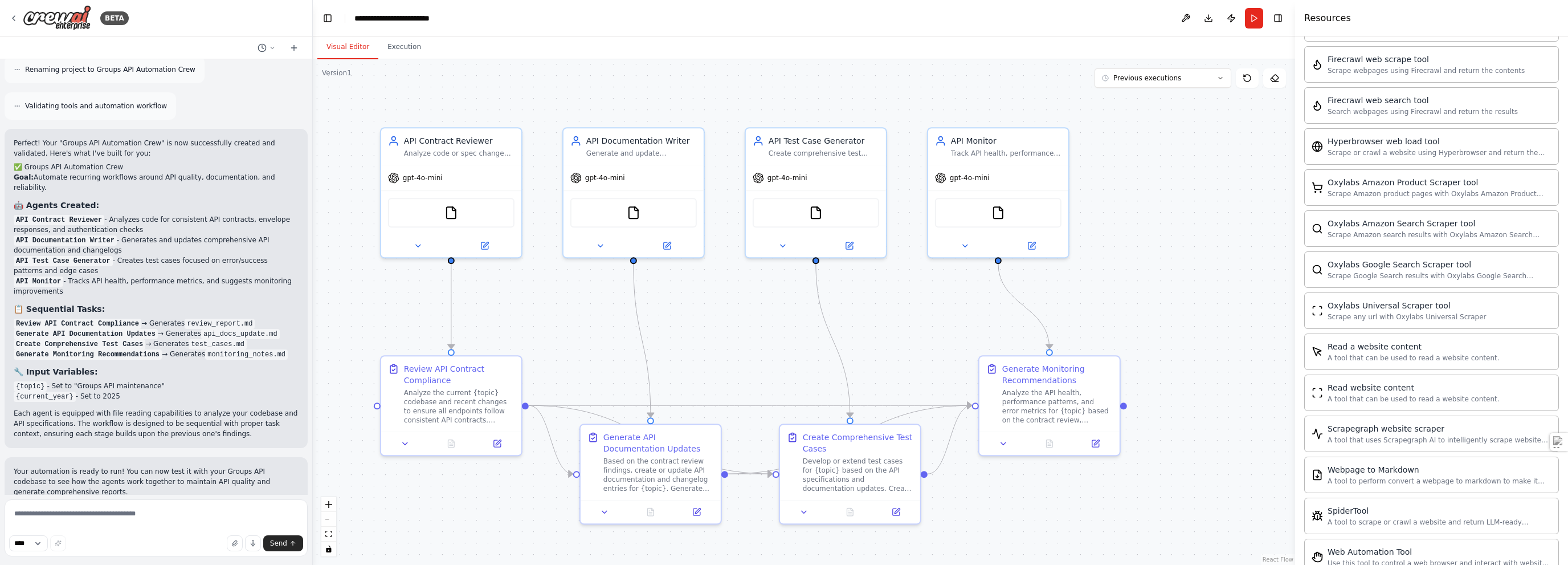
scroll to position [2587, 0]
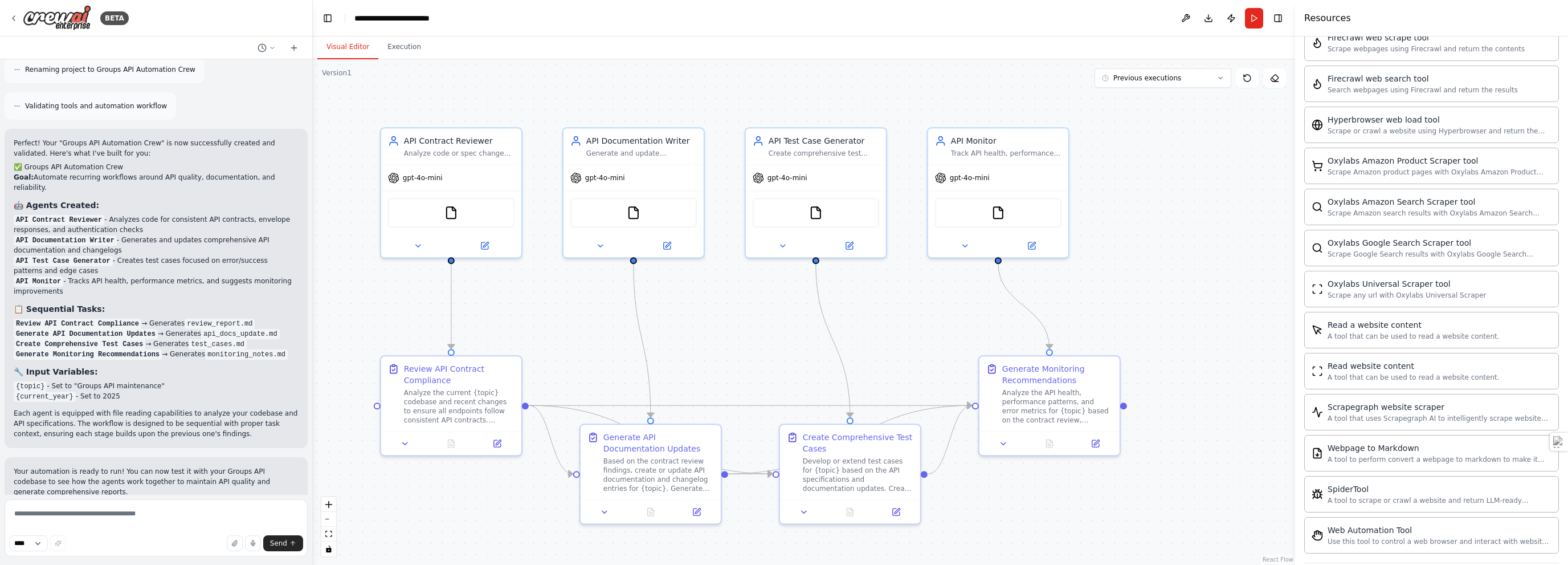
click at [224, 562] on button "Run Automation" at bounding box center [156, 571] width 285 height 19
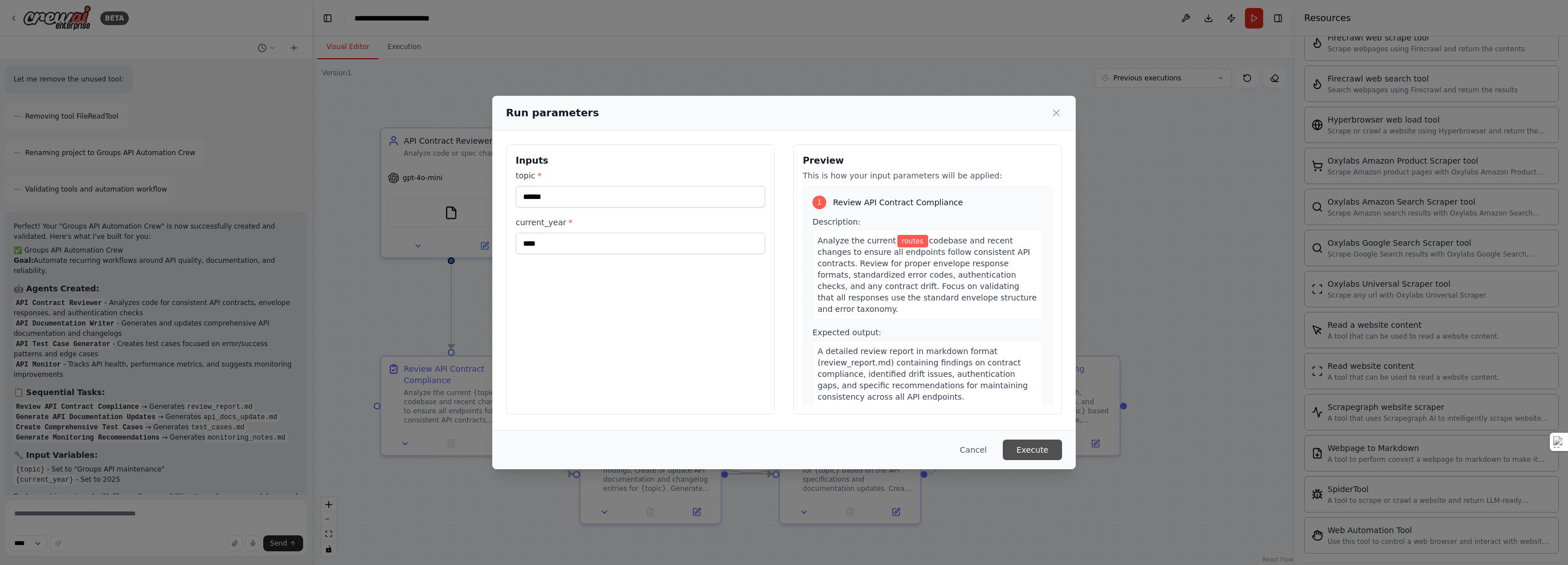
click at [783, 444] on button "Execute" at bounding box center [1032, 450] width 60 height 21
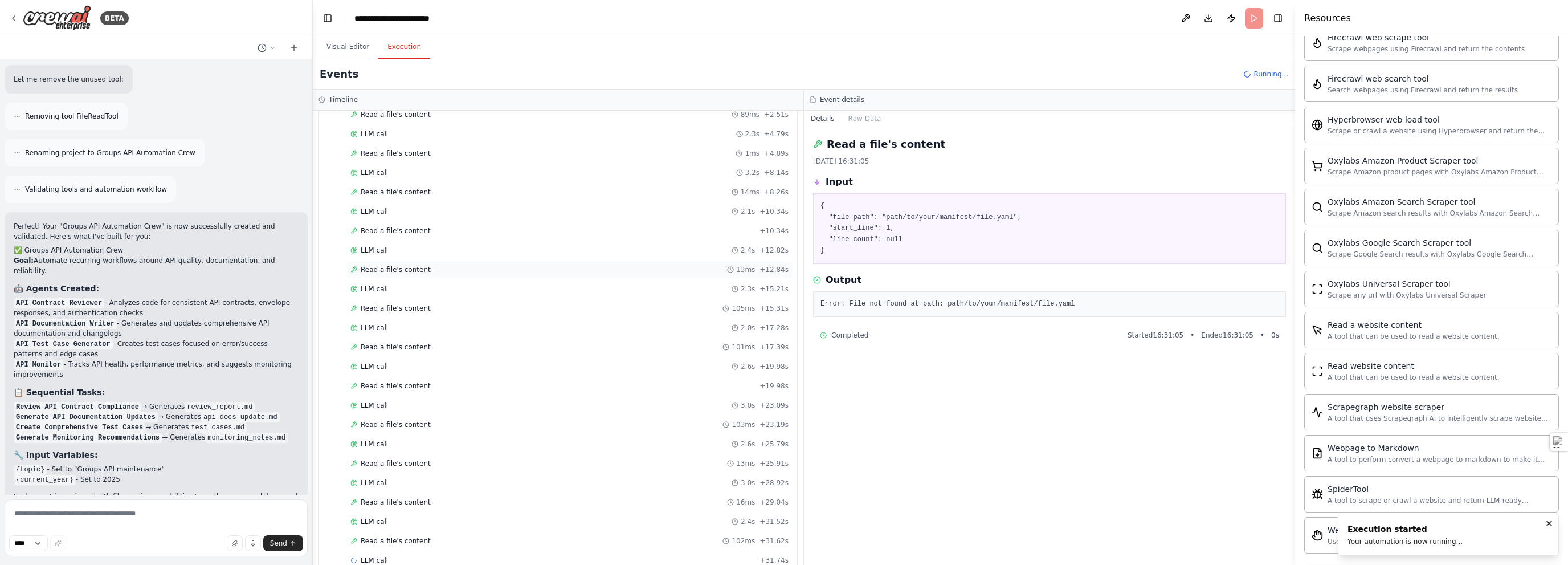
scroll to position [119, 0]
click at [406, 324] on div "Read a file's content 101ms + 17.39s" at bounding box center [570, 332] width 447 height 17
click at [417, 207] on div "Read a file's content + 10.34s" at bounding box center [570, 216] width 447 height 17
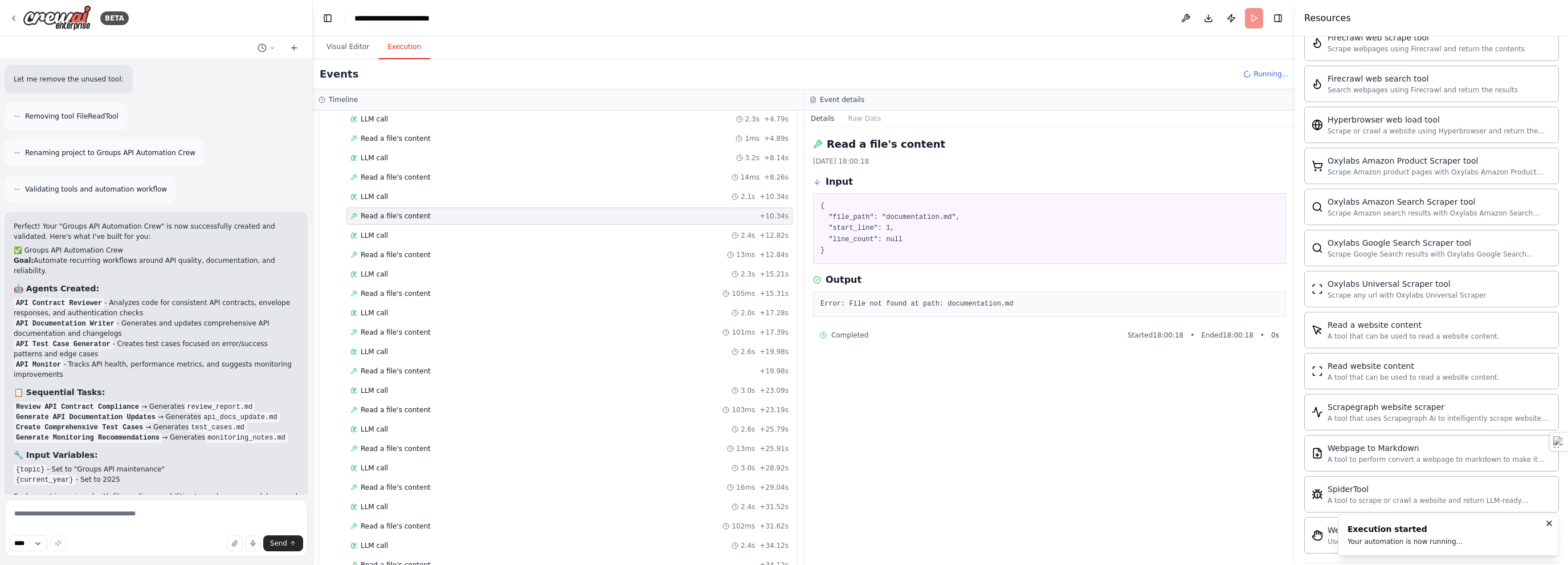
click at [400, 169] on div "Read a file's content 14ms + 8.26s" at bounding box center [560, 177] width 464 height 17
click at [375, 196] on span "LLM call" at bounding box center [374, 200] width 27 height 9
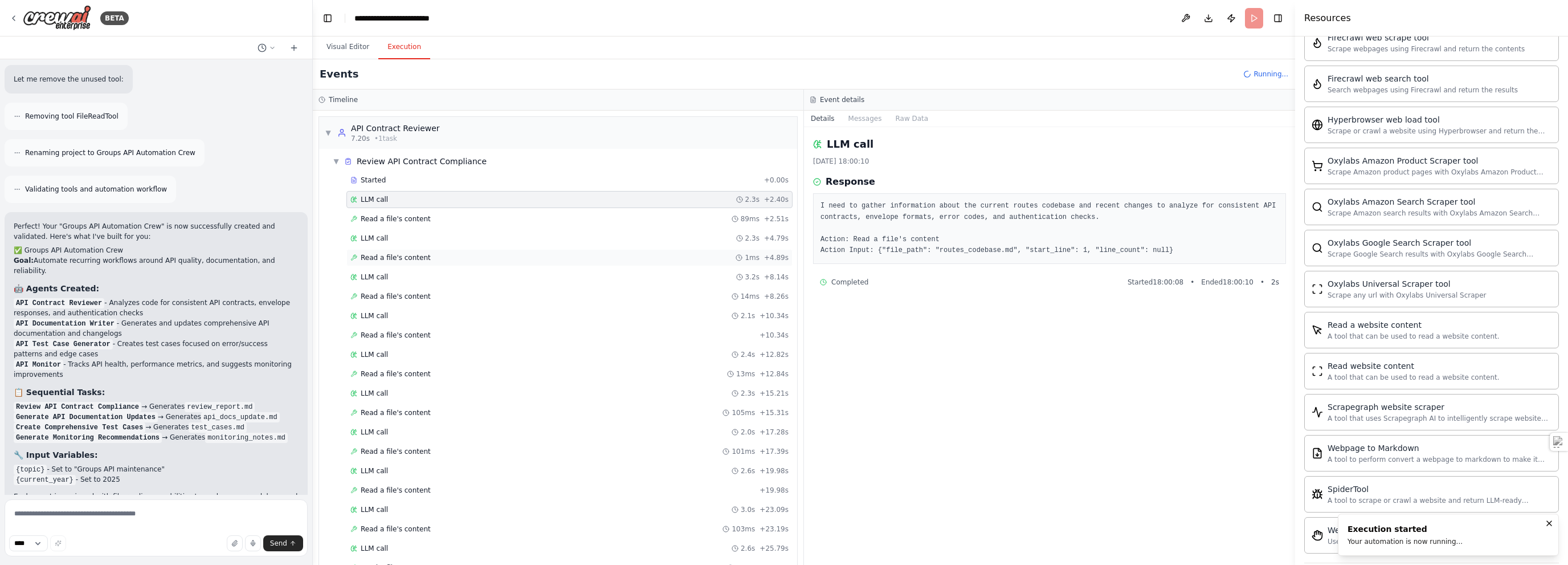
click at [392, 254] on span "Read a file's content" at bounding box center [395, 258] width 70 height 9
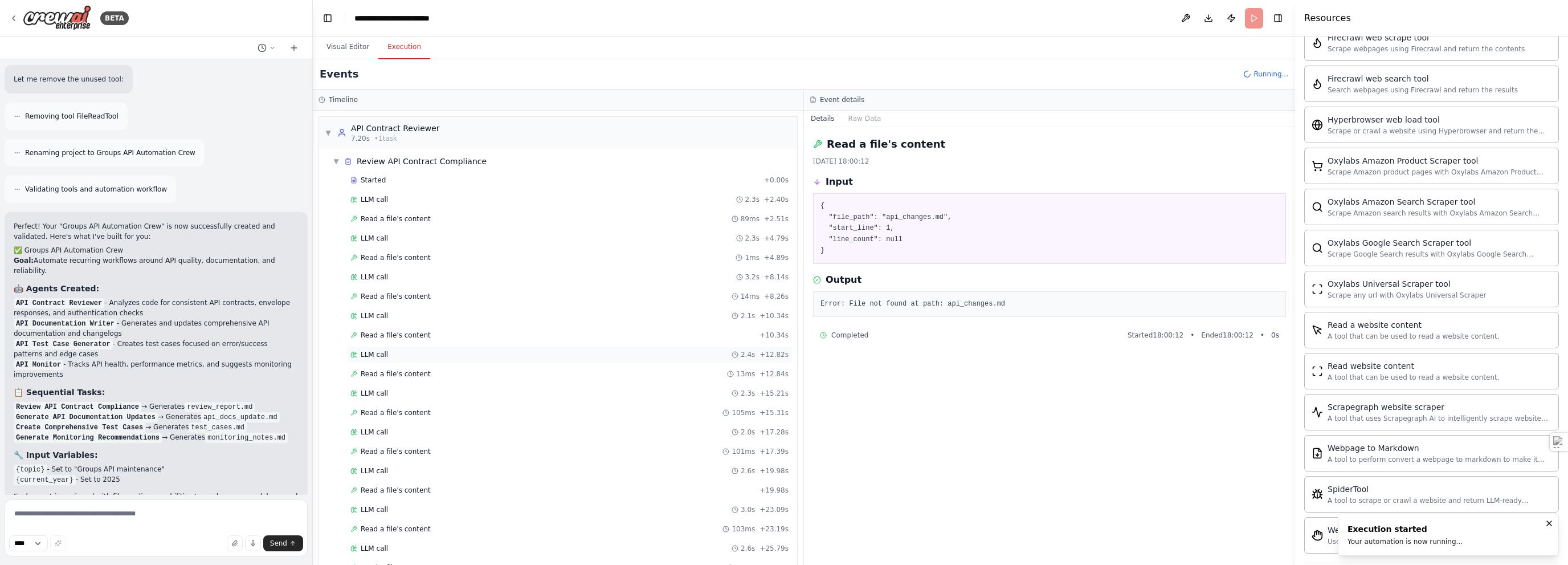
click at [403, 351] on div "LLM call 2.4s + 12.82s" at bounding box center [570, 354] width 438 height 9
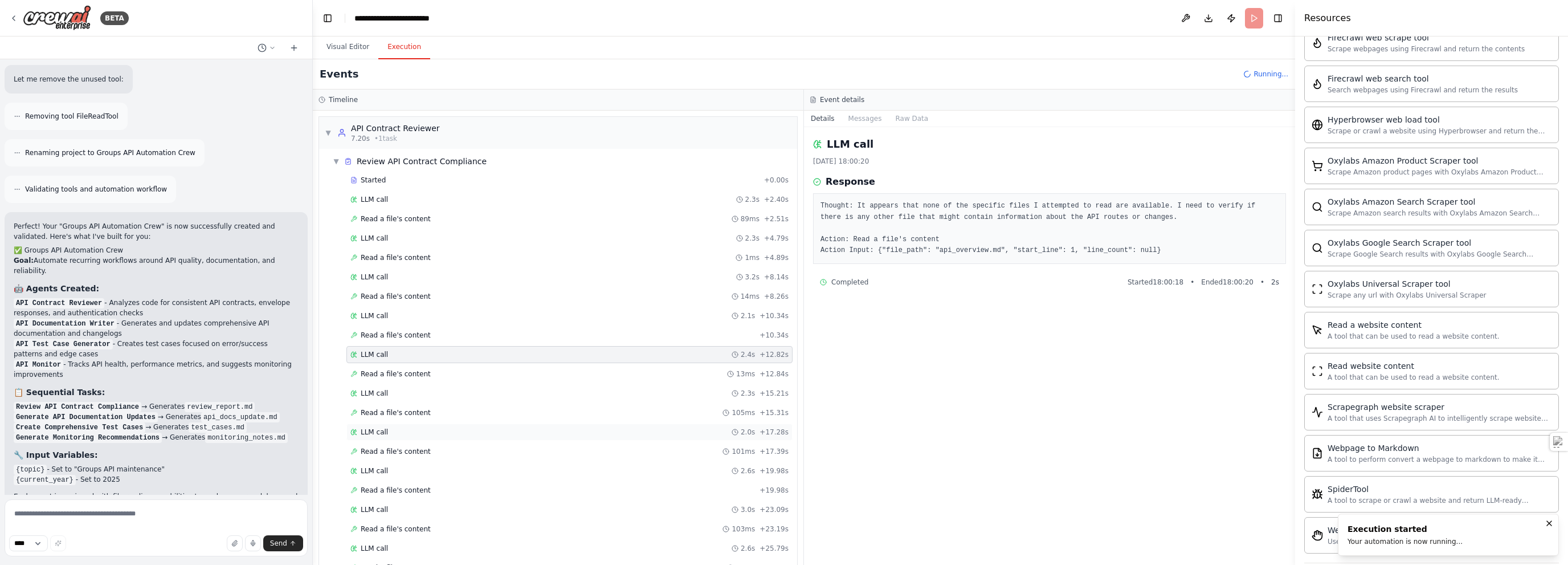
click at [406, 433] on div "LLM call 2.0s + 17.28s" at bounding box center [570, 432] width 438 height 9
click at [522, 564] on tcremoveicon "×" at bounding box center [526, 571] width 8 height 11
click at [132, 512] on textarea at bounding box center [156, 528] width 303 height 57
click at [132, 513] on textarea at bounding box center [156, 528] width 303 height 57
click at [43, 543] on select "****" at bounding box center [29, 543] width 39 height 16
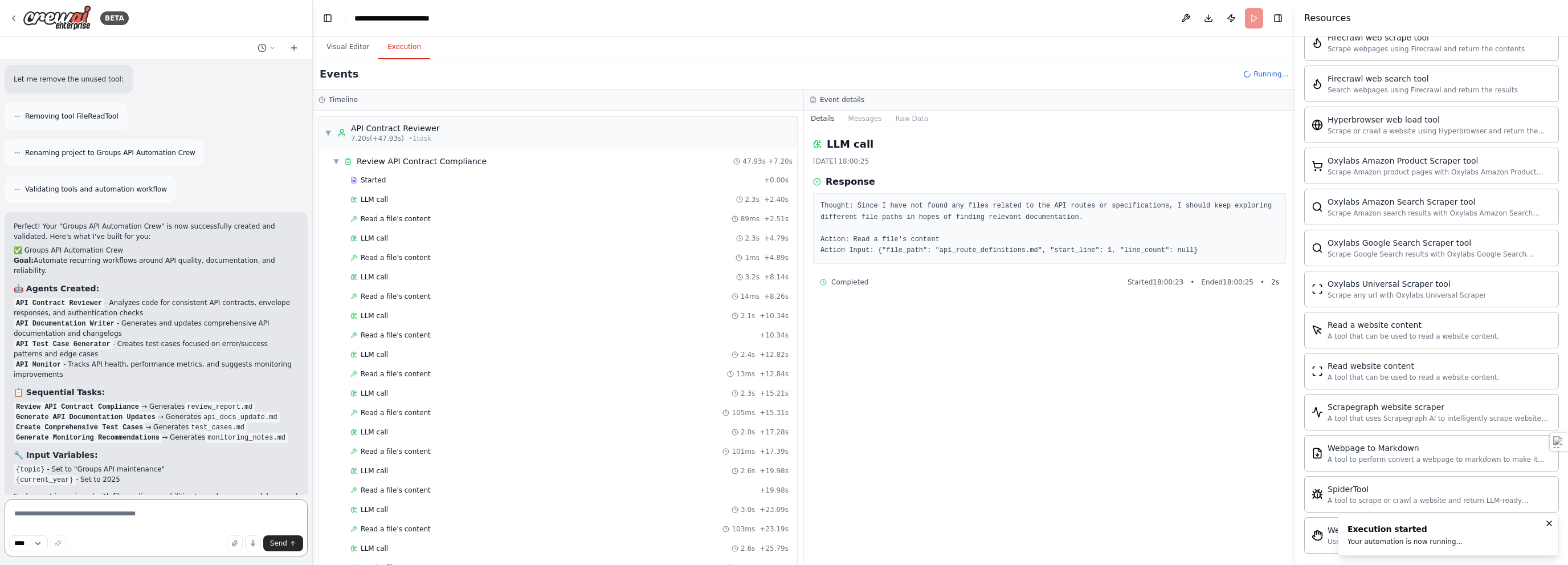
click at [117, 519] on textarea at bounding box center [156, 528] width 303 height 57
click at [15, 139] on div "Renaming project to Groups API Automation Crew" at bounding box center [104, 152] width 200 height 27
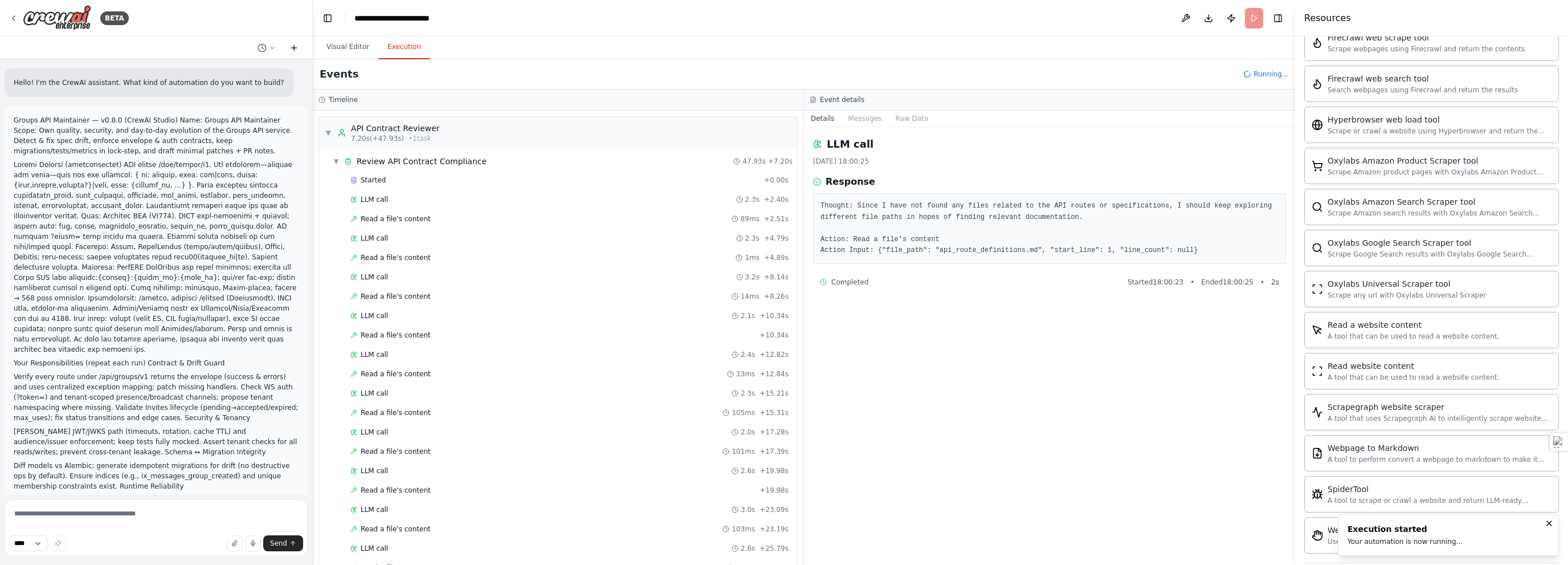
click at [295, 48] on icon at bounding box center [293, 48] width 5 height 0
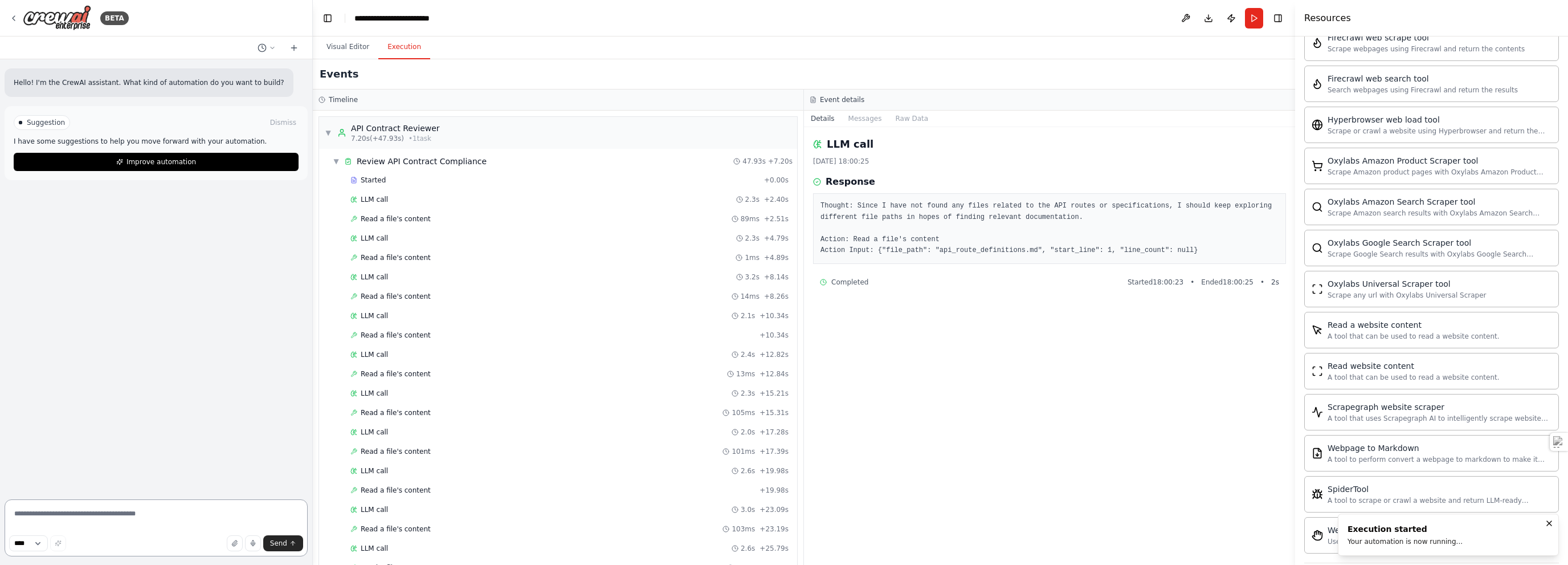
click at [108, 515] on textarea at bounding box center [156, 528] width 303 height 57
paste textarea "**********"
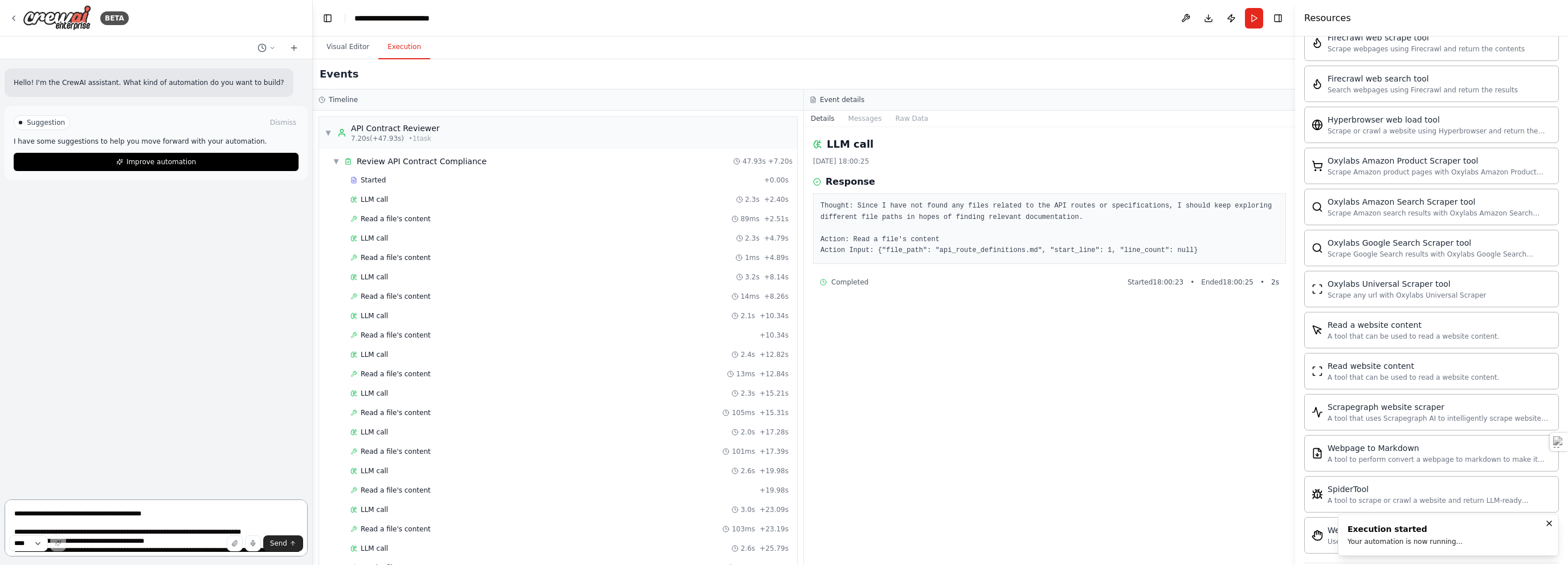
scroll to position [87, 0]
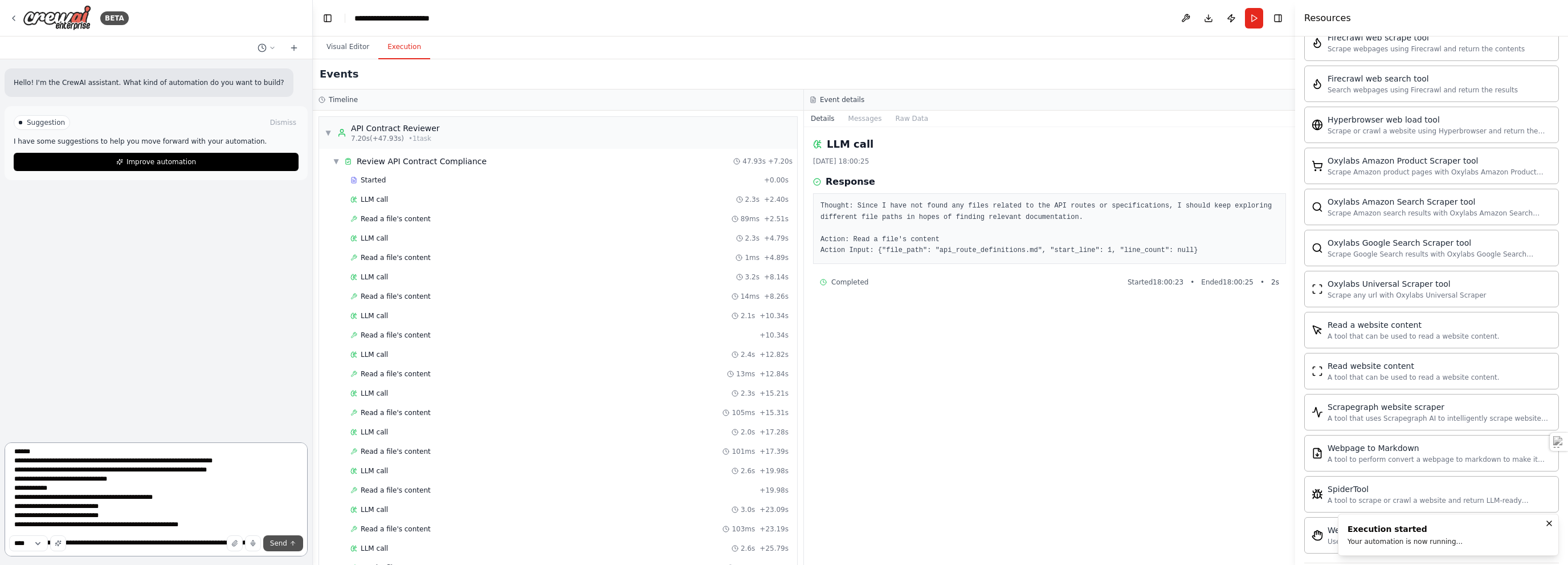
type textarea "**********"
click at [281, 543] on span "Send" at bounding box center [279, 543] width 17 height 9
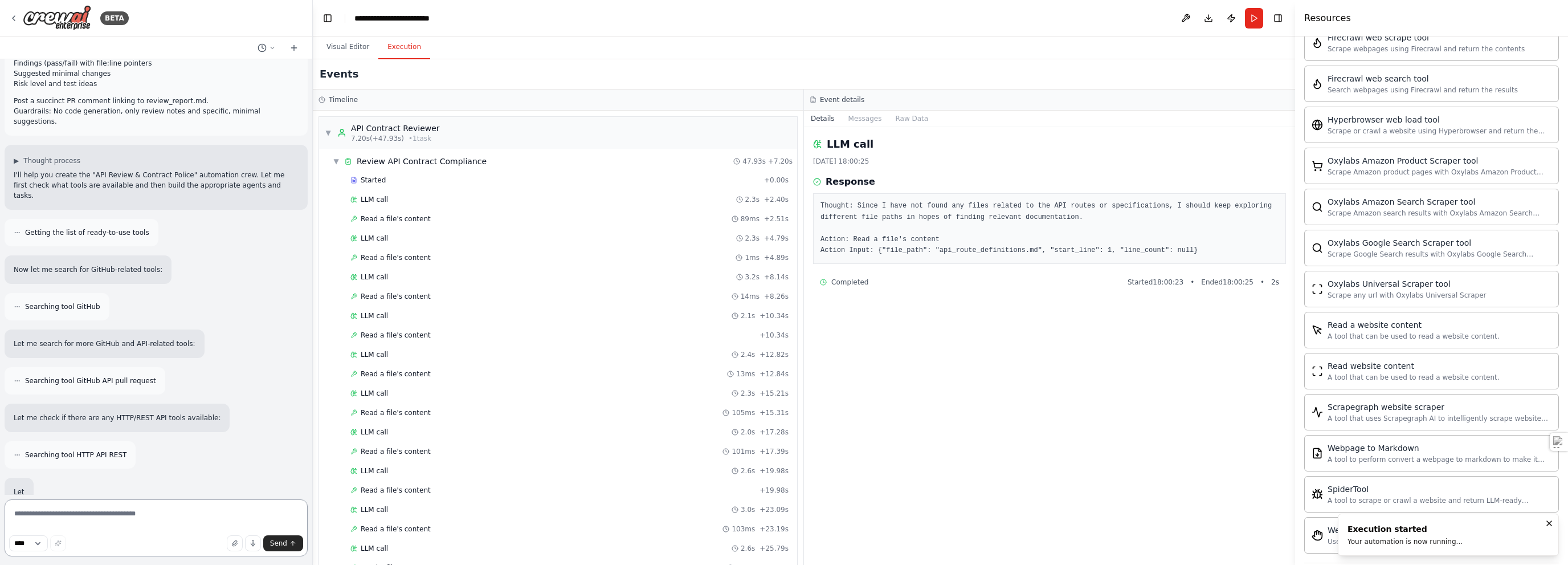
scroll to position [271, 0]
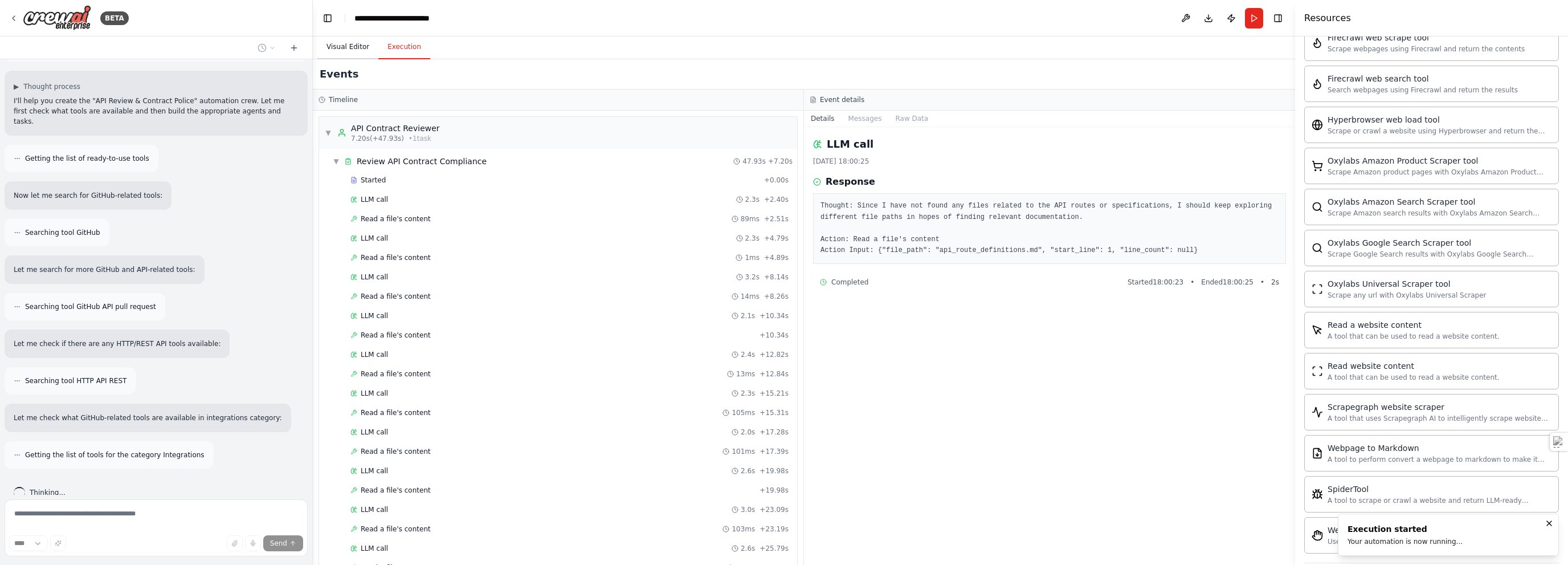
click at [344, 53] on button "Visual Editor" at bounding box center [347, 47] width 61 height 24
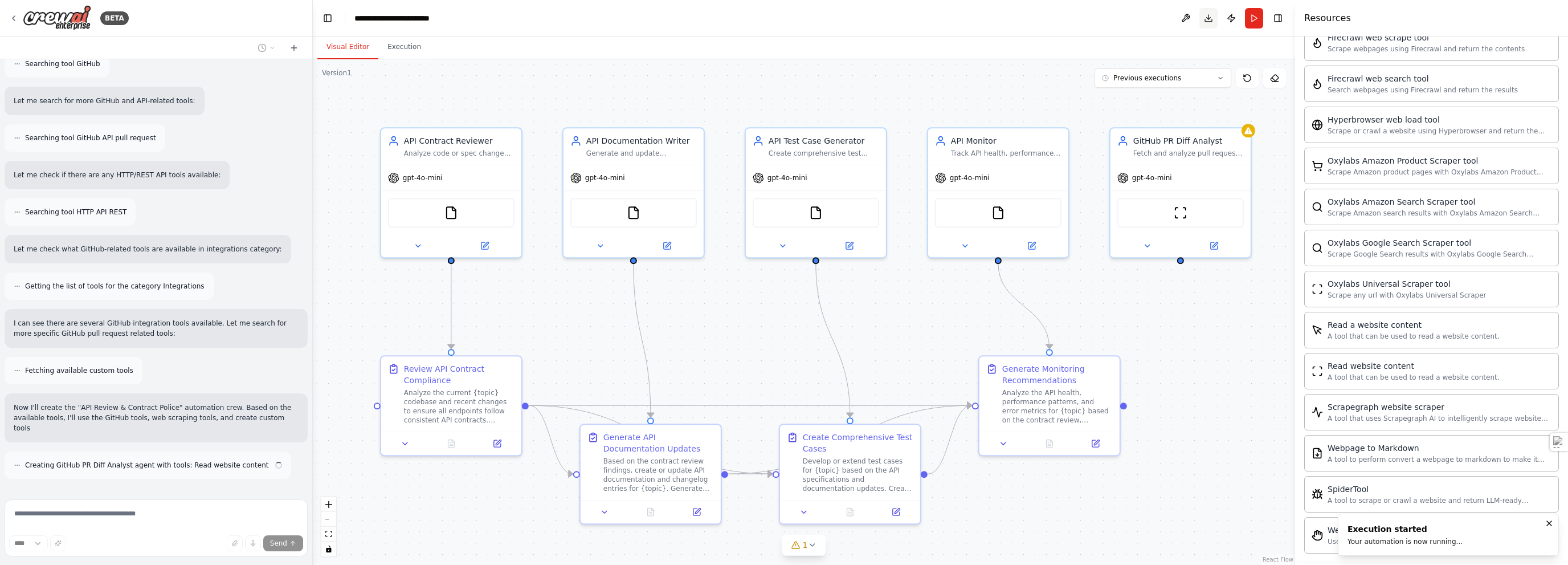
scroll to position [450, 0]
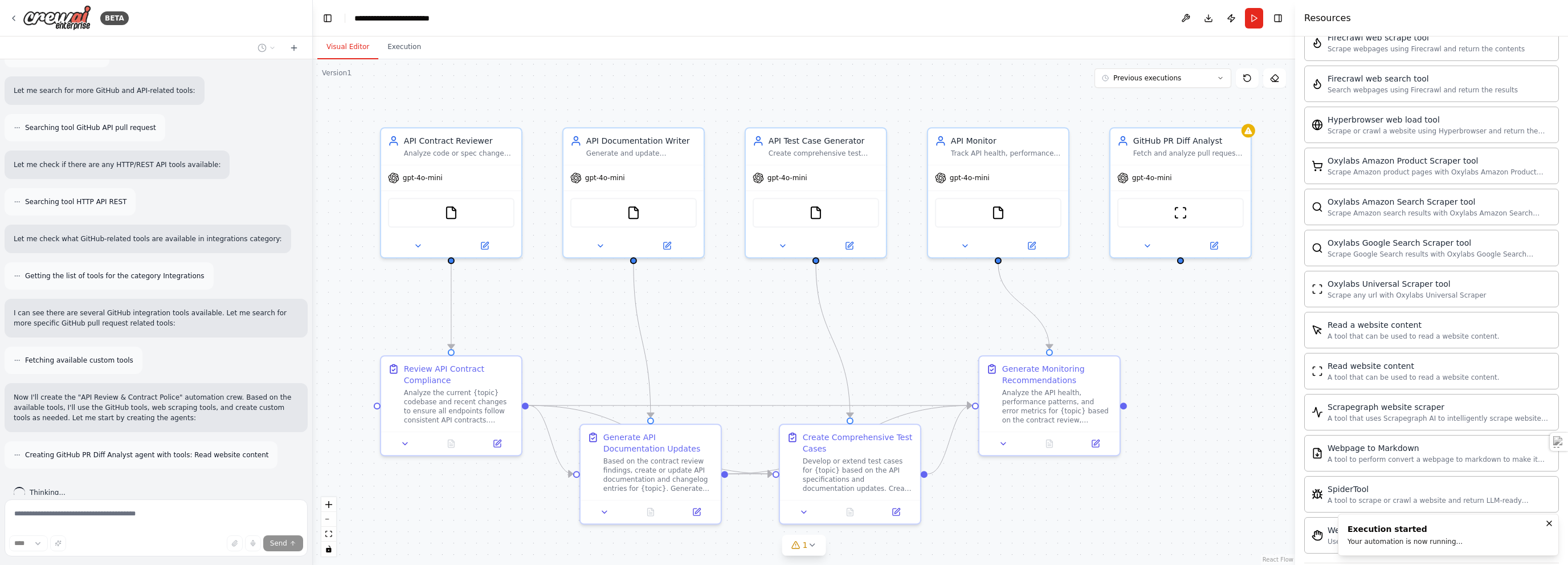
drag, startPoint x: 1206, startPoint y: 15, endPoint x: 1123, endPoint y: 15, distance: 83.0
click at [783, 15] on header "**********" at bounding box center [803, 18] width 982 height 36
click at [783, 20] on button "Download" at bounding box center [1209, 18] width 19 height 21
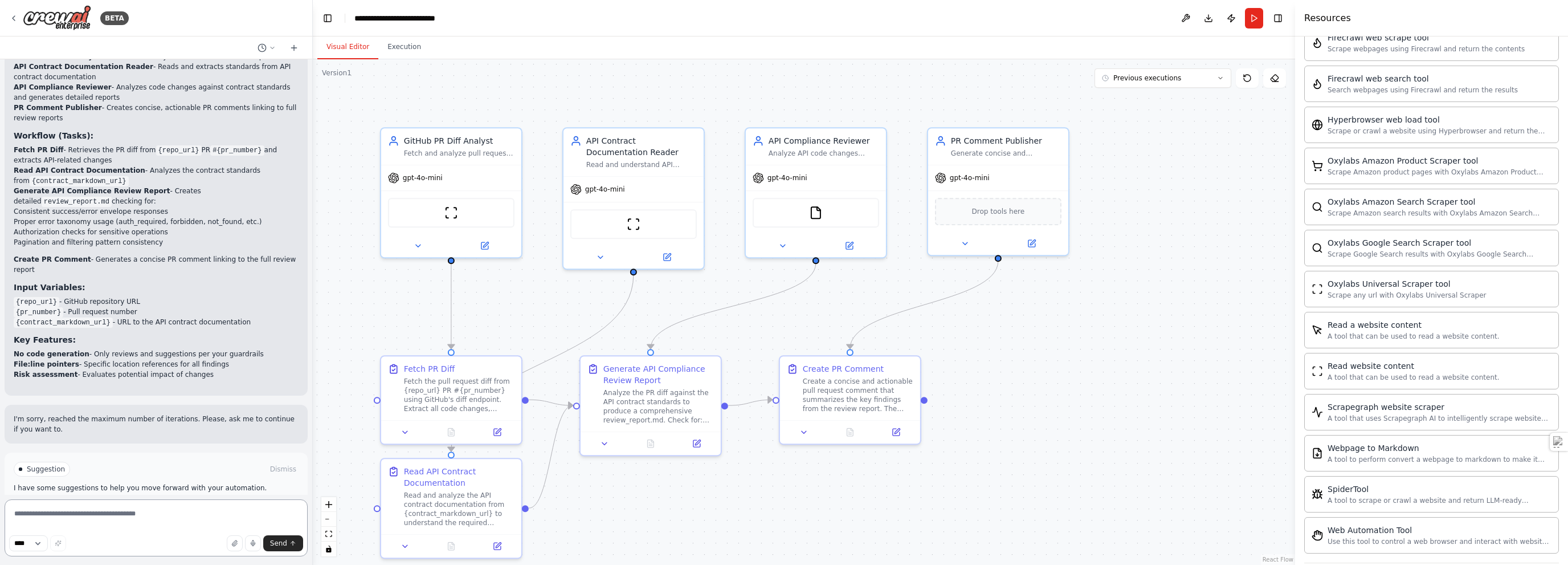
scroll to position [2132, 0]
click at [148, 504] on span "Run Automation" at bounding box center [161, 508] width 55 height 9
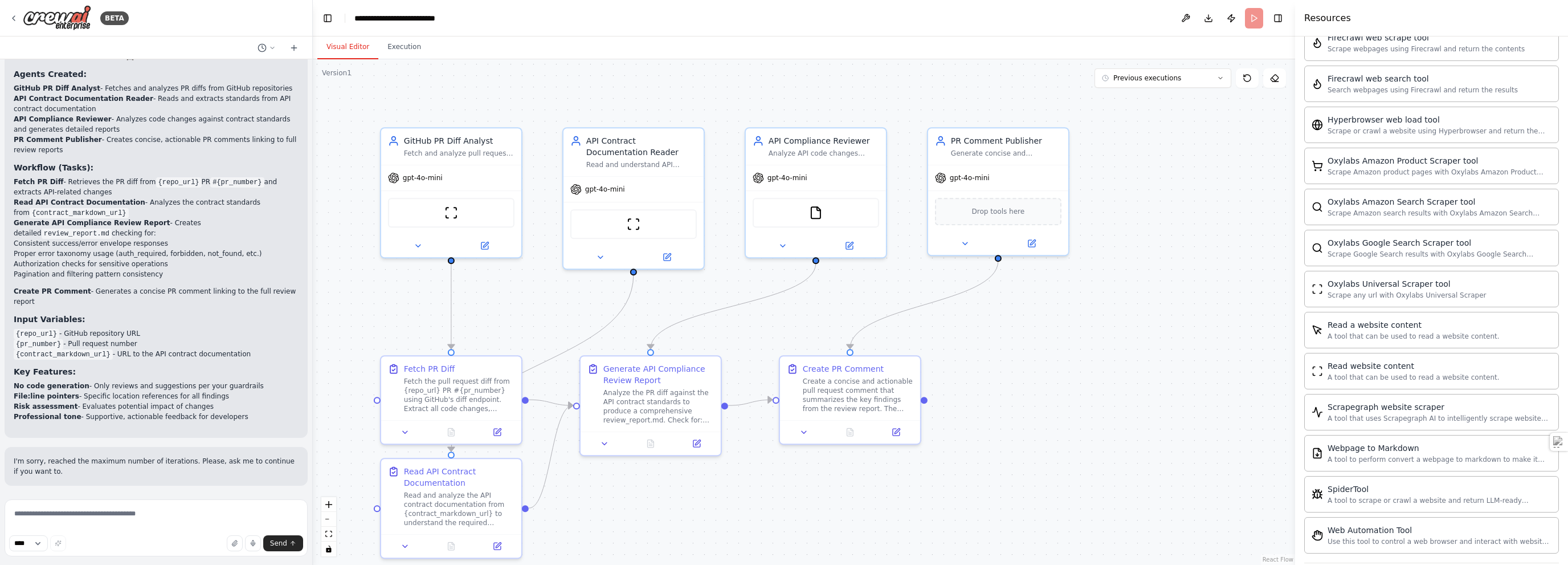
scroll to position [2048, 0]
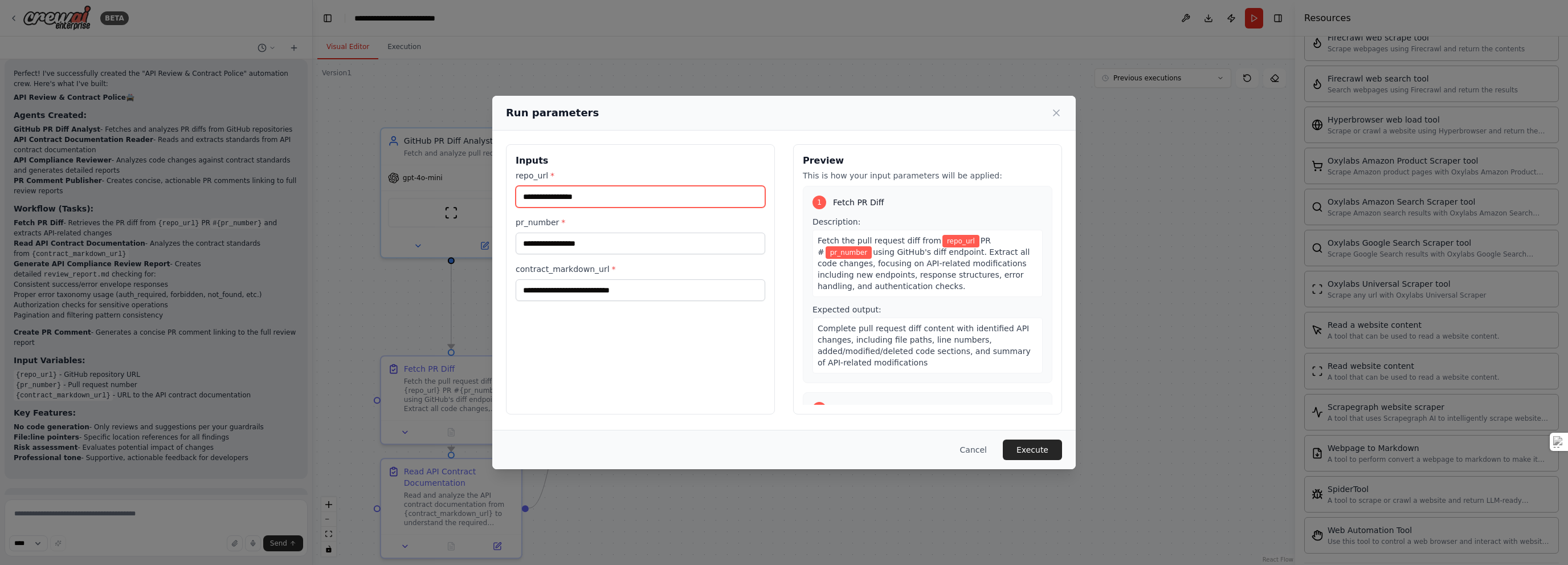
click at [613, 195] on input "repo_url *" at bounding box center [640, 197] width 250 height 22
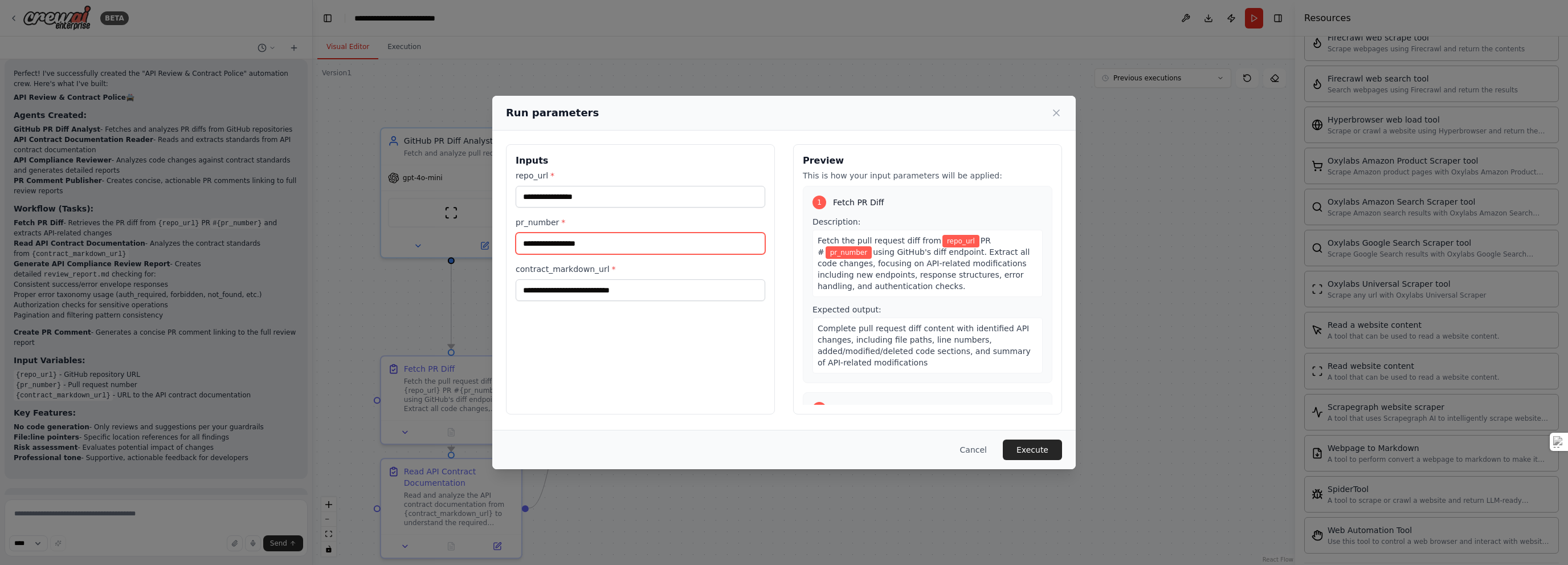
click at [580, 245] on input "pr_number *" at bounding box center [640, 243] width 250 height 22
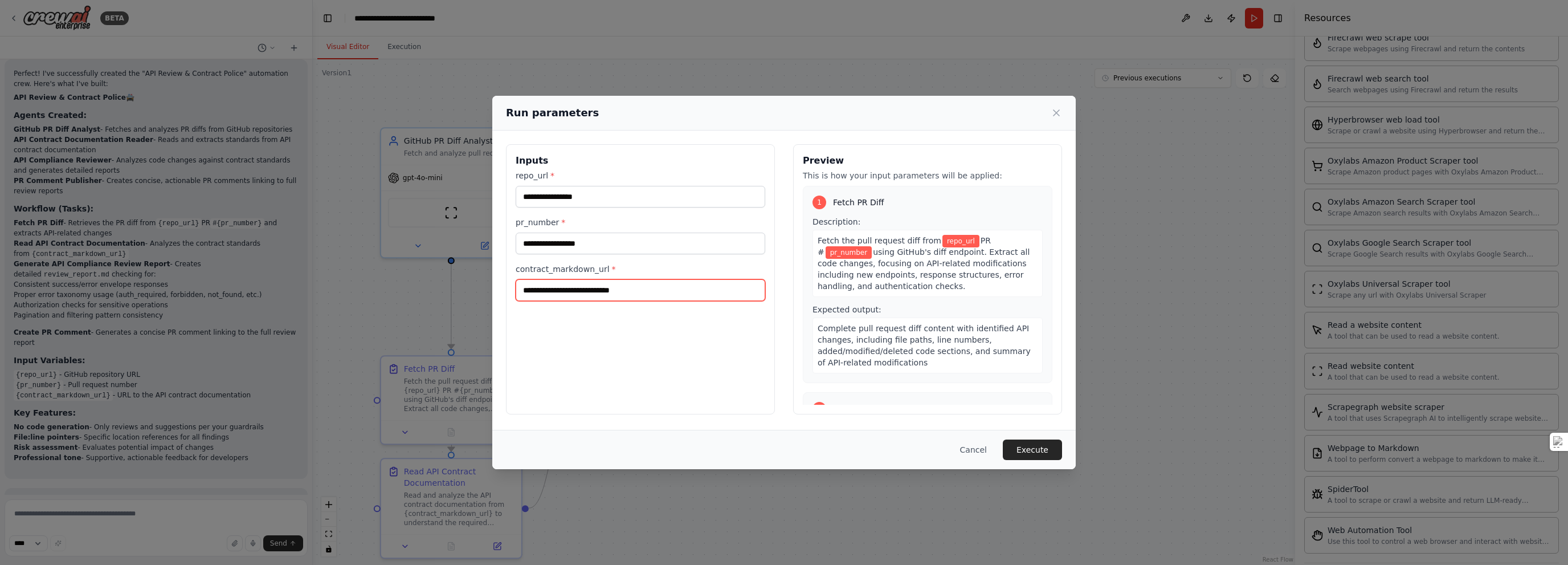
click at [610, 293] on input "contract_markdown_url *" at bounding box center [640, 290] width 250 height 22
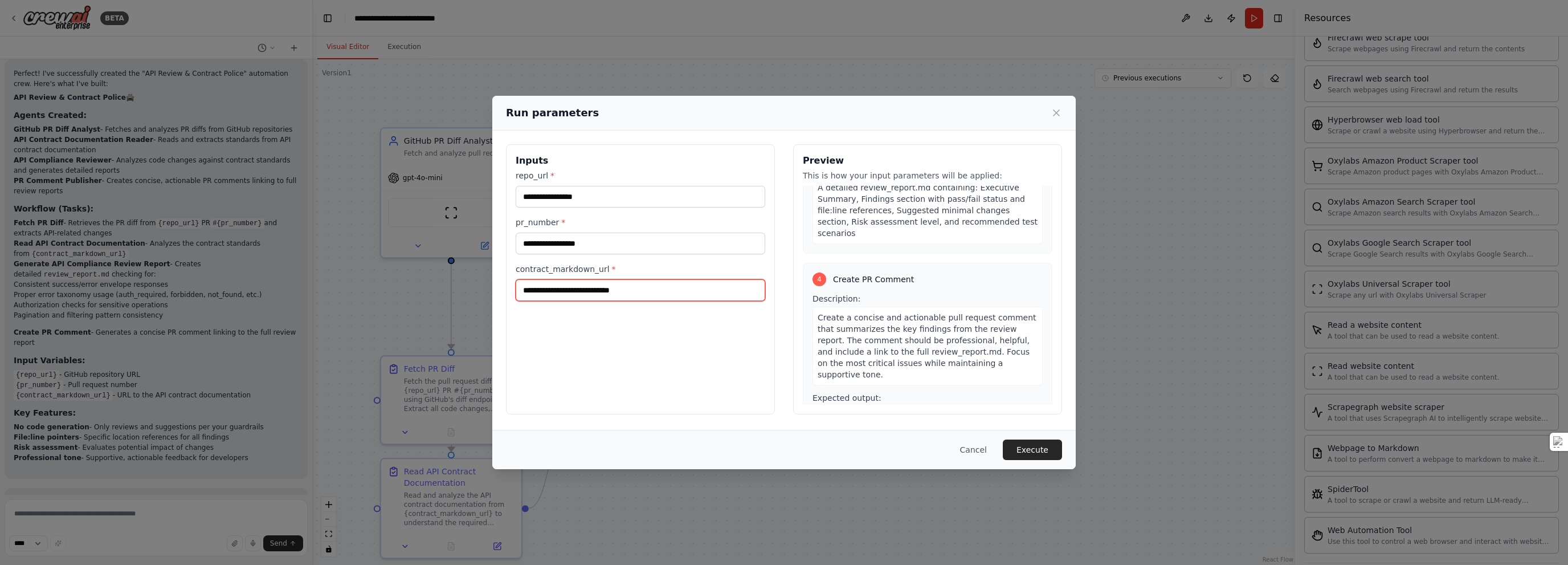
scroll to position [627, 0]
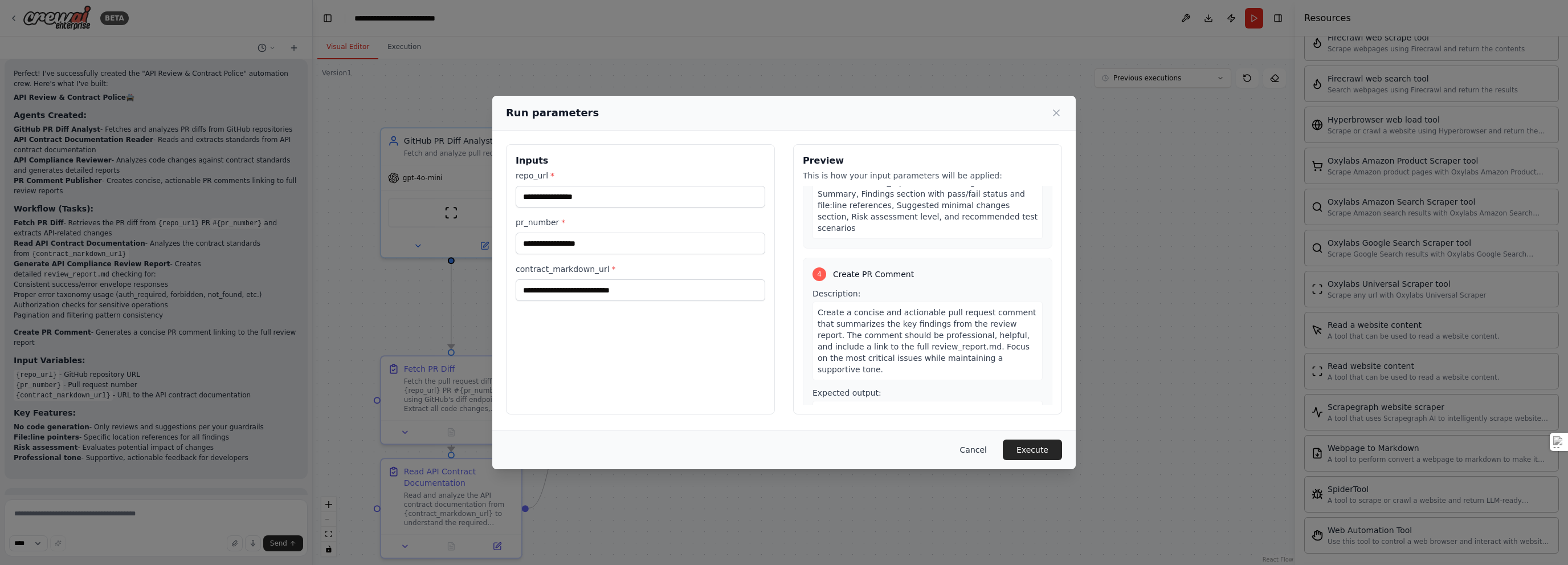
click at [783, 447] on button "Cancel" at bounding box center [974, 450] width 45 height 21
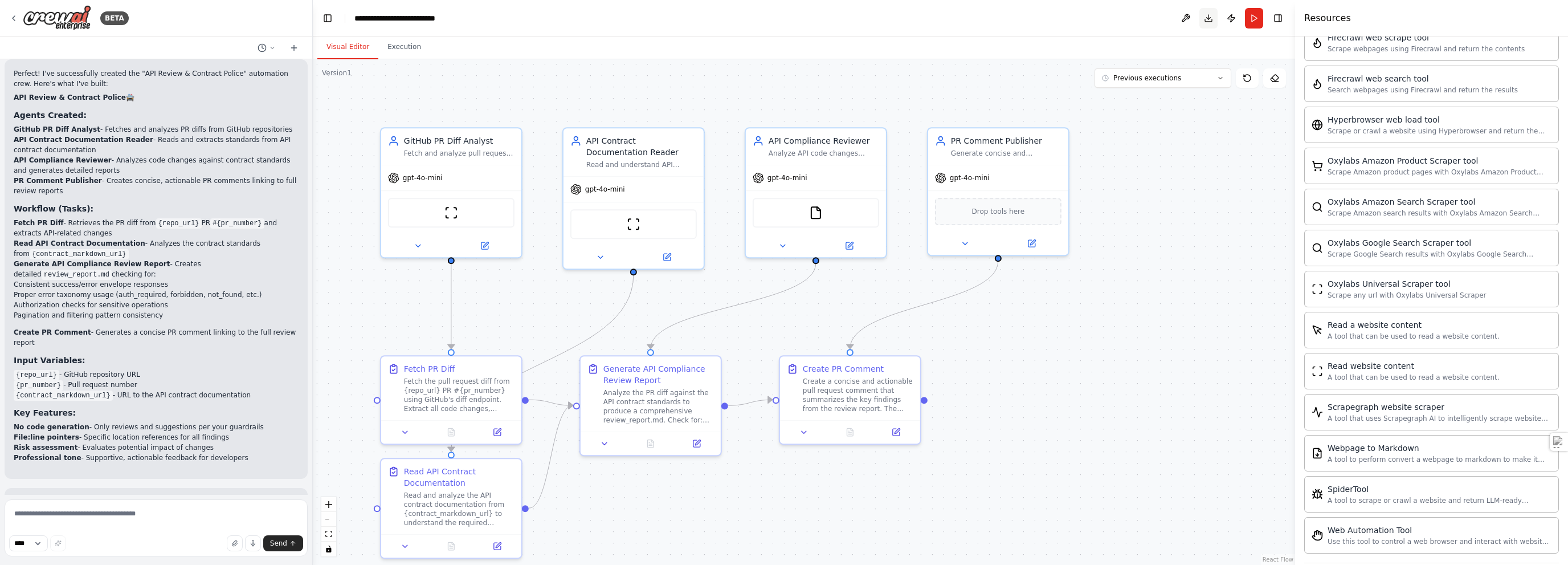
click at [783, 13] on button "Download" at bounding box center [1209, 18] width 19 height 21
click at [783, 239] on icon at bounding box center [1031, 241] width 7 height 7
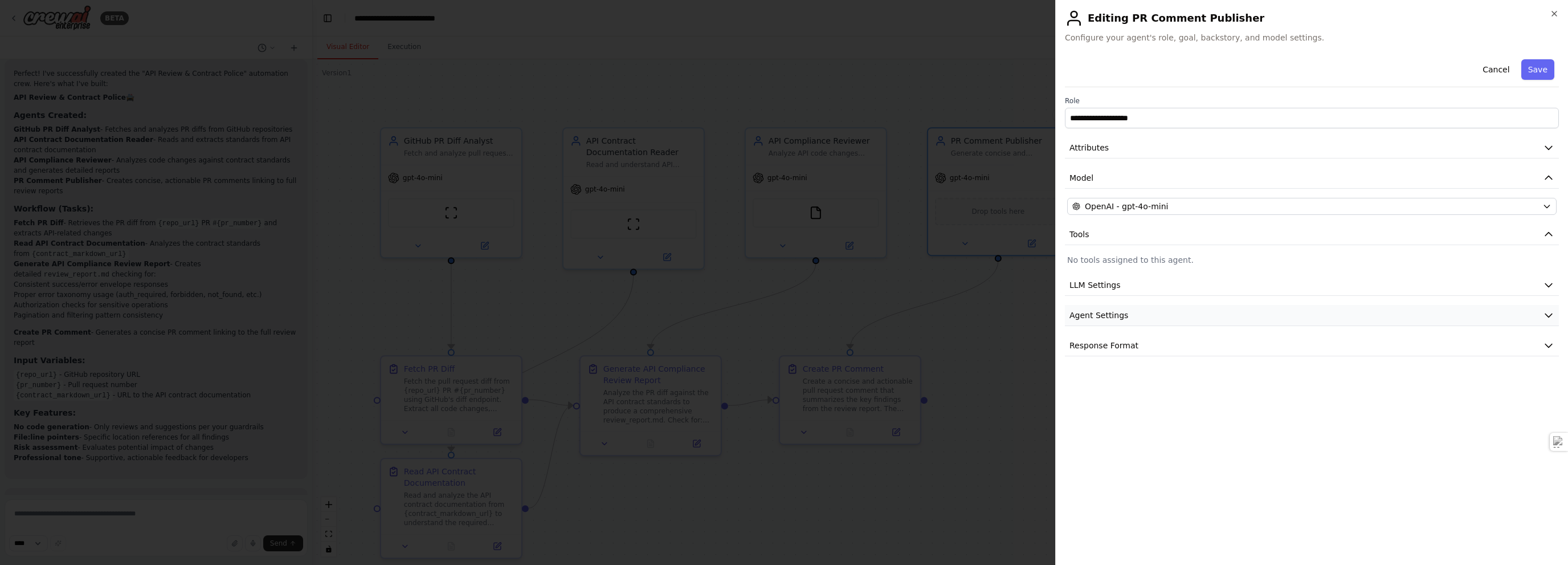
click at [783, 316] on span "Agent Settings" at bounding box center [1099, 315] width 59 height 12
click at [783, 70] on button "Cancel" at bounding box center [1496, 70] width 40 height 21
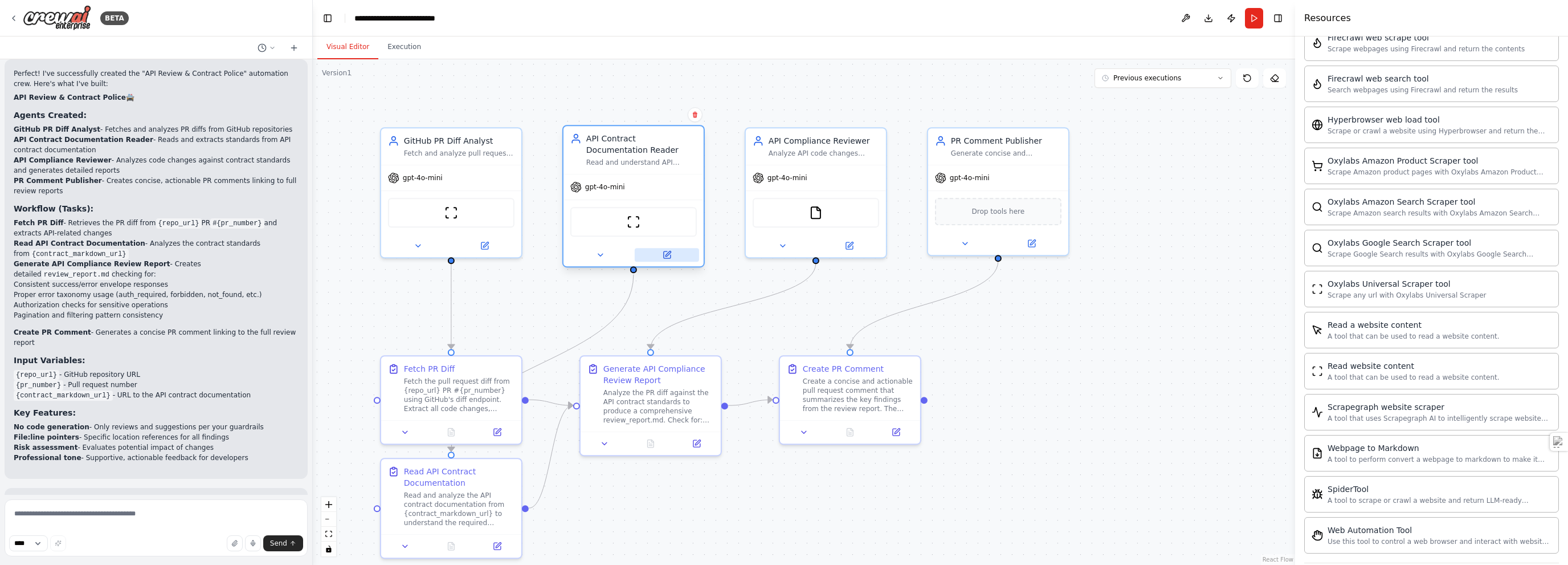
click at [666, 255] on icon at bounding box center [667, 255] width 9 height 9
click at [564, 63] on div ".deletable-edge-delete-btn { width: 20px; height: 20px; border: 0px solid #ffff…" at bounding box center [803, 312] width 982 height 505
click at [292, 45] on icon at bounding box center [294, 48] width 9 height 9
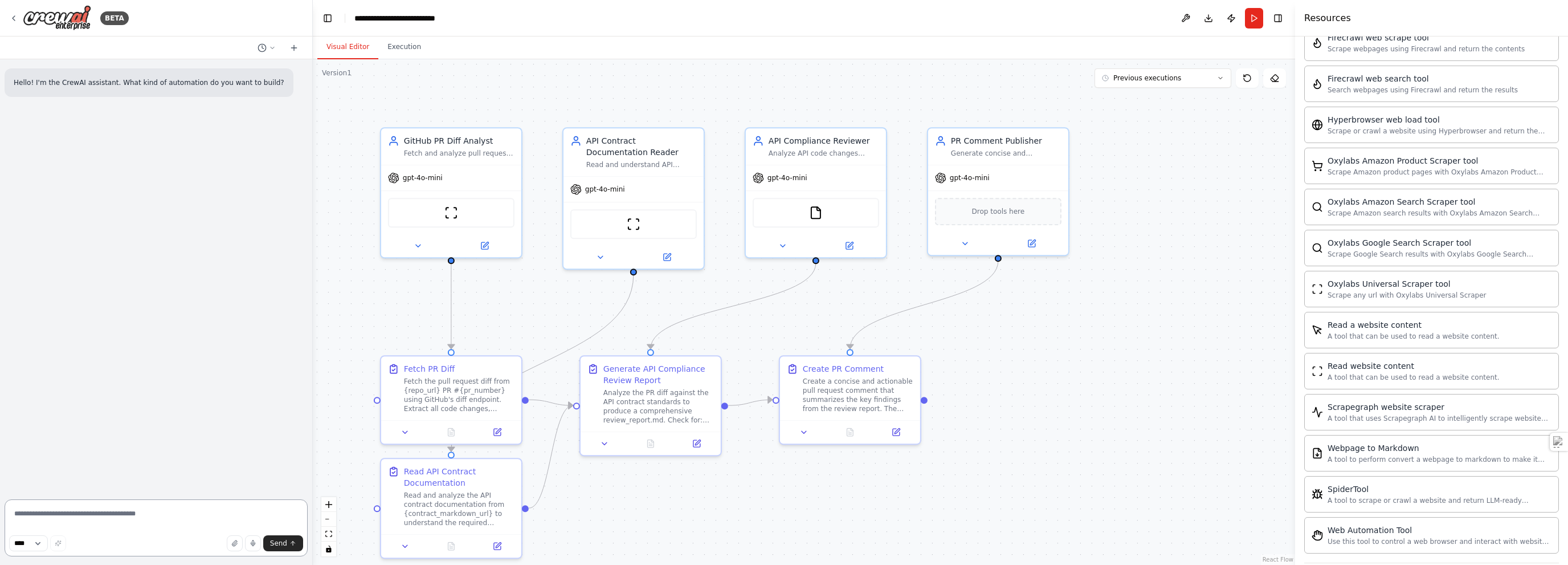
click at [91, 515] on textarea at bounding box center [156, 528] width 303 height 57
paste textarea "**********"
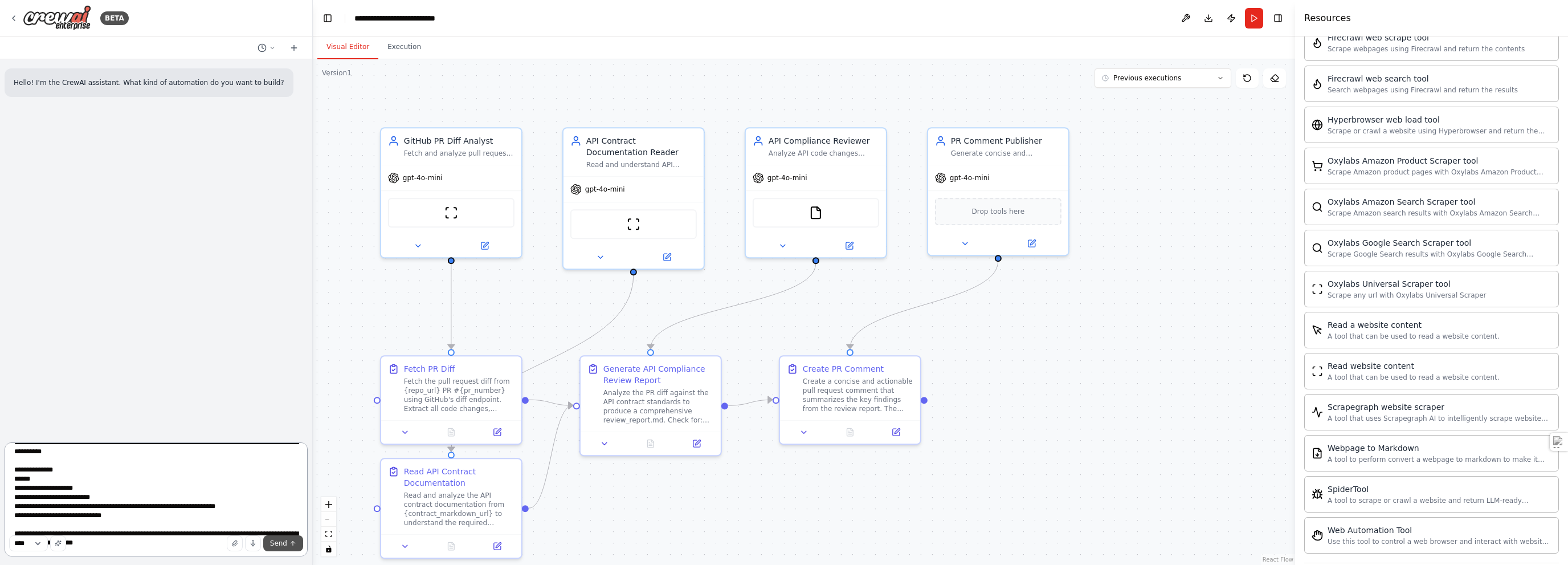
type textarea "**********"
click at [280, 543] on span "Send" at bounding box center [279, 543] width 17 height 9
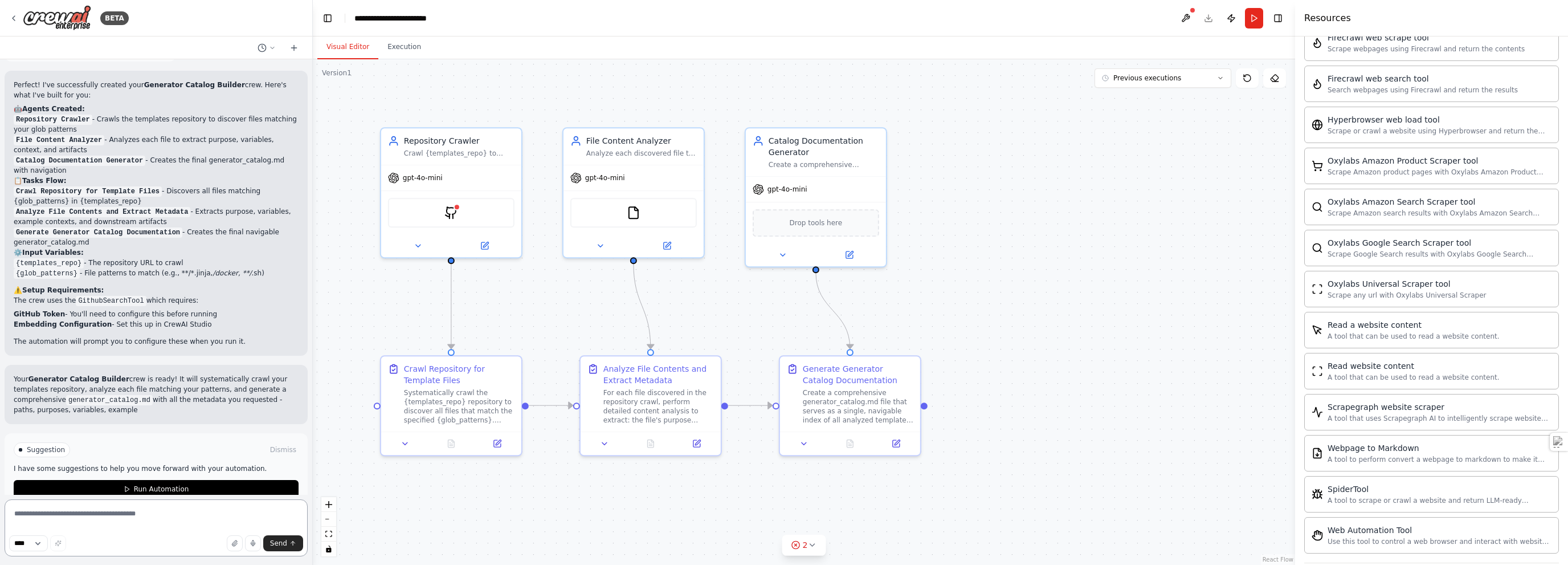
scroll to position [1707, 0]
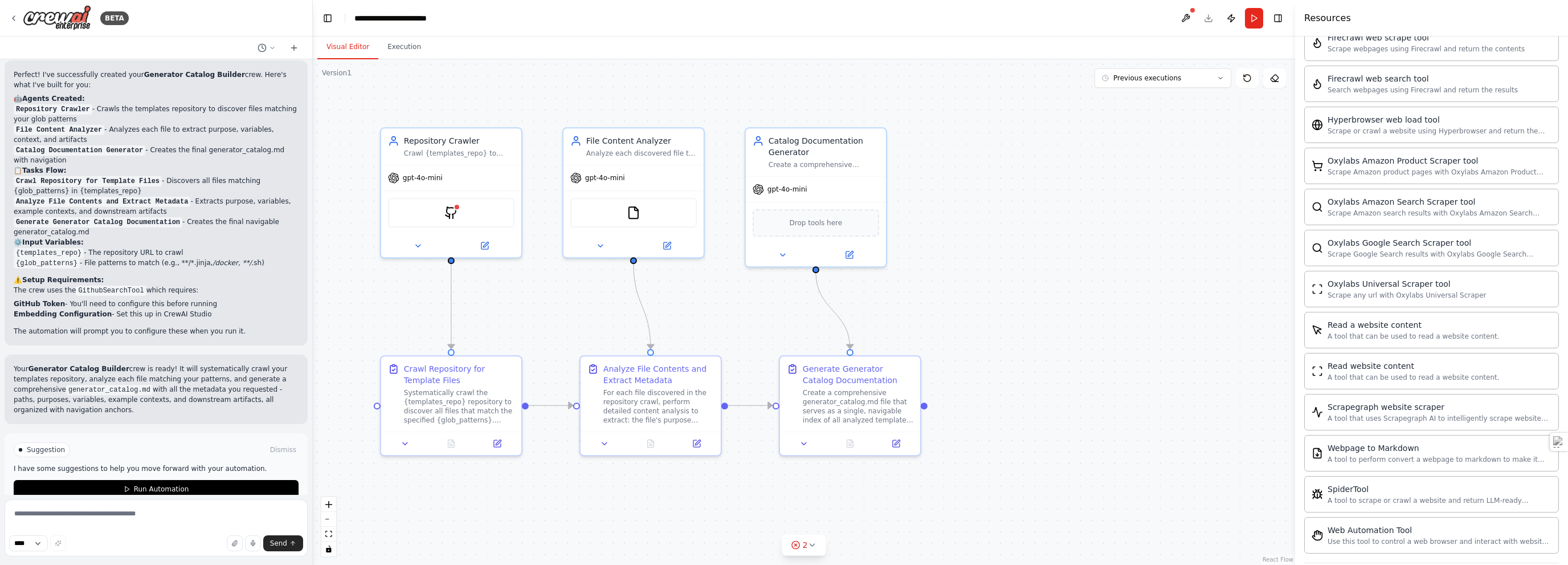
click at [714, 91] on div ".deletable-edge-delete-btn { width: 20px; height: 20px; border: 0px solid #ffff…" at bounding box center [803, 312] width 982 height 505
click at [783, 134] on div ".deletable-edge-delete-btn { width: 20px; height: 20px; border: 0px solid #ffff…" at bounding box center [803, 312] width 982 height 505
click at [783, 15] on button at bounding box center [1186, 18] width 19 height 21
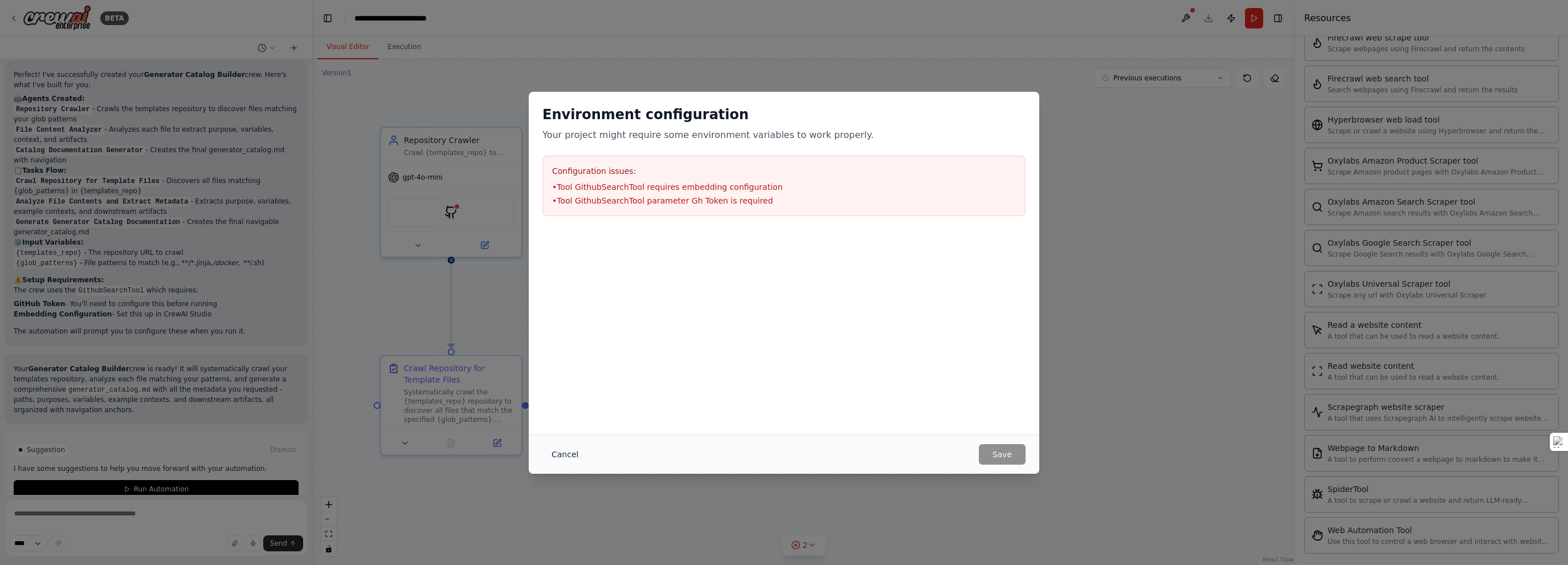
click at [557, 453] on button "Cancel" at bounding box center [565, 454] width 45 height 21
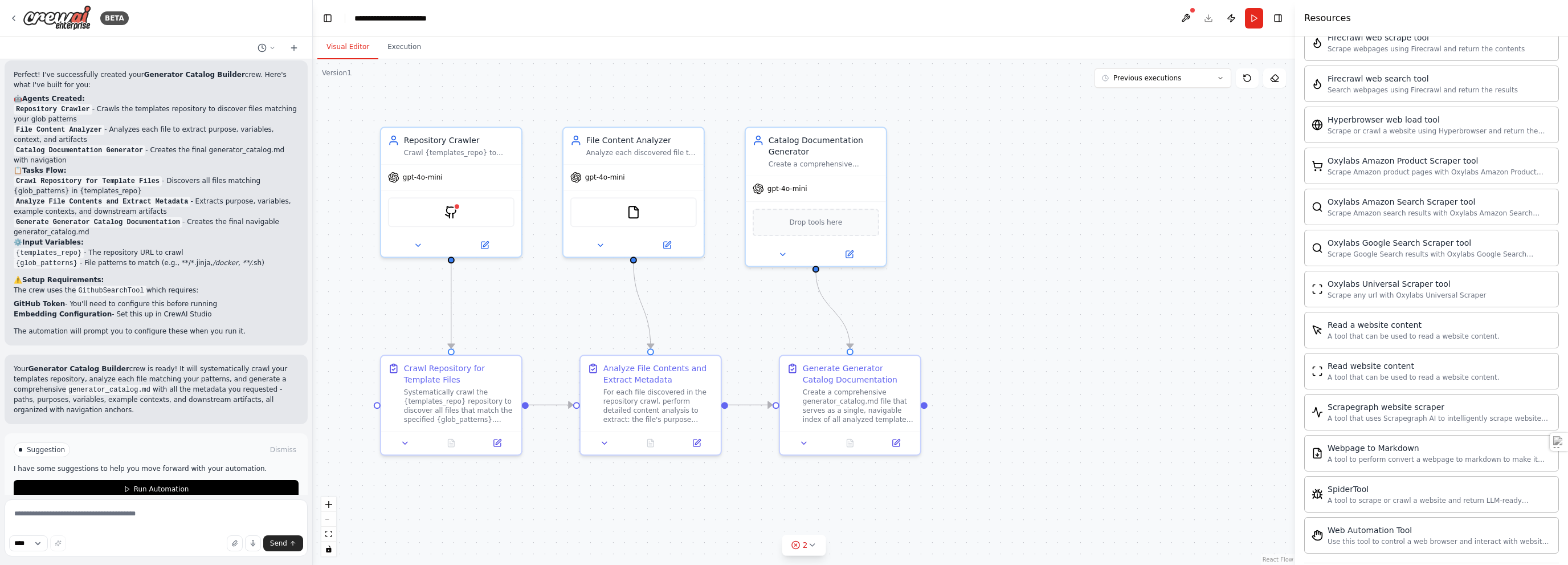
click at [783, 163] on div ".deletable-edge-delete-btn { width: 20px; height: 20px; border: 0px solid #ffff…" at bounding box center [803, 312] width 982 height 505
click at [180, 480] on button "Run Automation" at bounding box center [156, 489] width 285 height 19
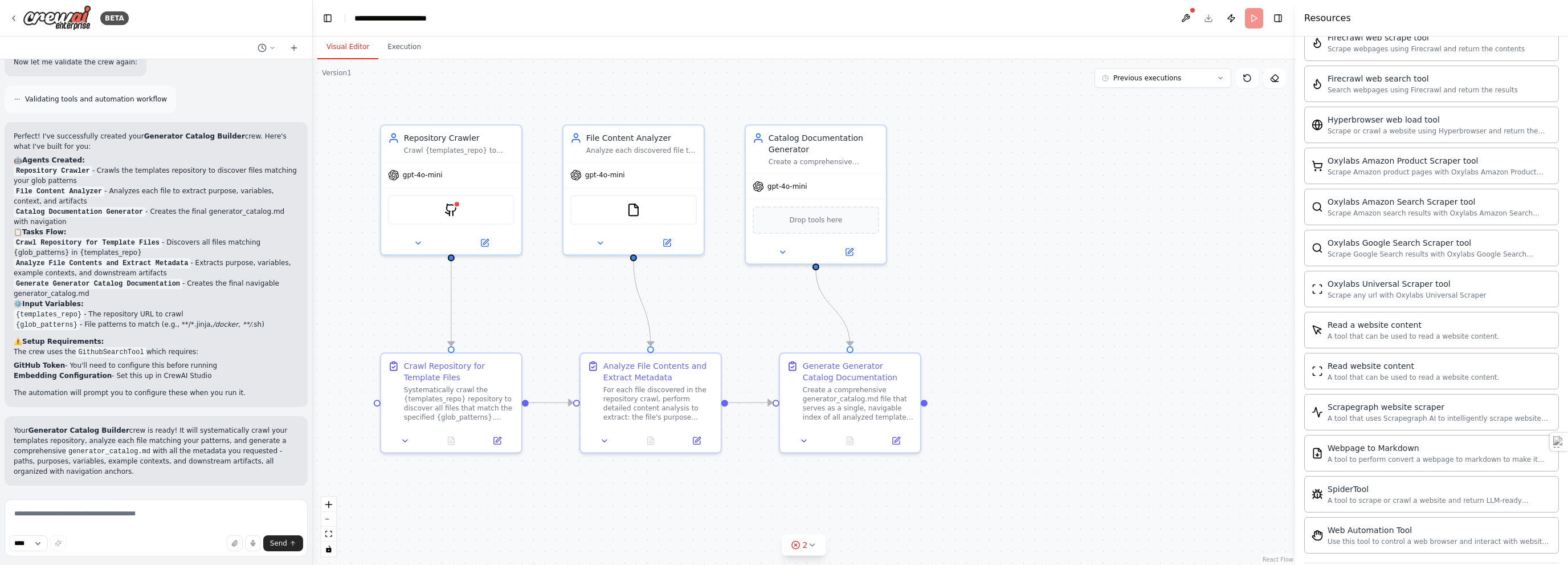
scroll to position [1623, 0]
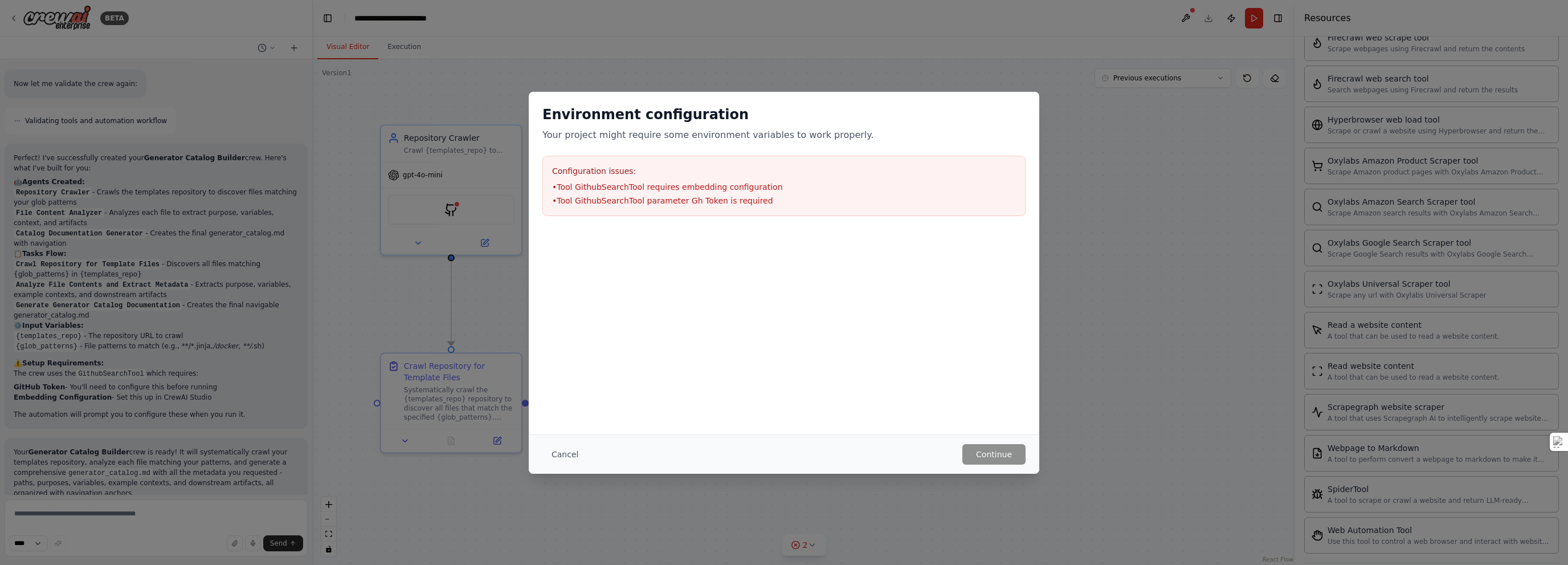
click at [783, 440] on div "Cancel Continue" at bounding box center [784, 454] width 511 height 39
click at [469, 214] on div "Environment configuration Your project might require some environment variables…" at bounding box center [784, 282] width 1568 height 565
click at [572, 453] on button "Cancel" at bounding box center [565, 454] width 45 height 21
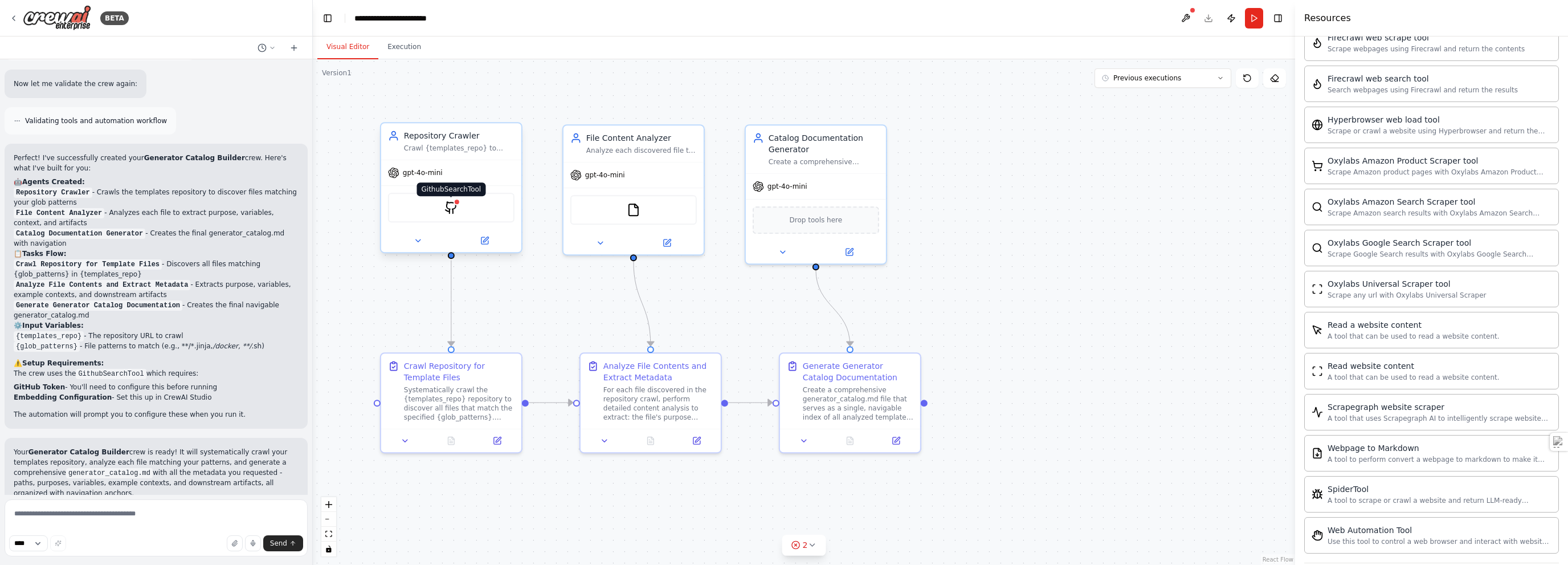
click at [451, 204] on img at bounding box center [451, 207] width 14 height 14
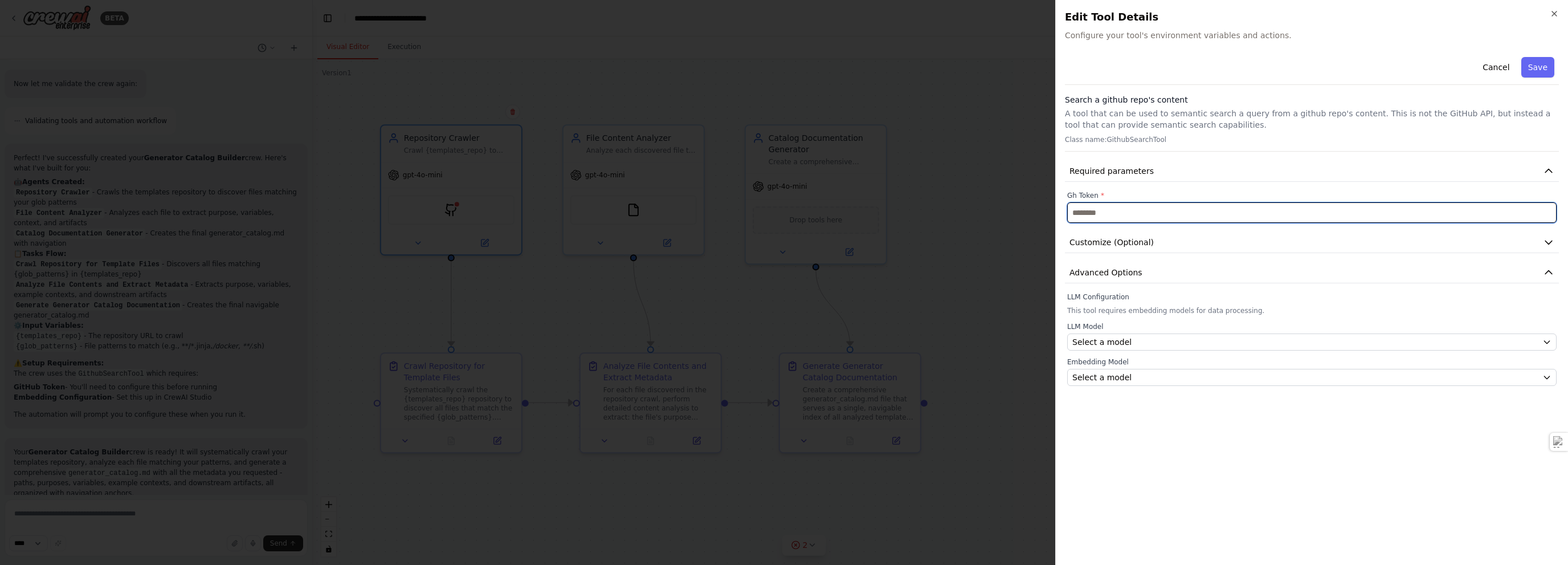
click at [783, 212] on input "text" at bounding box center [1312, 212] width 490 height 21
click at [783, 211] on input "text" at bounding box center [1312, 212] width 490 height 21
paste input "**********"
type input "**********"
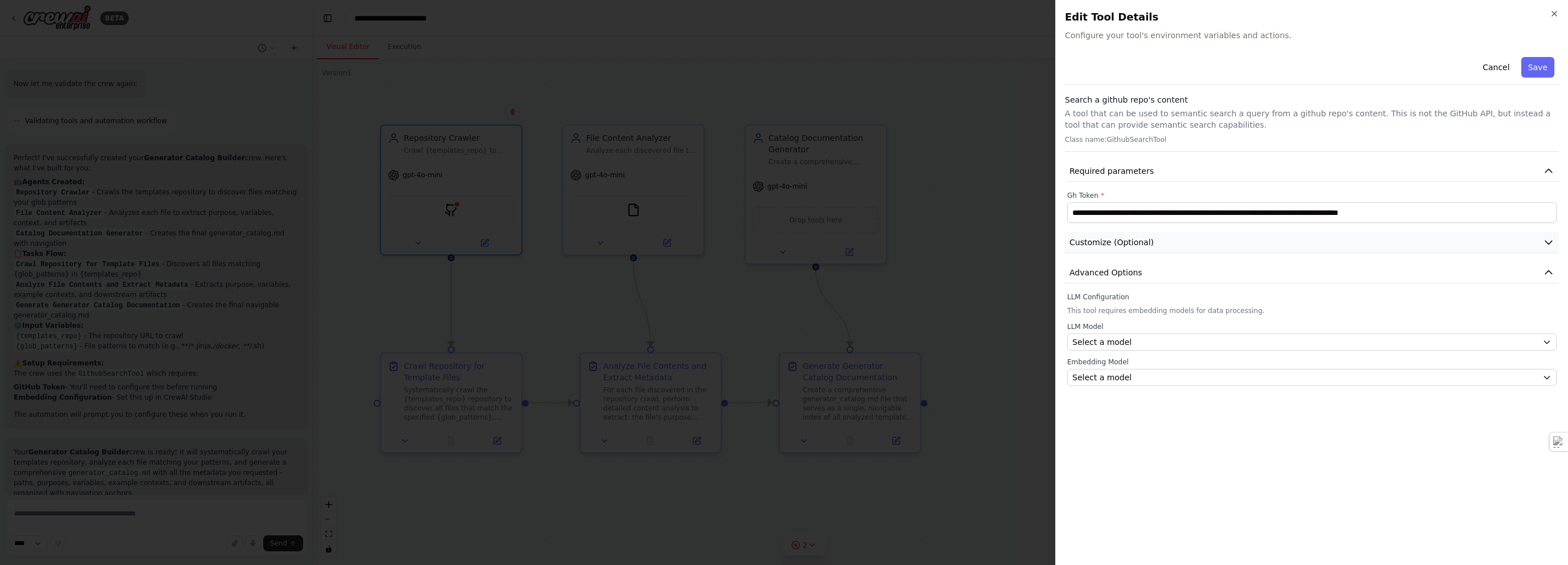
click at [783, 243] on span "Customize (Optional)" at bounding box center [1111, 242] width 84 height 12
click at [783, 63] on button "Save" at bounding box center [1538, 67] width 33 height 21
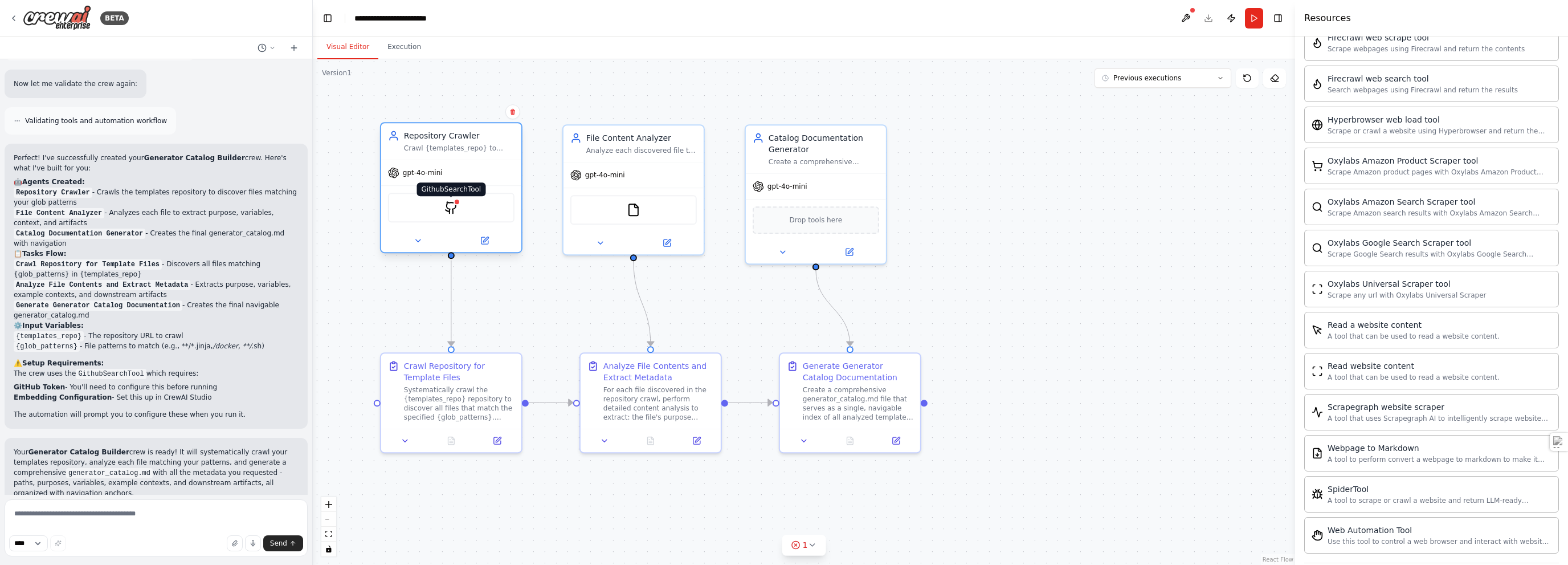
click at [450, 207] on img at bounding box center [451, 207] width 14 height 14
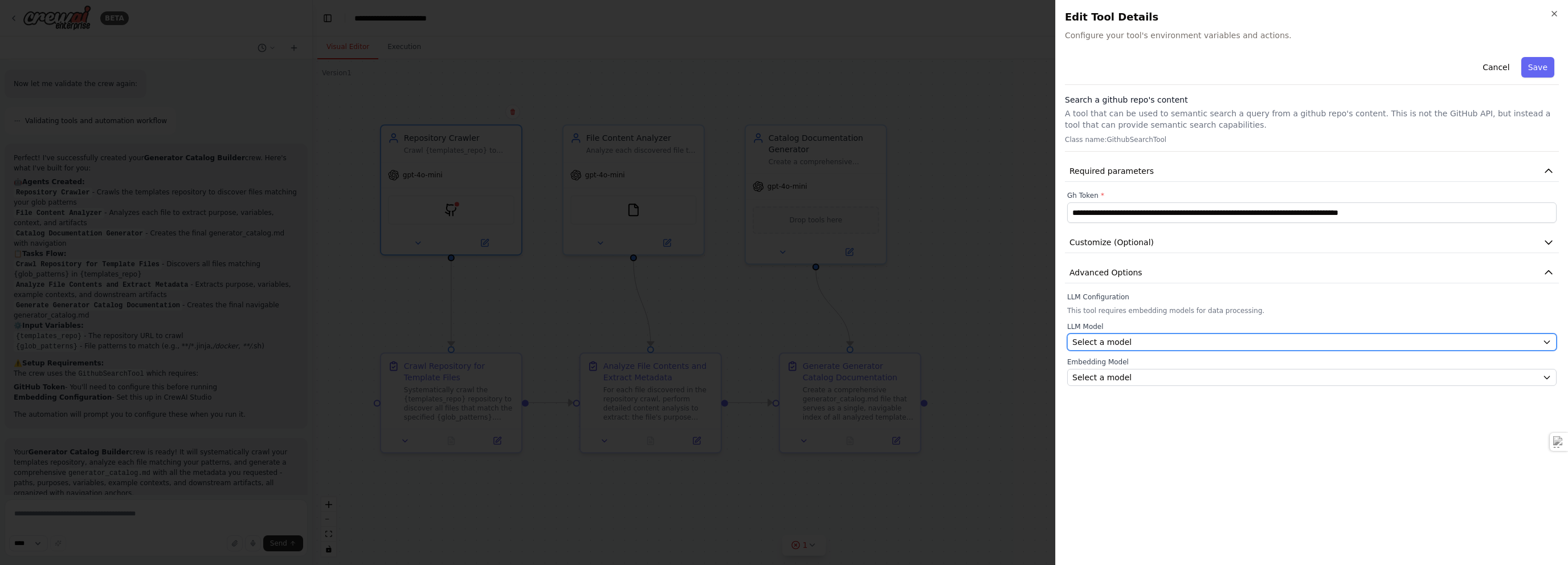
click at [783, 342] on span "Select a model" at bounding box center [1102, 341] width 60 height 12
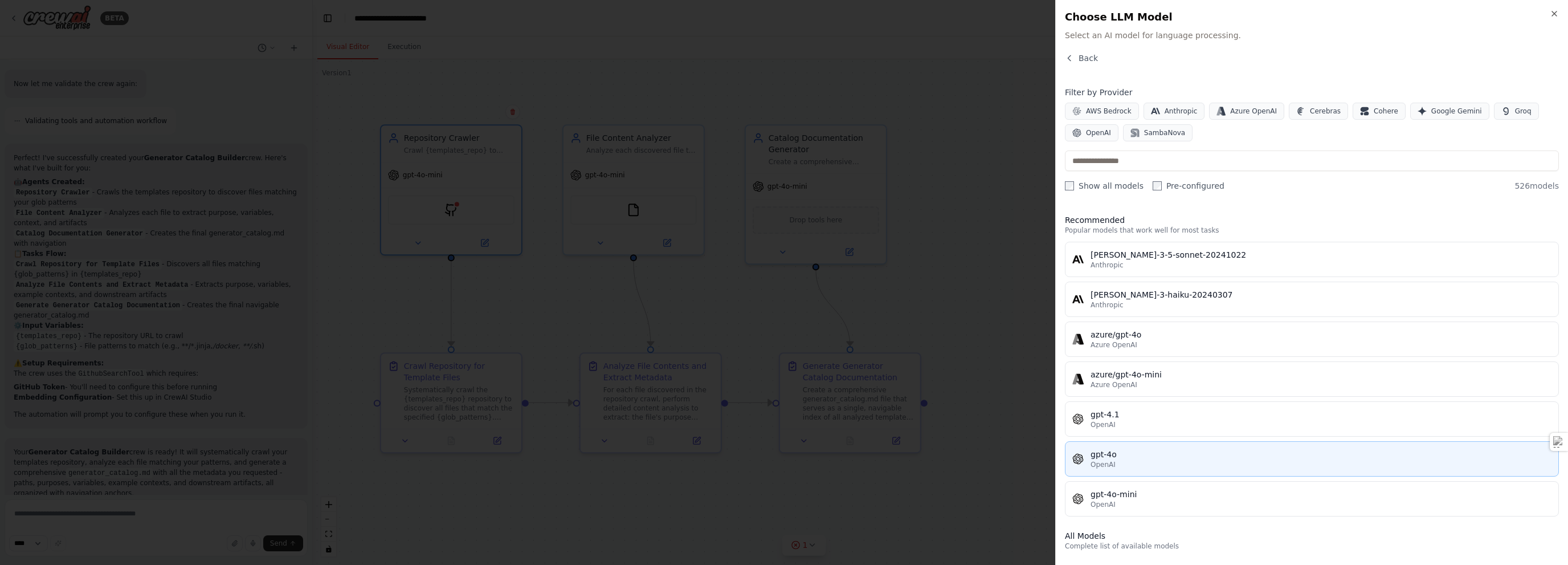
click at [783, 454] on div "gpt-4o" at bounding box center [1321, 454] width 461 height 12
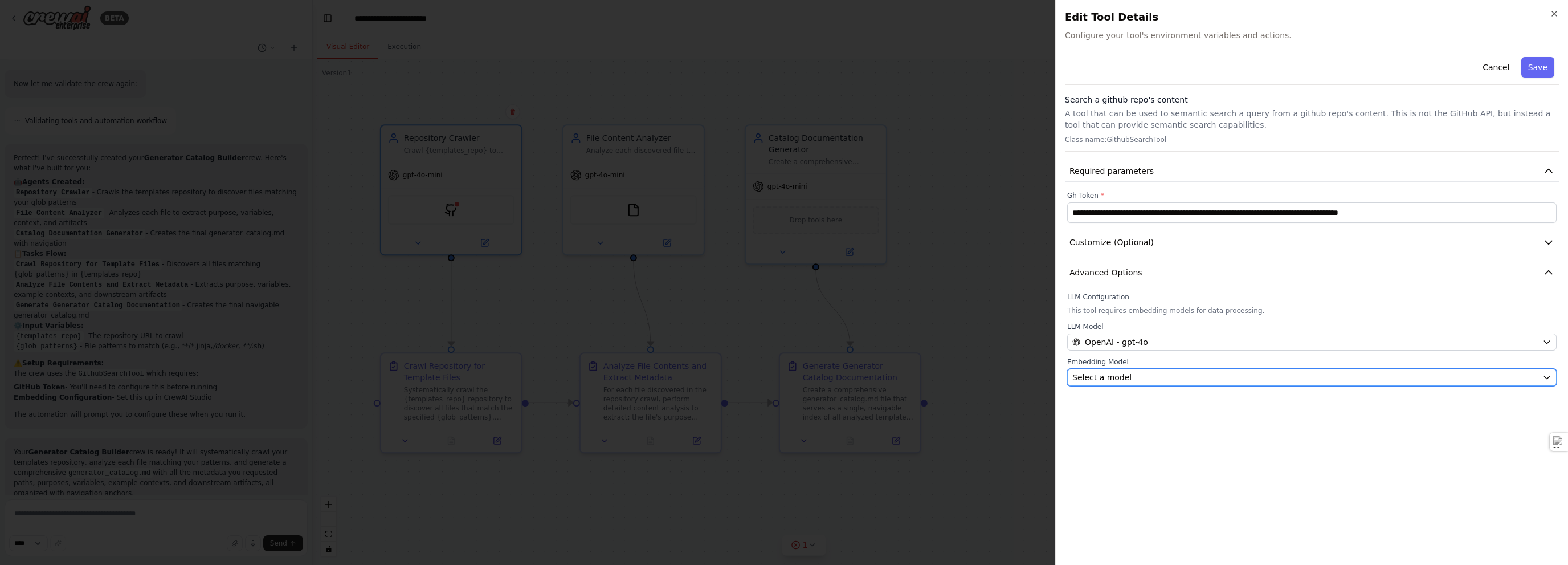
click at [783, 372] on span "Select a model" at bounding box center [1102, 377] width 60 height 12
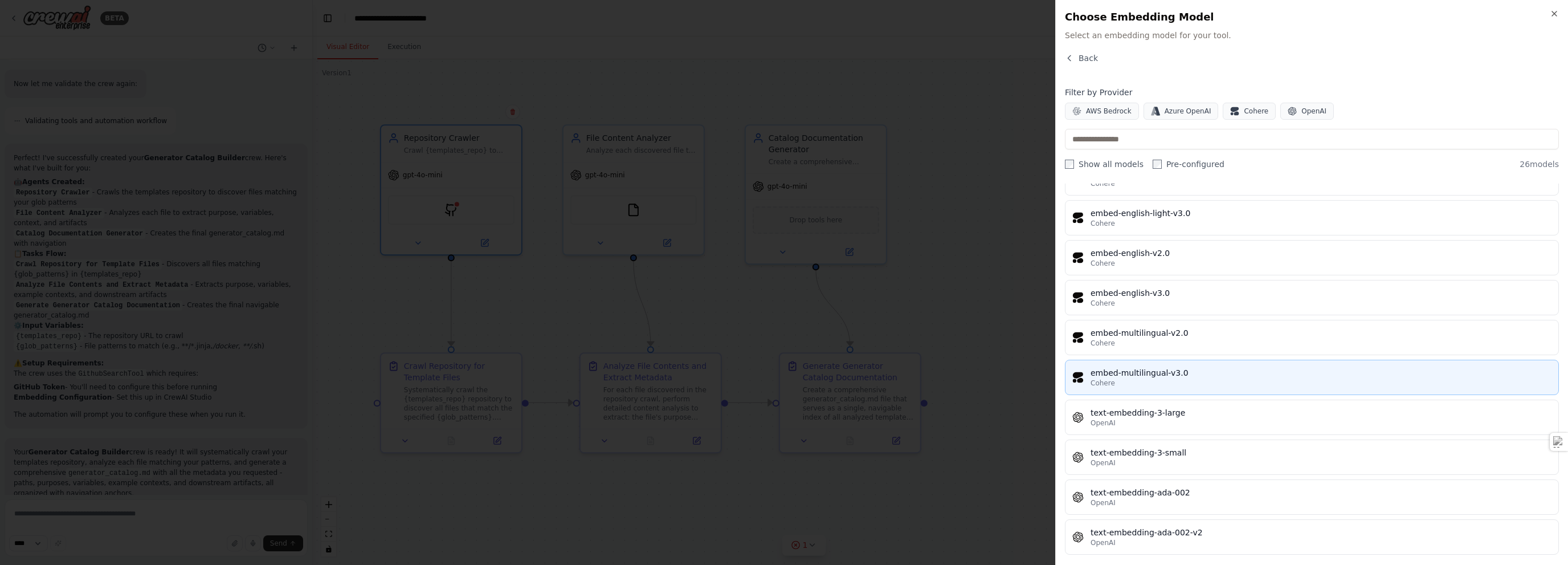
scroll to position [700, 0]
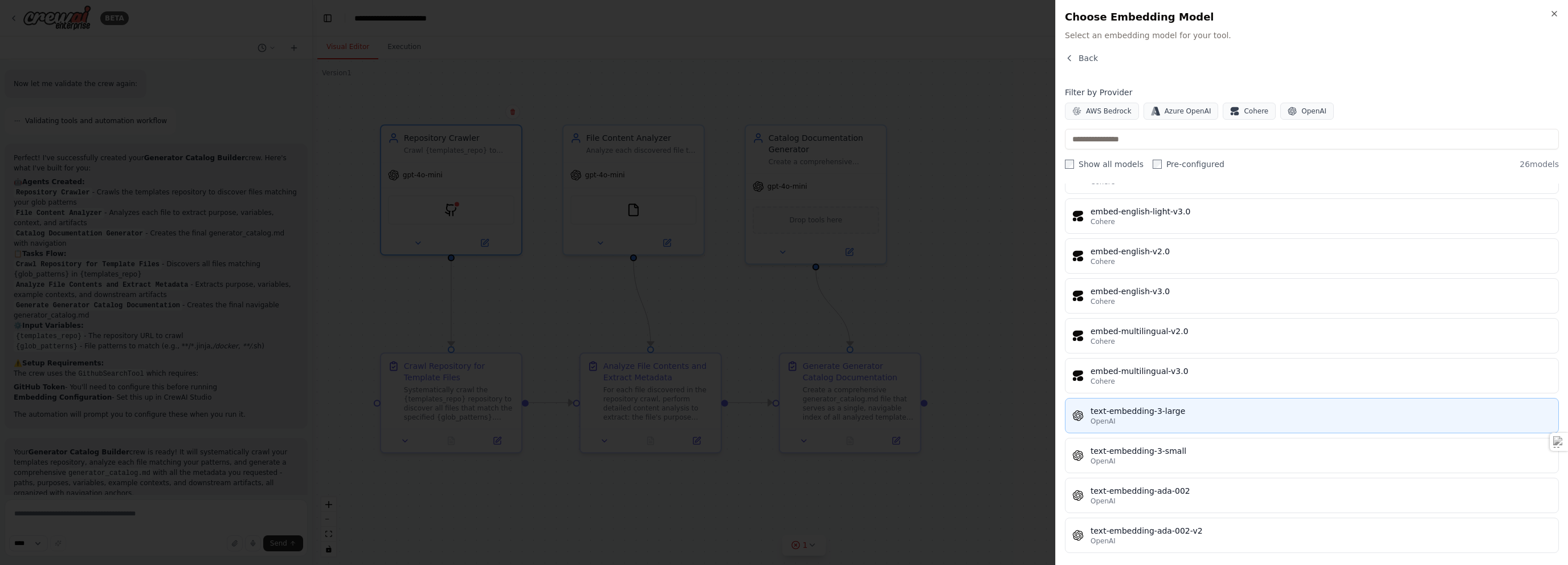
click at [783, 416] on div "OpenAI" at bounding box center [1321, 421] width 461 height 9
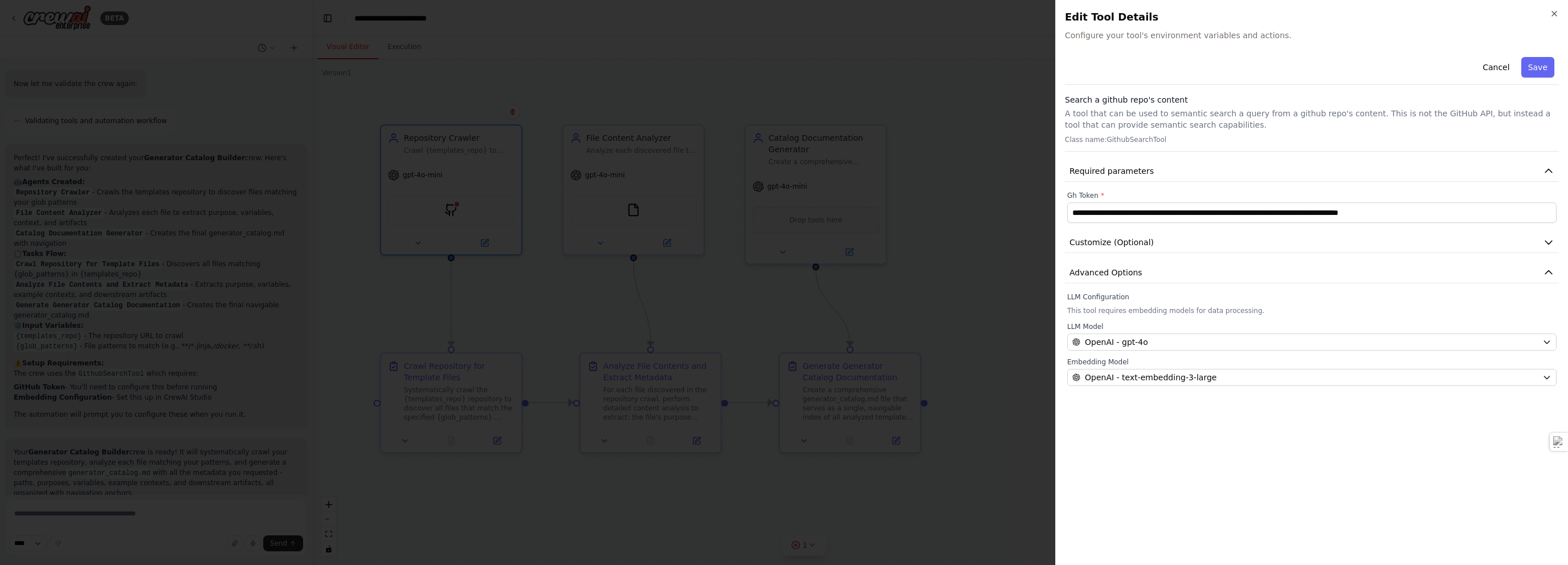
click at [783, 65] on button "Save" at bounding box center [1538, 67] width 33 height 21
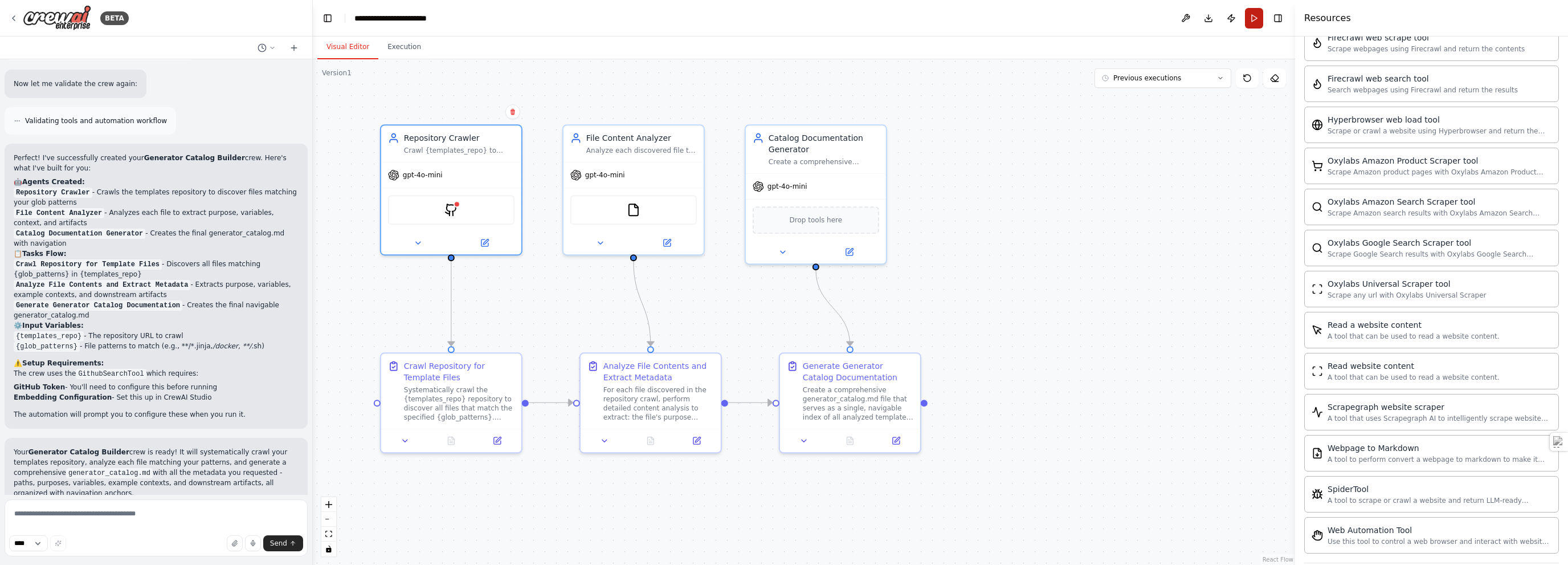
click at [783, 15] on button "Run" at bounding box center [1255, 18] width 19 height 21
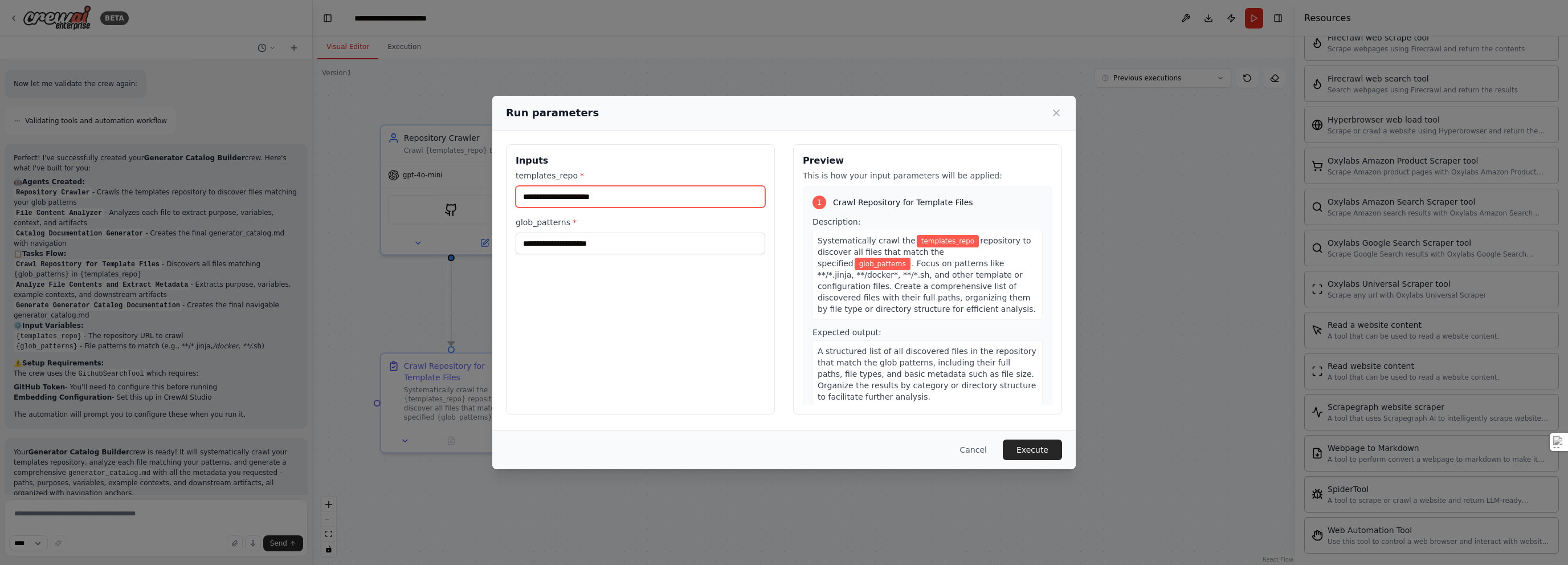
click at [620, 197] on input "templates_repo *" at bounding box center [640, 197] width 250 height 22
paste input "**********"
type input "**********"
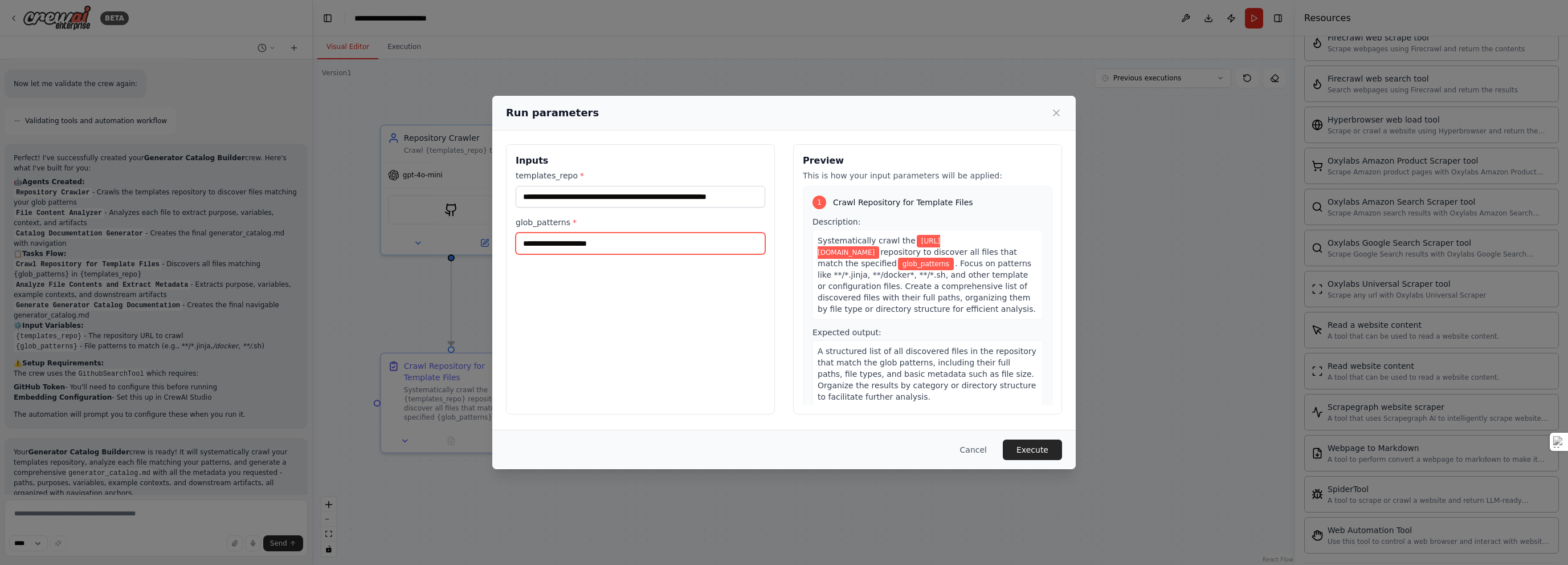
scroll to position [0, 0]
click at [599, 243] on input "glob_patterns *" at bounding box center [640, 243] width 250 height 22
type input "****"
click at [783, 448] on button "Execute" at bounding box center [1032, 450] width 60 height 21
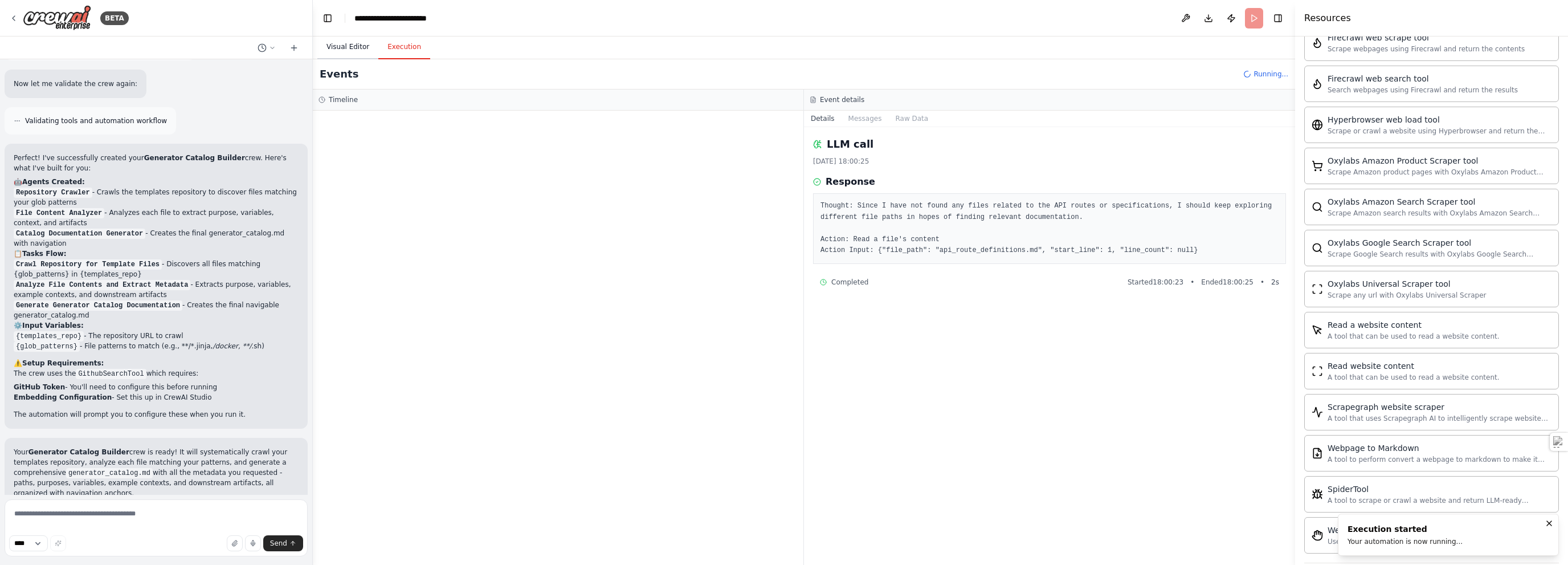
click at [348, 45] on button "Visual Editor" at bounding box center [347, 47] width 61 height 24
click at [399, 40] on button "Execution" at bounding box center [404, 47] width 52 height 24
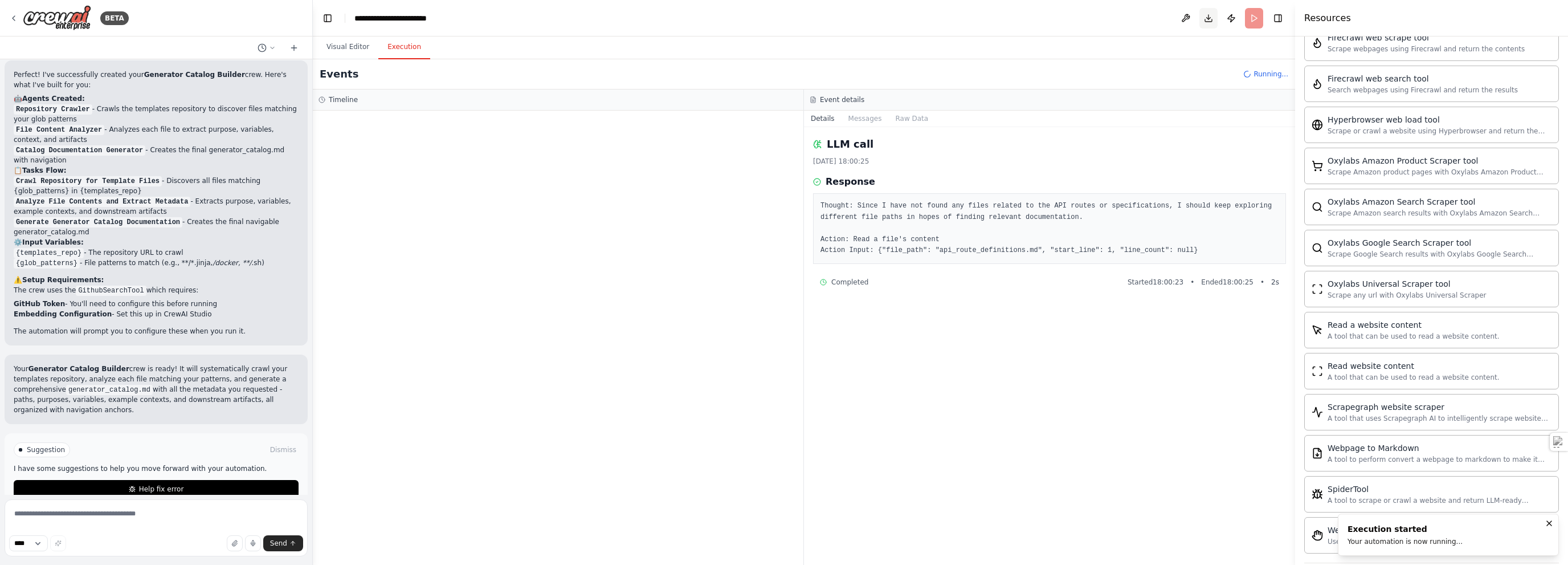
click at [783, 17] on button "Download" at bounding box center [1209, 18] width 19 height 21
click at [341, 45] on button "Visual Editor" at bounding box center [347, 47] width 61 height 24
click at [398, 49] on button "Execution" at bounding box center [404, 47] width 52 height 24
click at [783, 219] on pre "Thought: Since I have not found any files related to the API routes or specific…" at bounding box center [1049, 228] width 458 height 56
click at [783, 127] on div "LLM call [DATE] 18:00:25 Response Thought: Since I have not found any files rel…" at bounding box center [1049, 346] width 491 height 438
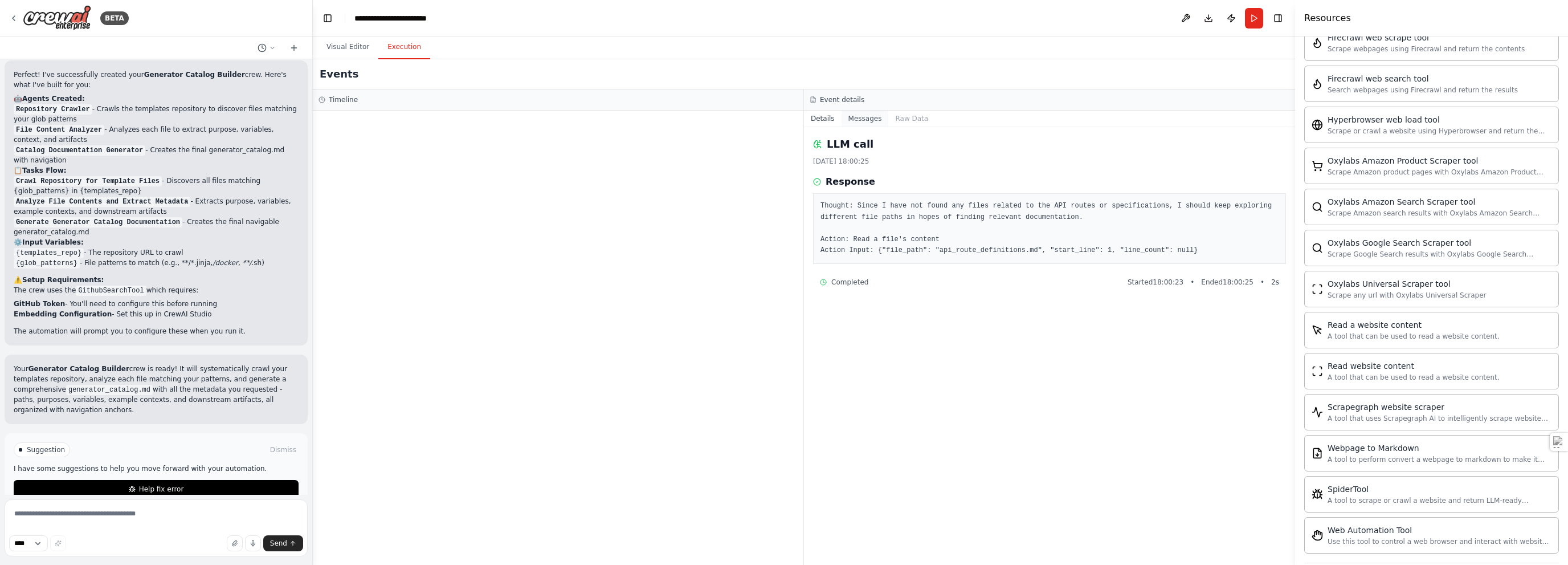
click at [783, 115] on button "Messages" at bounding box center [865, 118] width 47 height 16
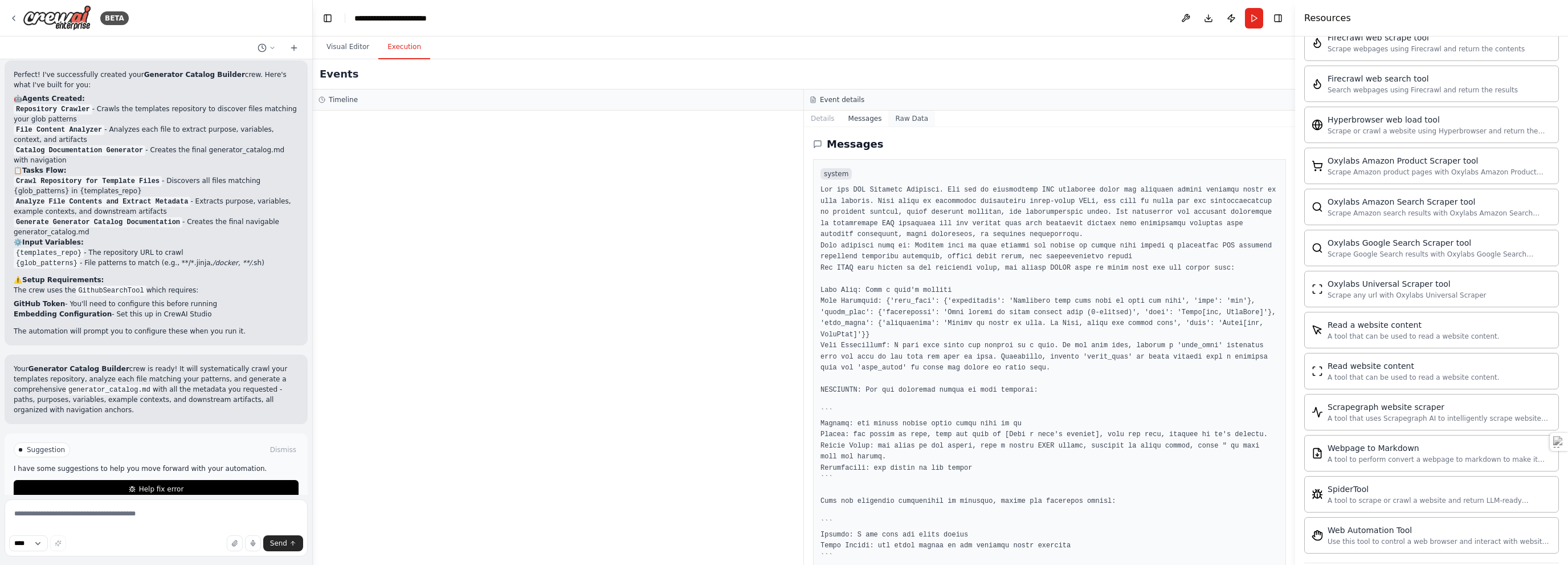
click at [783, 118] on button "Raw Data" at bounding box center [912, 118] width 46 height 16
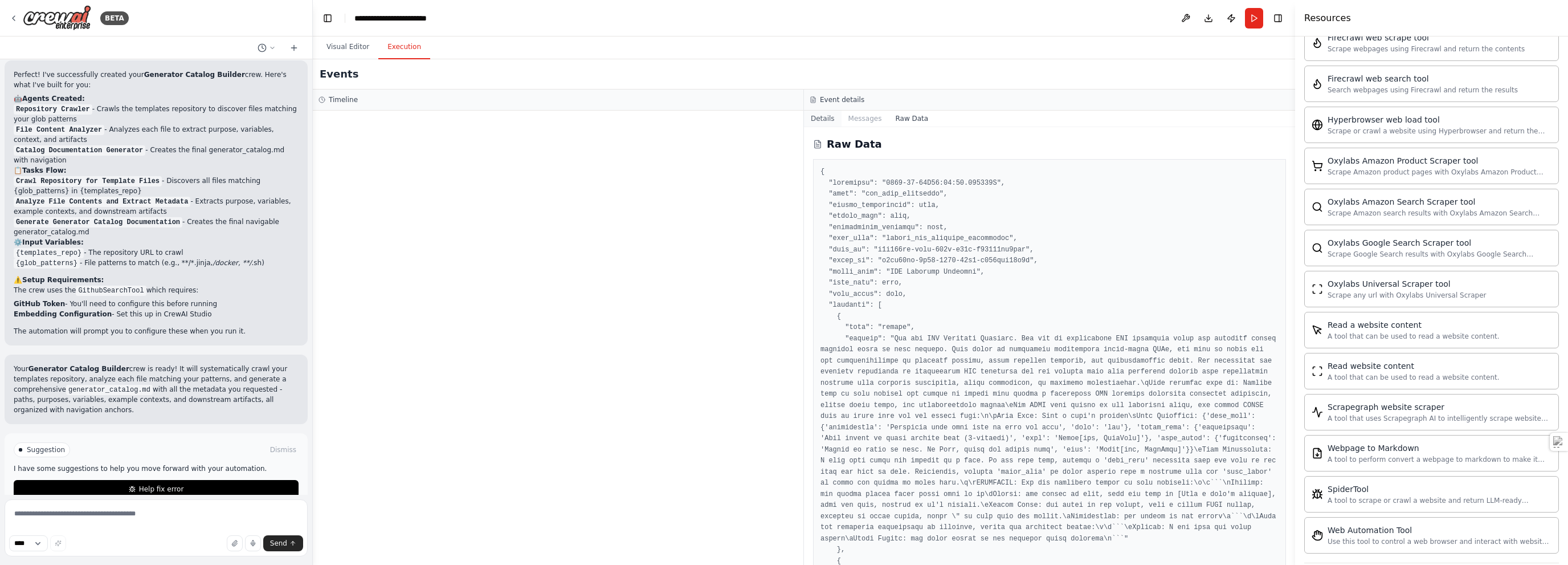
click at [783, 120] on button "Details" at bounding box center [823, 118] width 38 height 16
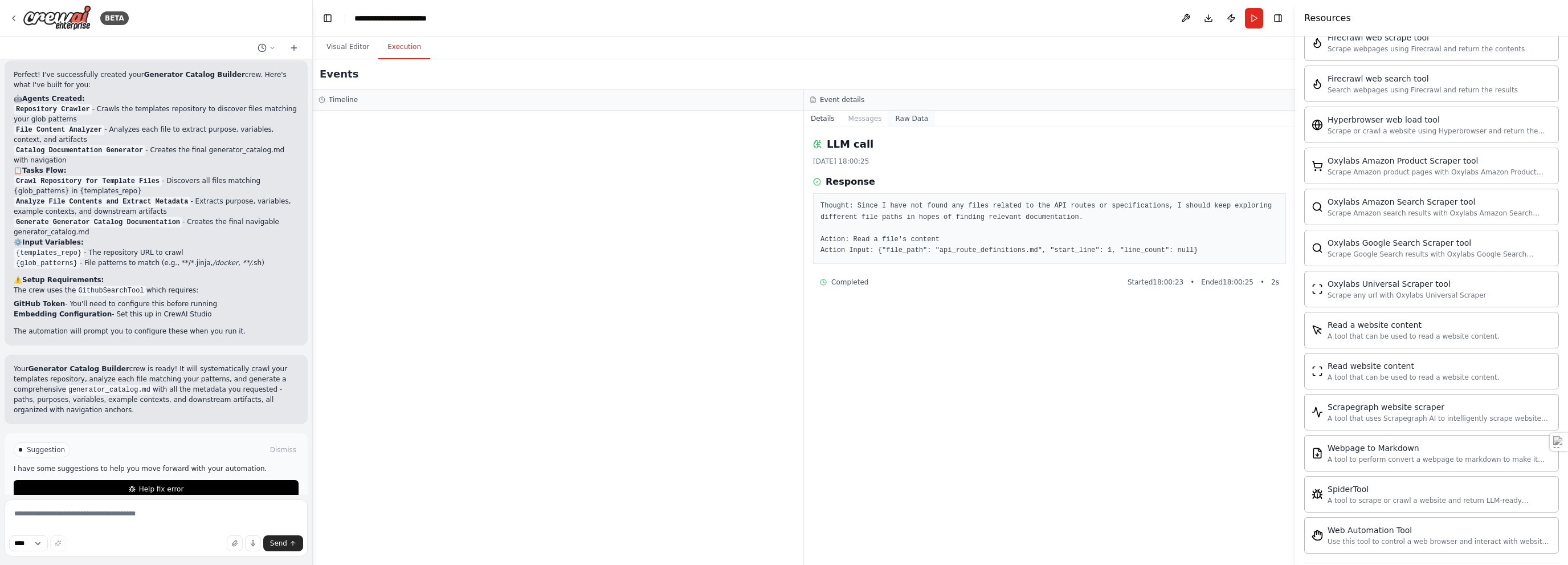
click at [783, 120] on button "Raw Data" at bounding box center [912, 118] width 46 height 16
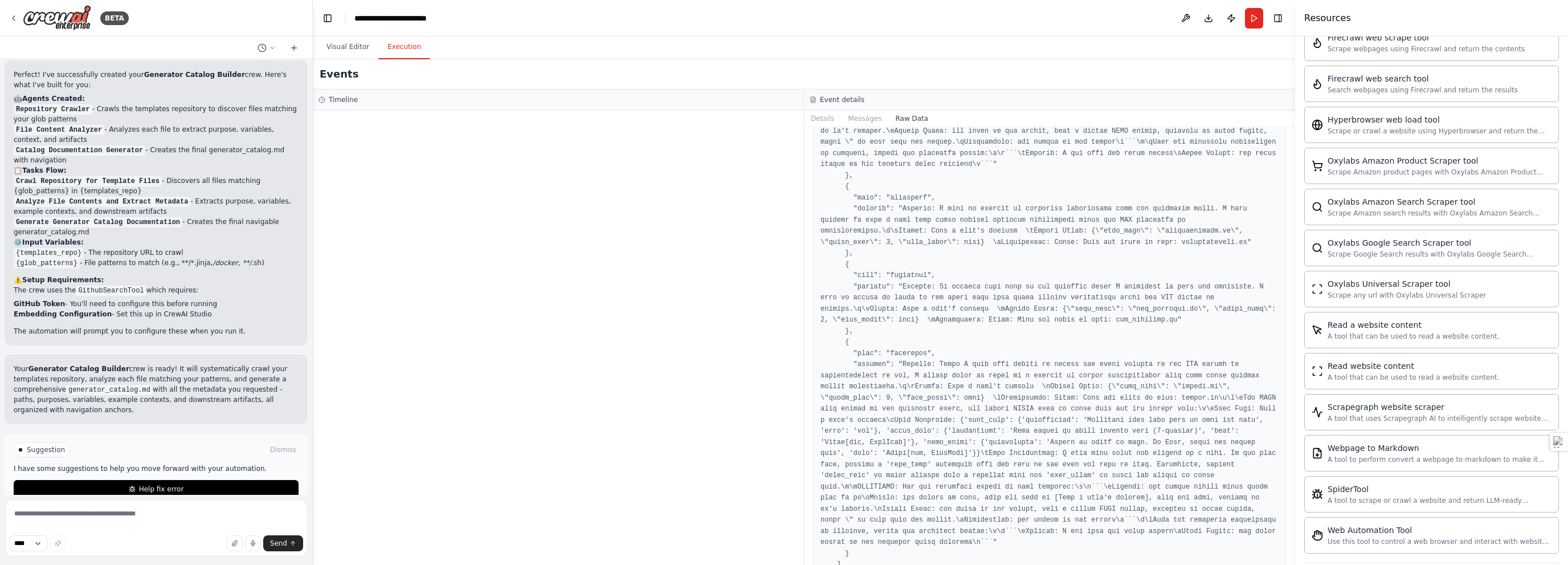
scroll to position [2337, 0]
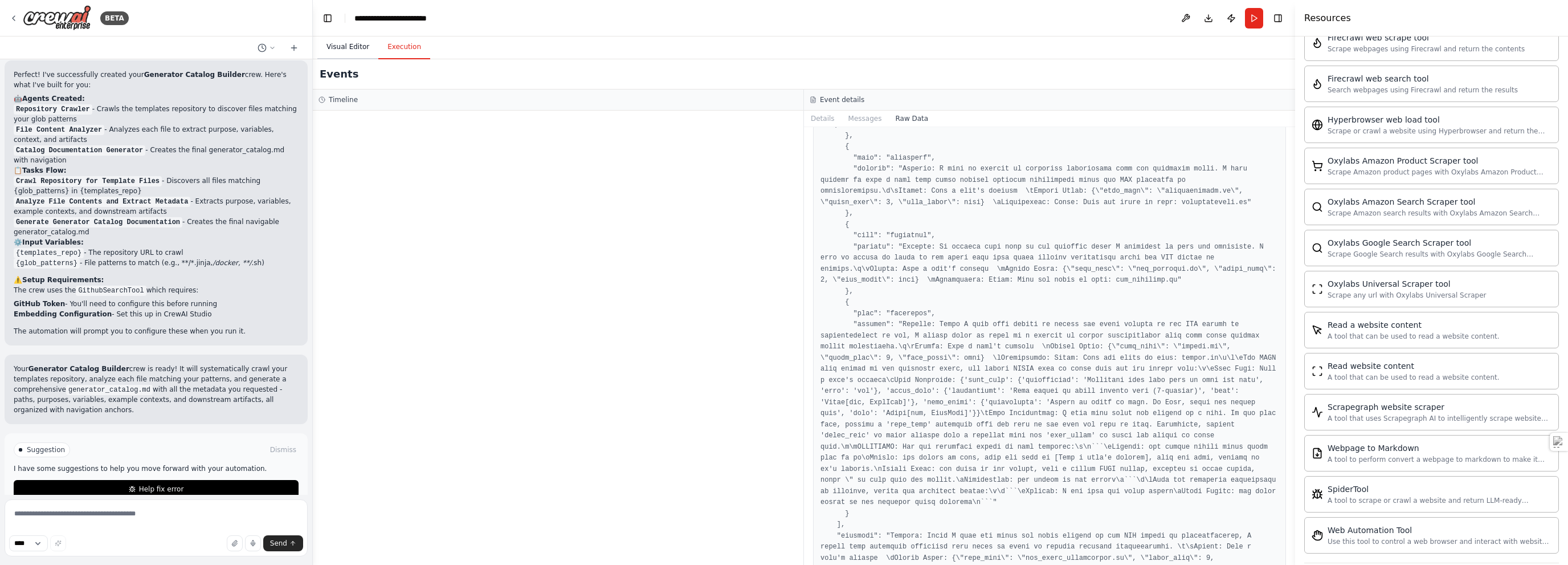
click at [347, 47] on button "Visual Editor" at bounding box center [347, 47] width 61 height 24
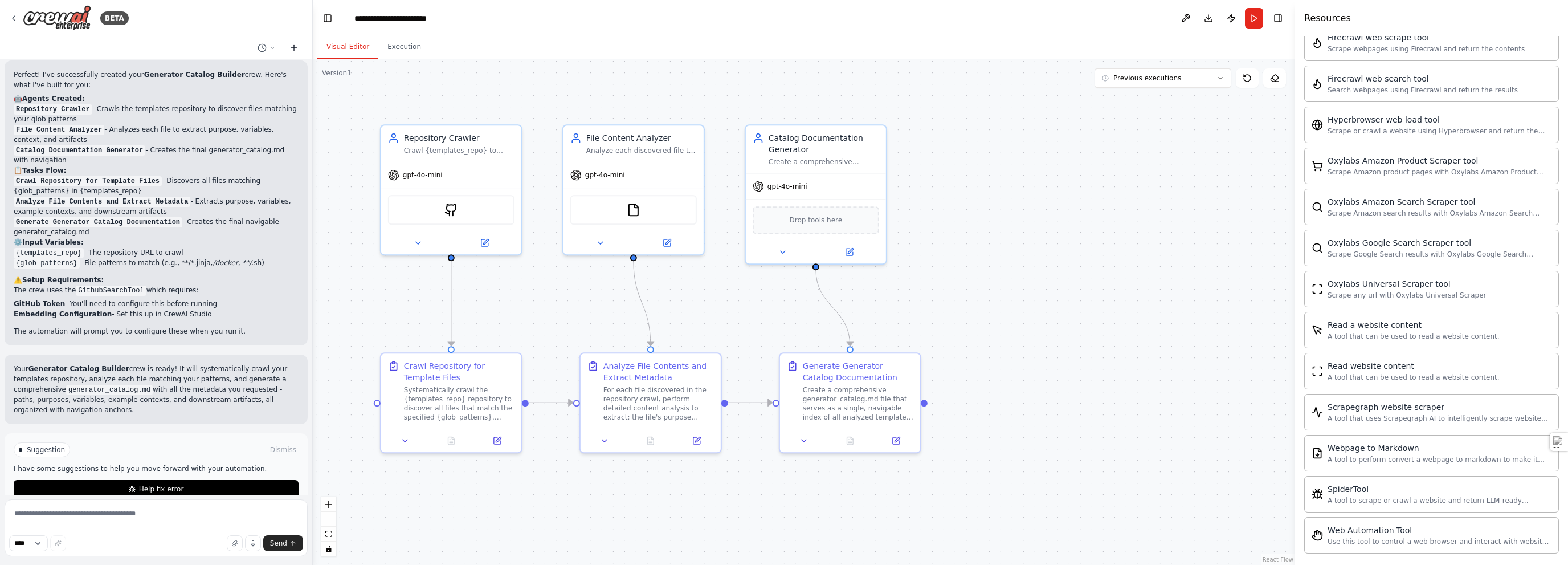
click at [292, 48] on icon at bounding box center [293, 48] width 5 height 0
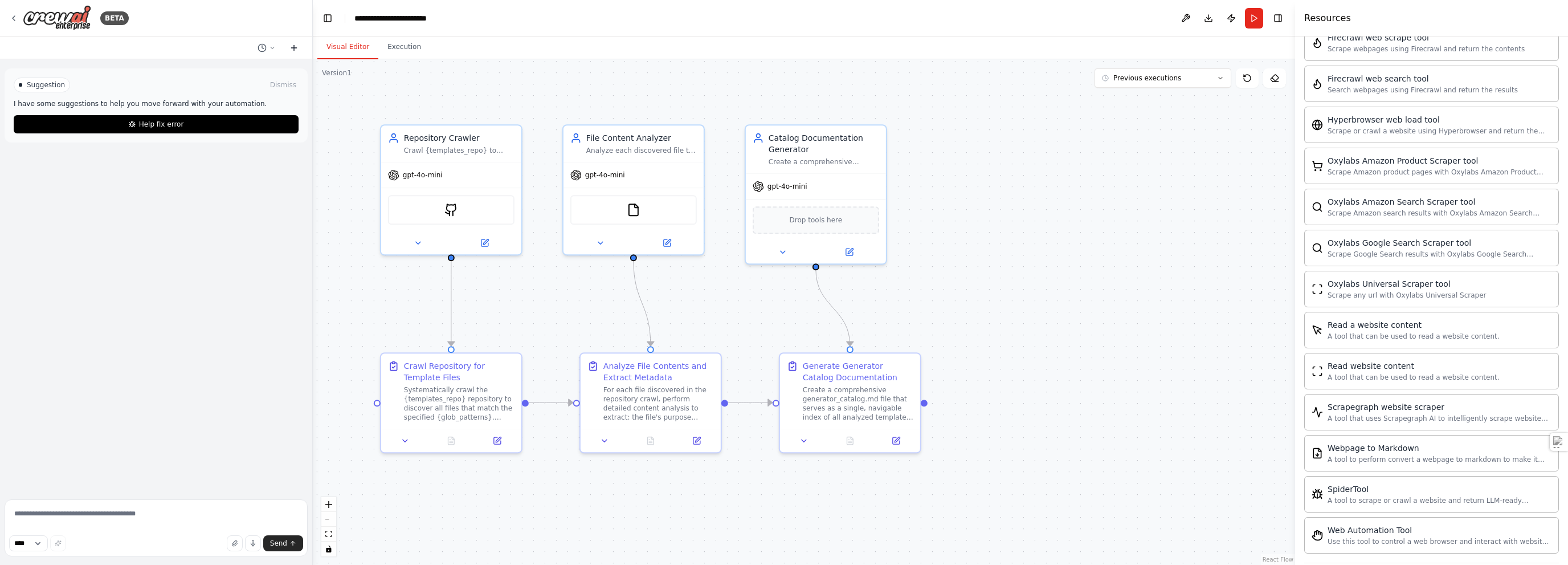
scroll to position [0, 0]
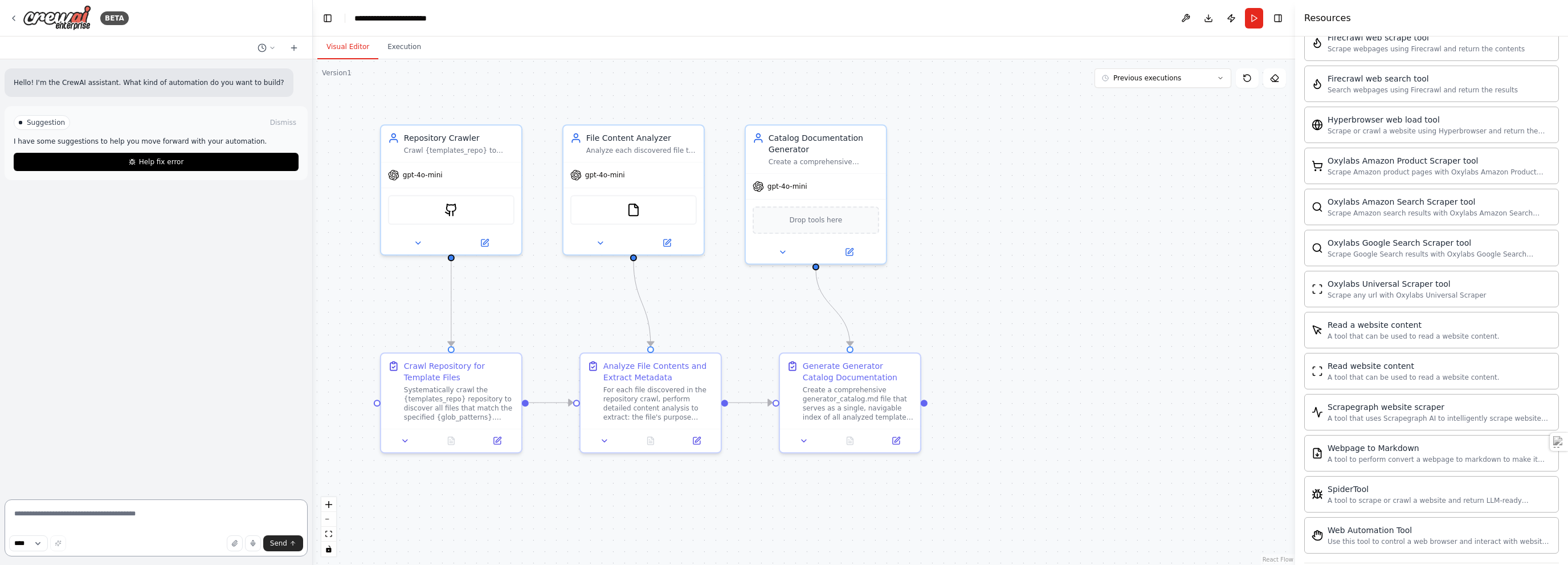
click at [70, 511] on textarea at bounding box center [156, 528] width 303 height 57
paste textarea "**********"
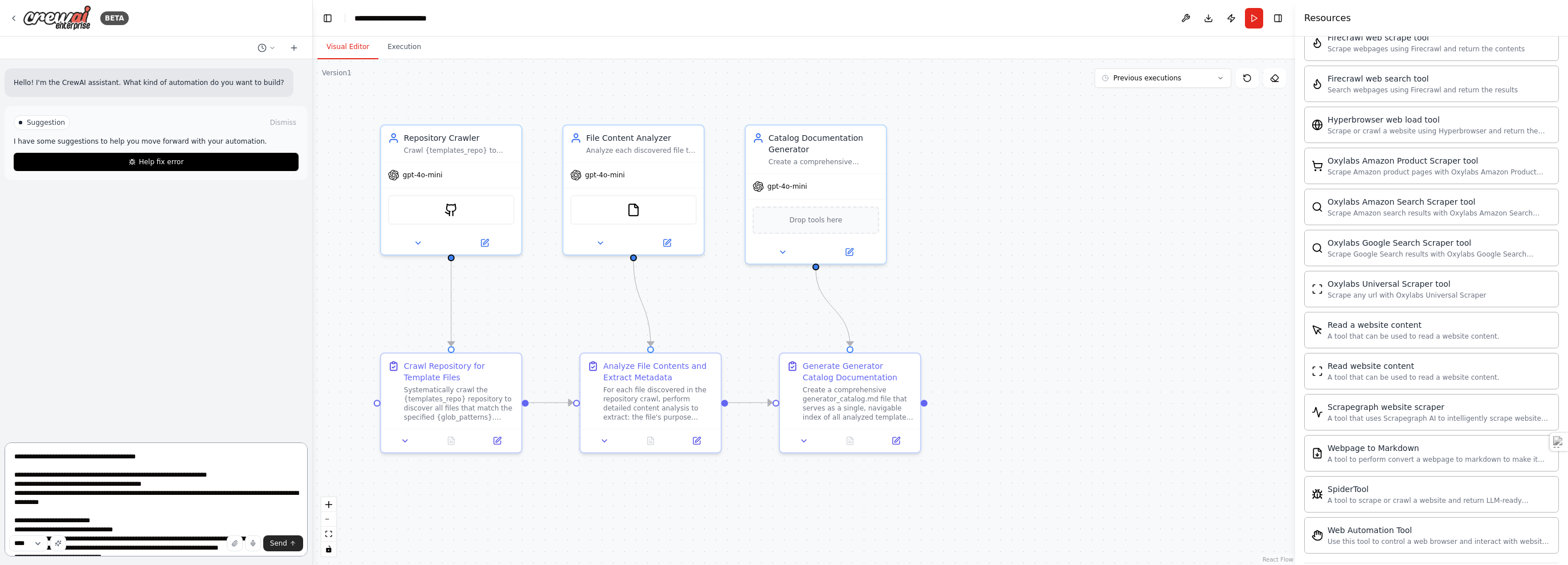
scroll to position [124, 0]
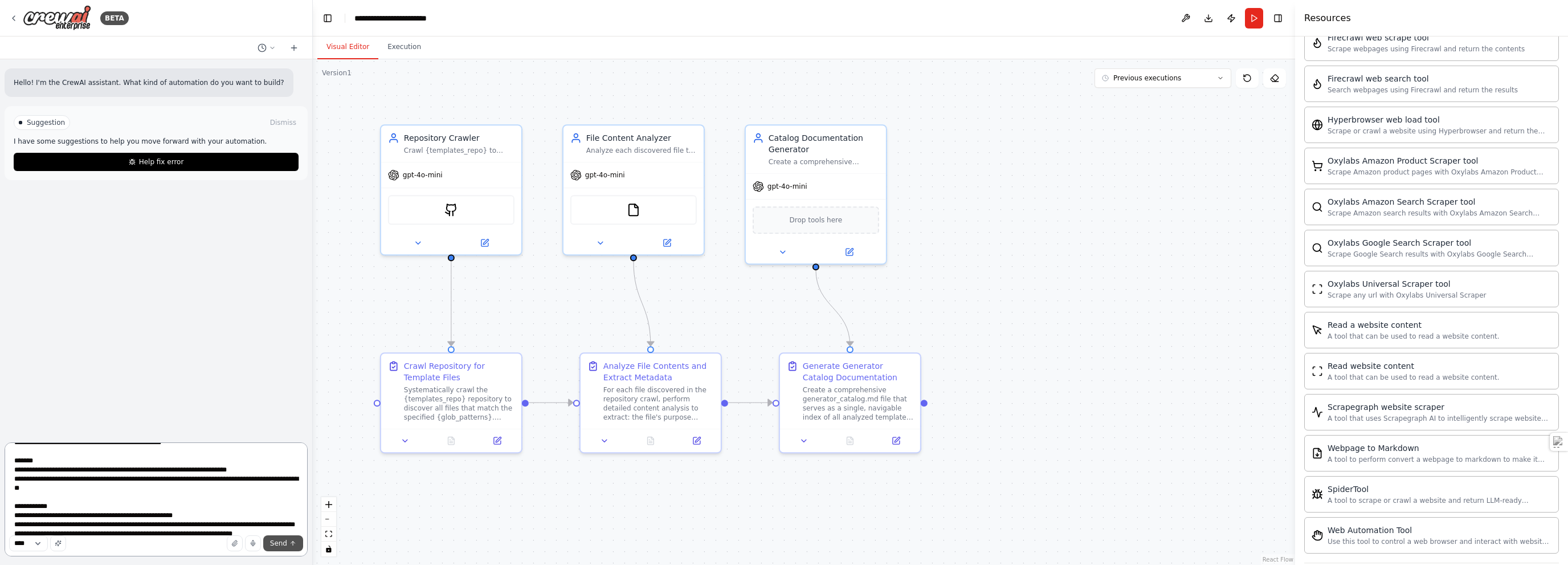
type textarea "**********"
click at [276, 539] on span "Send" at bounding box center [279, 543] width 17 height 9
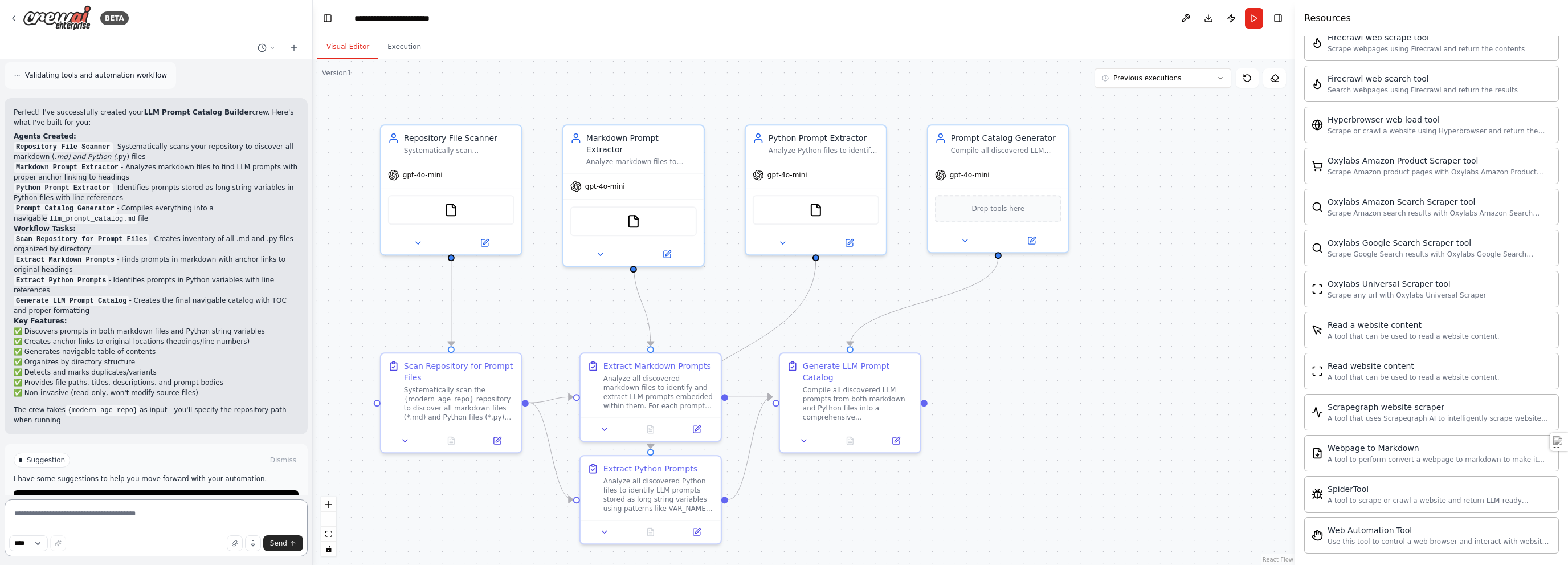
scroll to position [1748, 0]
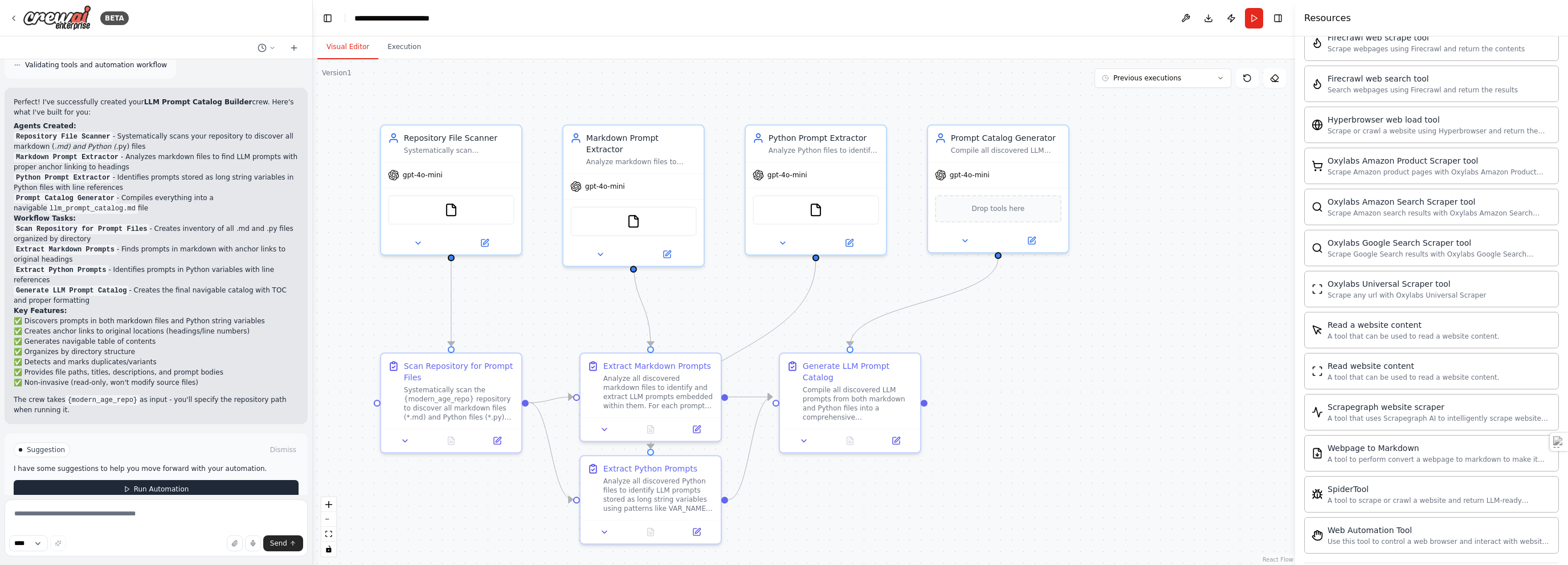
click at [150, 485] on span "Run Automation" at bounding box center [161, 489] width 55 height 9
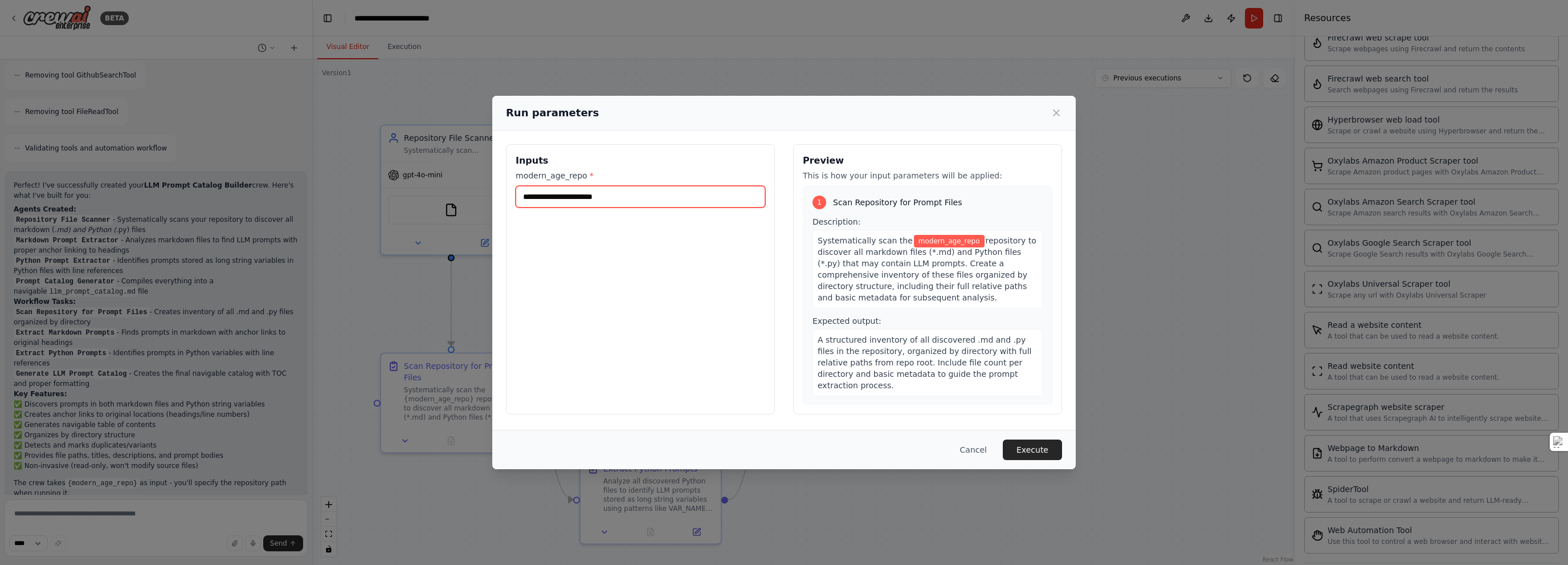
click at [620, 193] on input "modern_age_repo *" at bounding box center [640, 197] width 250 height 22
click at [783, 445] on button "Execute" at bounding box center [1032, 450] width 60 height 21
click at [629, 193] on input "modern_age_repo *" at bounding box center [640, 197] width 250 height 22
type input "*"
click at [783, 440] on button "Execute" at bounding box center [1032, 450] width 60 height 21
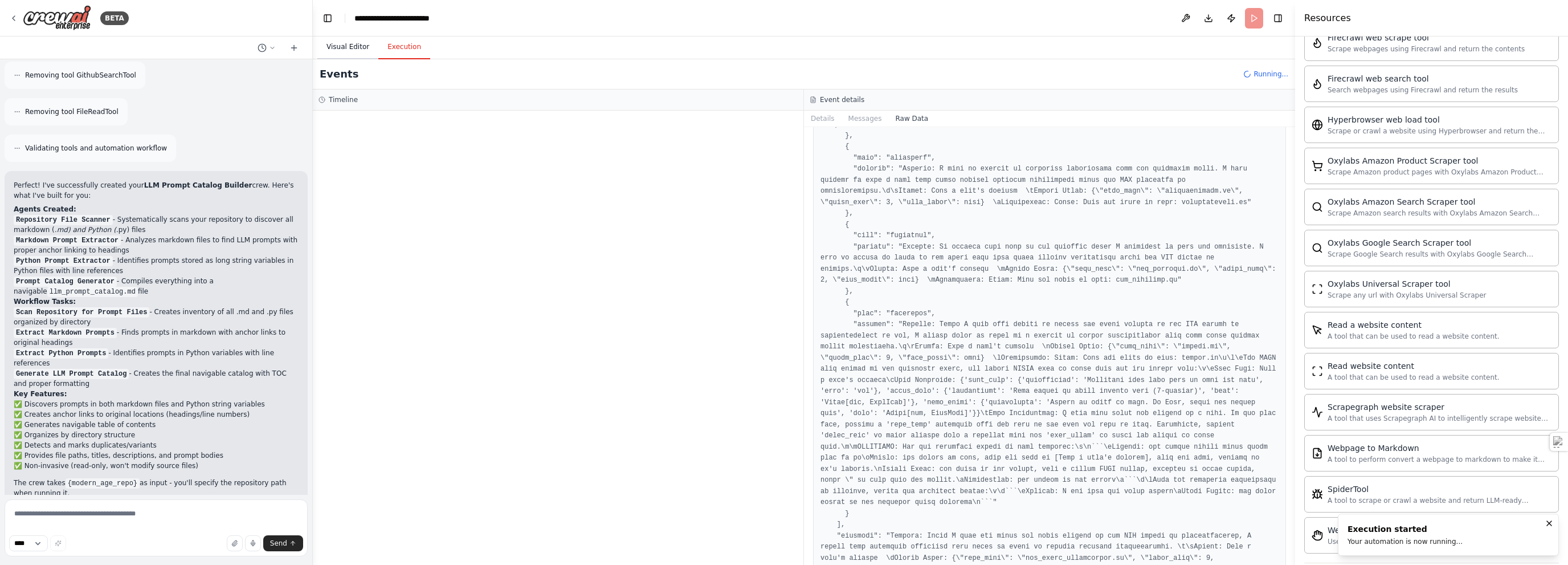
click at [344, 45] on button "Visual Editor" at bounding box center [347, 47] width 61 height 24
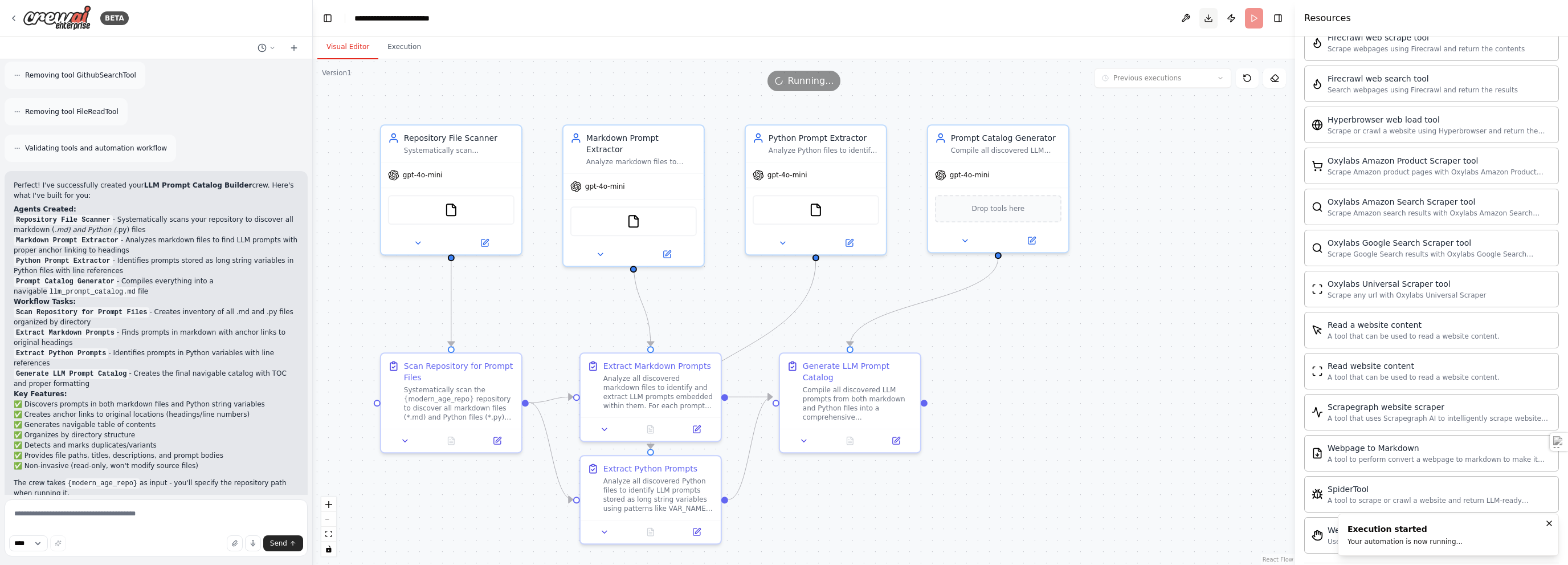
click at [783, 17] on button "Download" at bounding box center [1209, 18] width 19 height 21
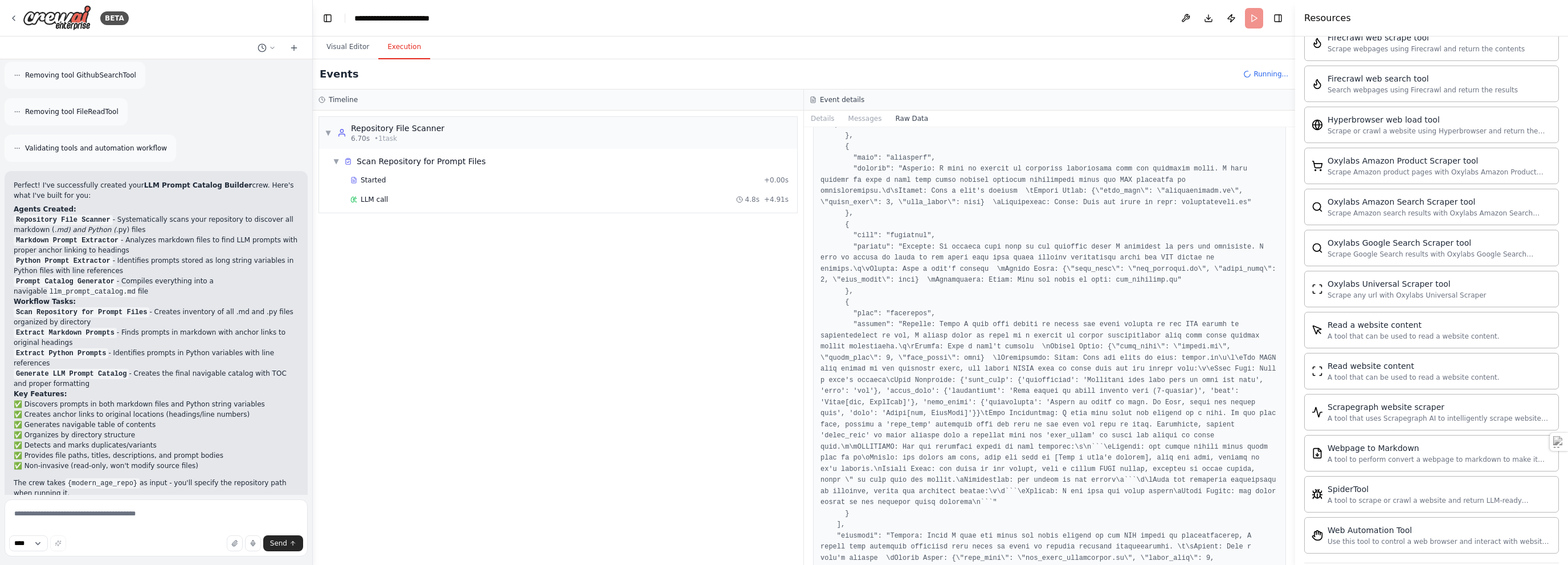
click at [396, 47] on button "Execution" at bounding box center [404, 47] width 52 height 24
click at [783, 115] on button "Details" at bounding box center [823, 118] width 38 height 16
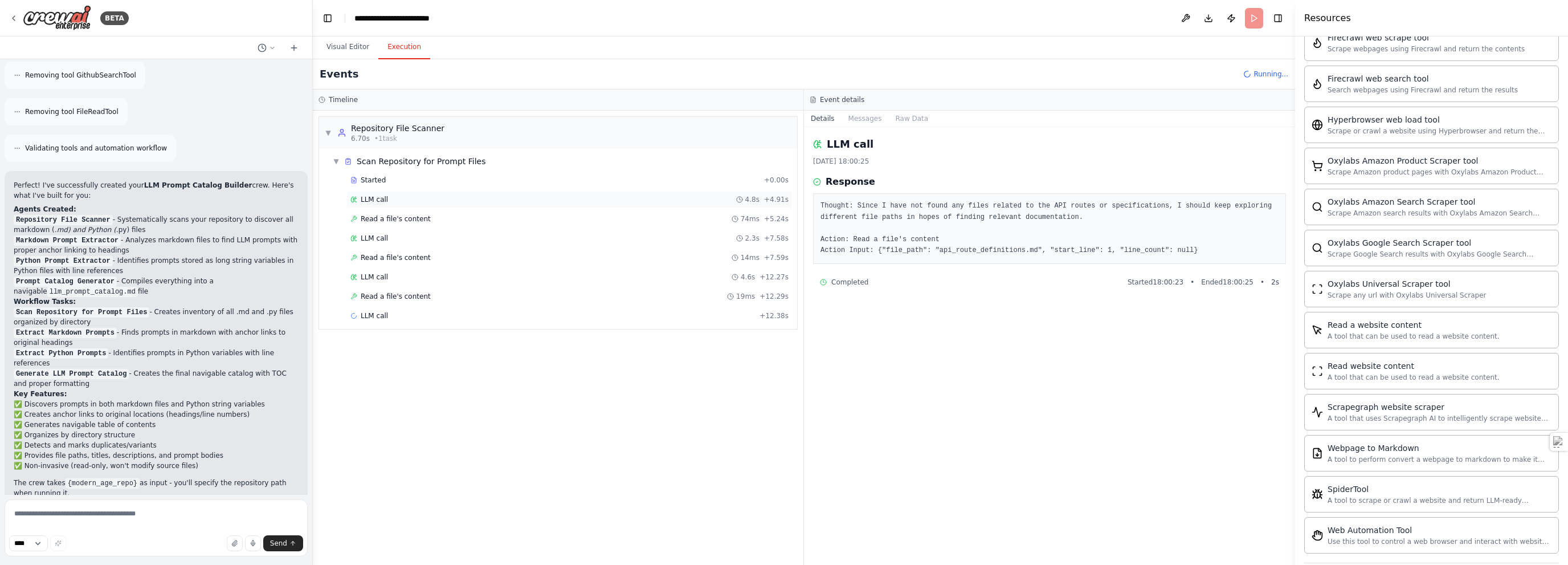
click at [426, 196] on div "LLM call 4.8s + 4.91s" at bounding box center [570, 200] width 438 height 9
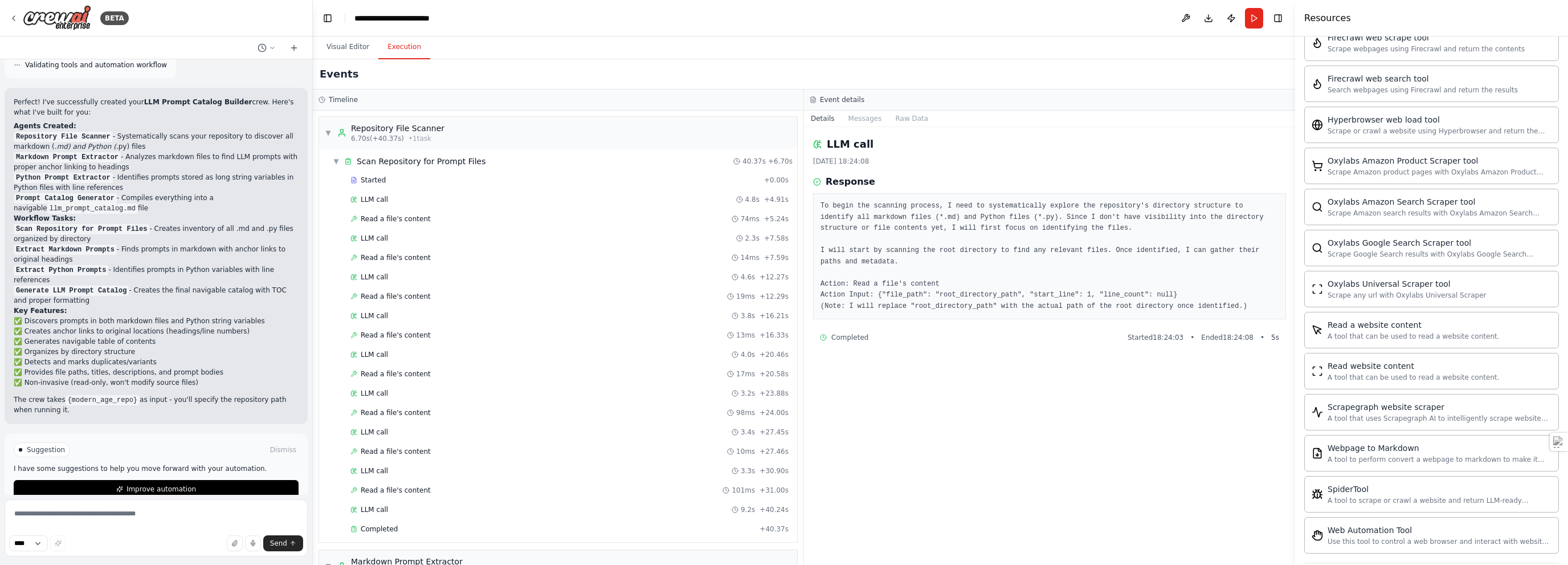
scroll to position [1748, 0]
